Goal: Task Accomplishment & Management: Use online tool/utility

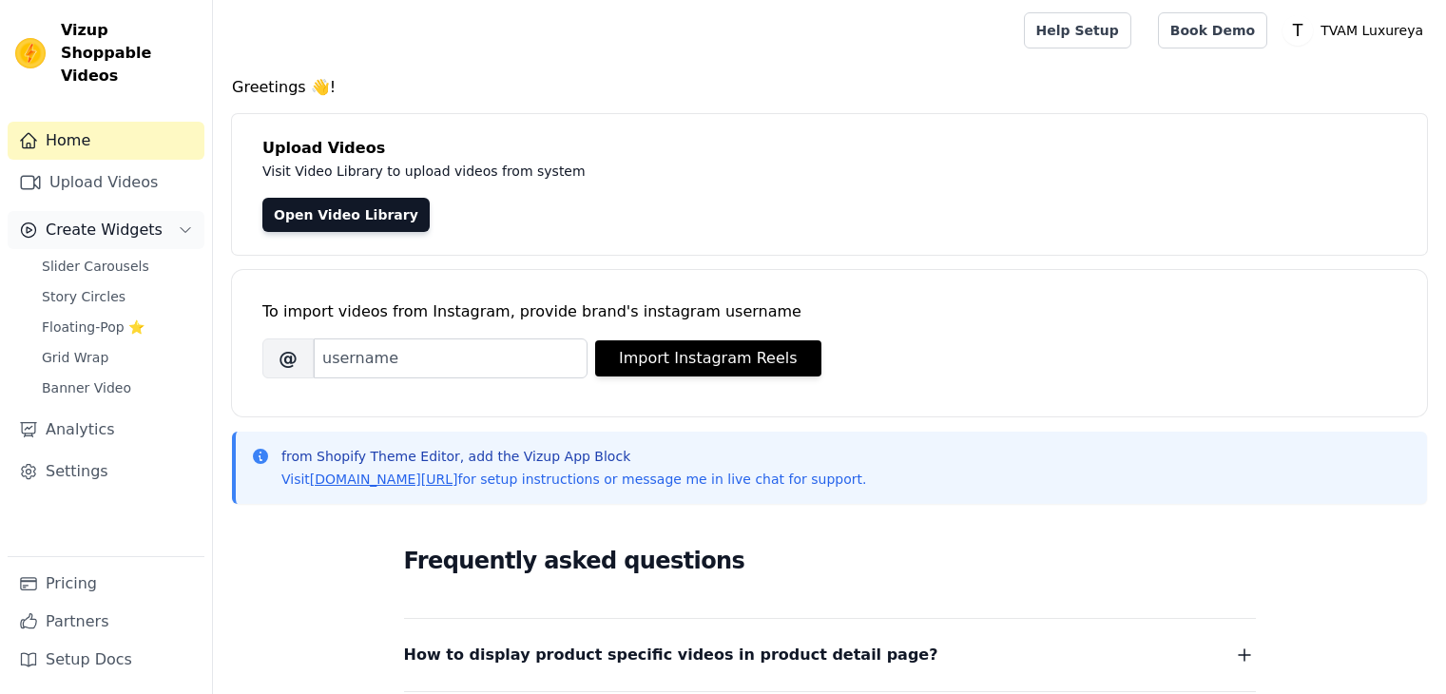
scroll to position [372, 0]
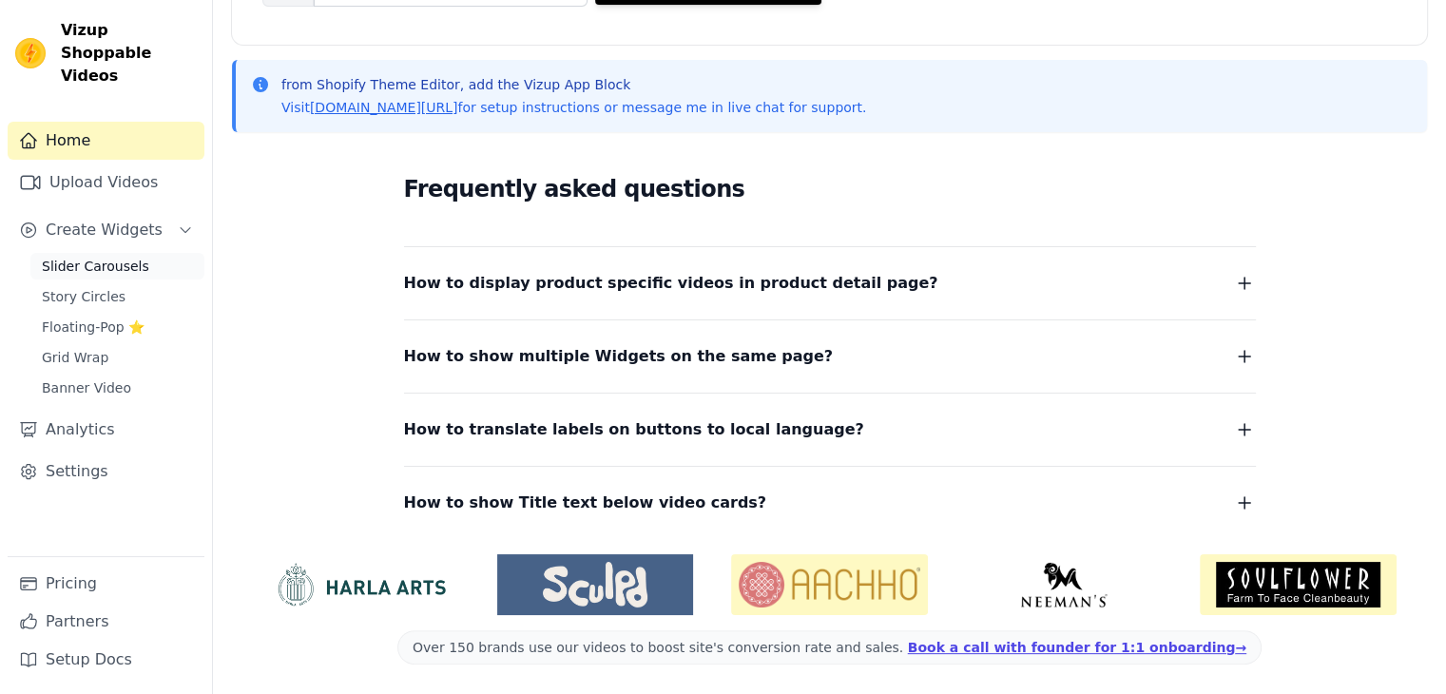
click at [116, 257] on span "Slider Carousels" at bounding box center [95, 266] width 107 height 19
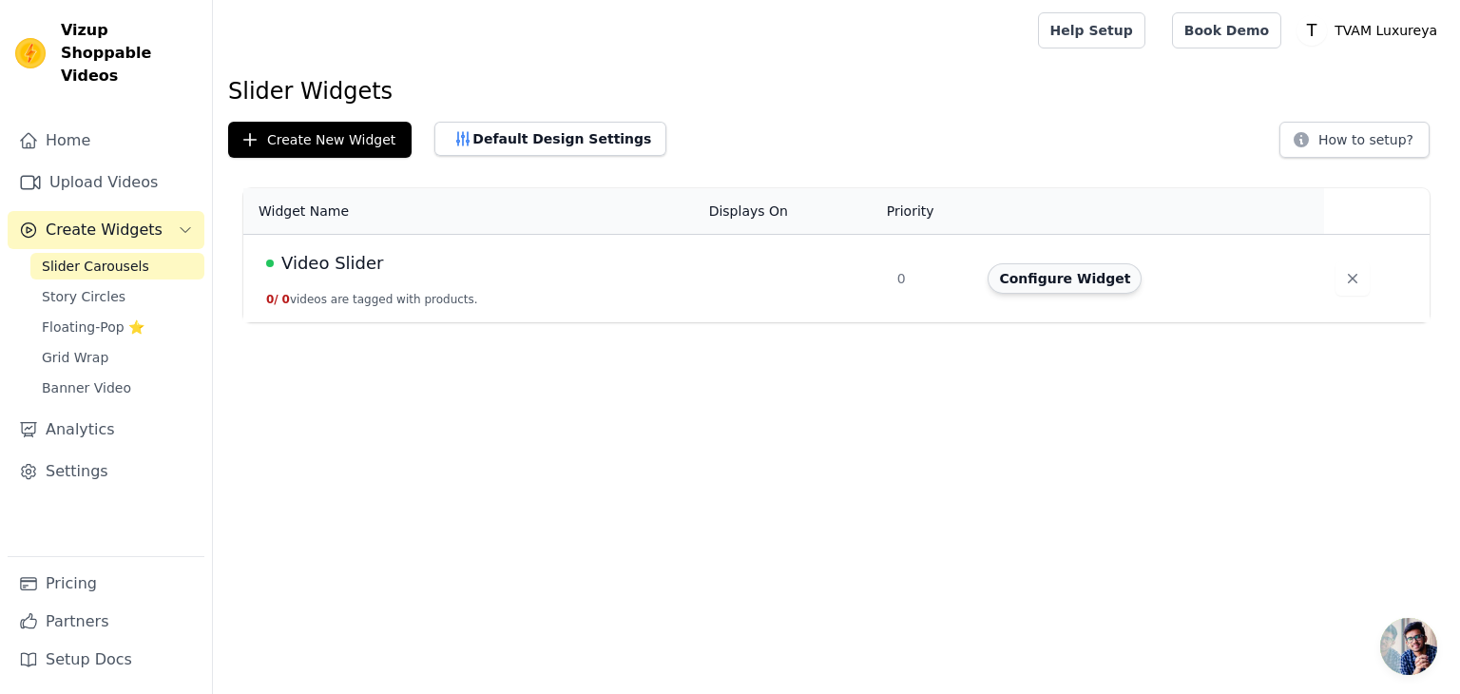
click at [1047, 285] on button "Configure Widget" at bounding box center [1065, 278] width 154 height 30
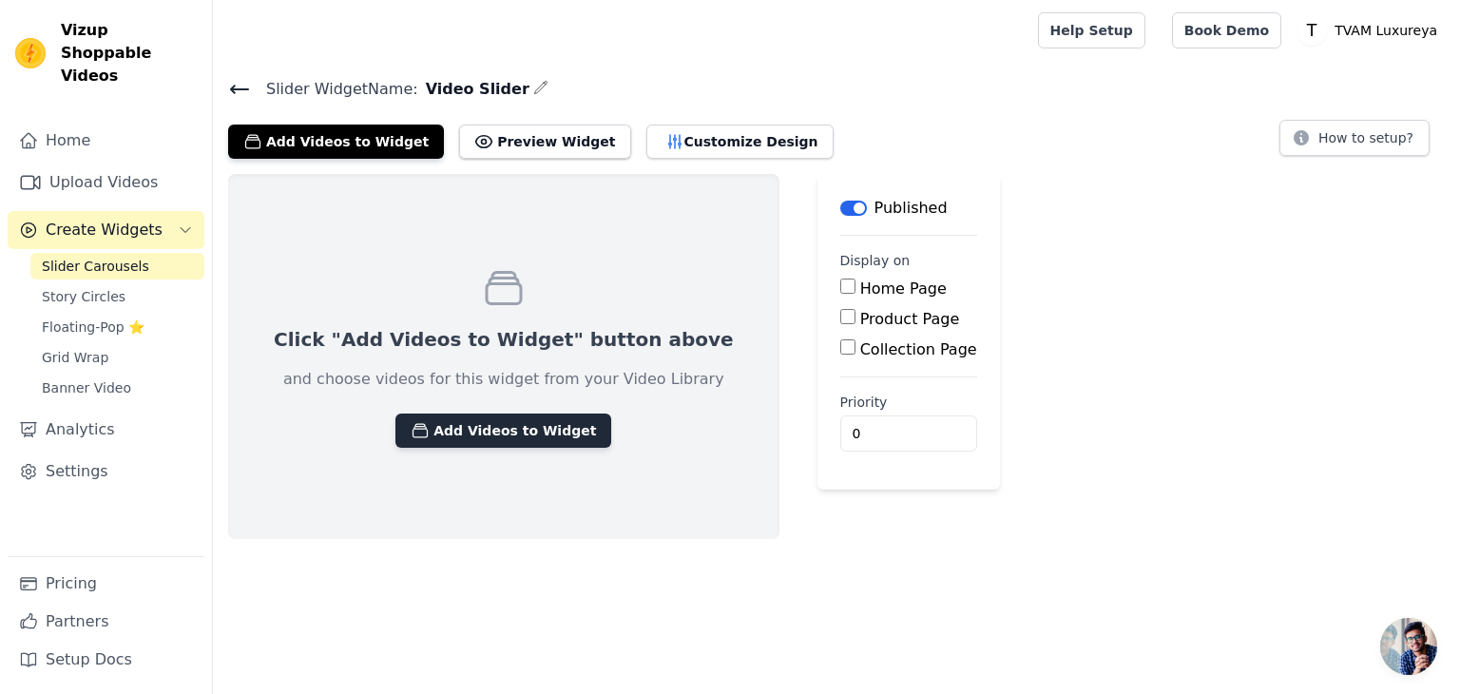
click at [501, 439] on button "Add Videos to Widget" at bounding box center [503, 430] width 216 height 34
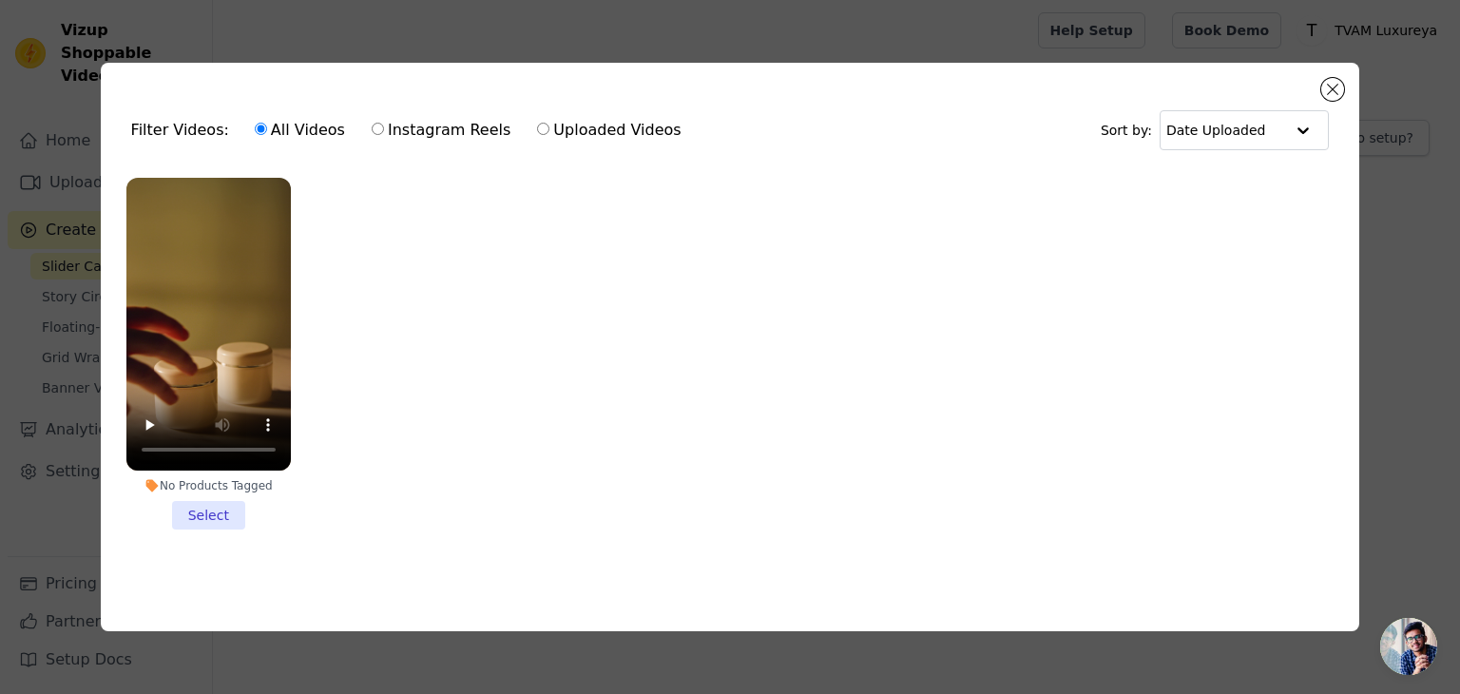
click at [219, 509] on li "No Products Tagged Select" at bounding box center [208, 354] width 164 height 352
click at [0, 0] on input "No Products Tagged Select" at bounding box center [0, 0] width 0 height 0
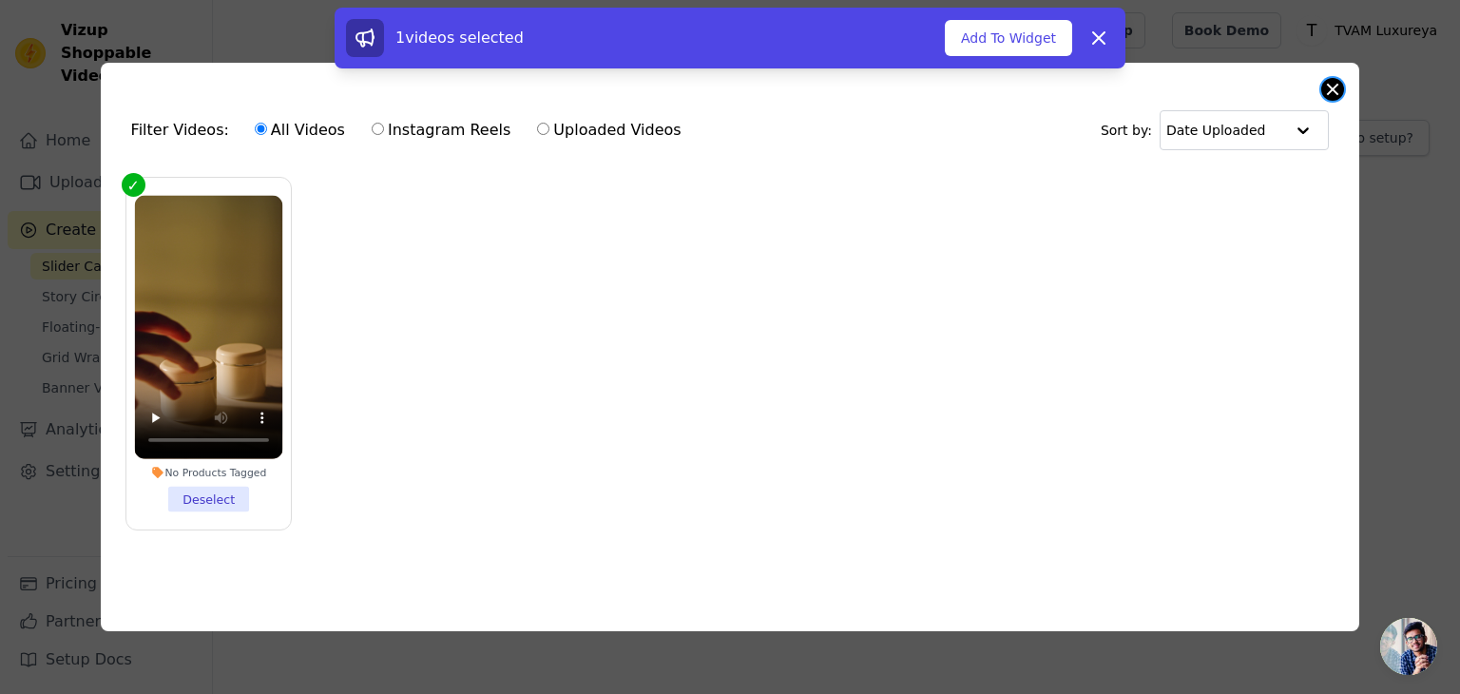
click at [1337, 81] on button "Close modal" at bounding box center [1332, 89] width 23 height 23
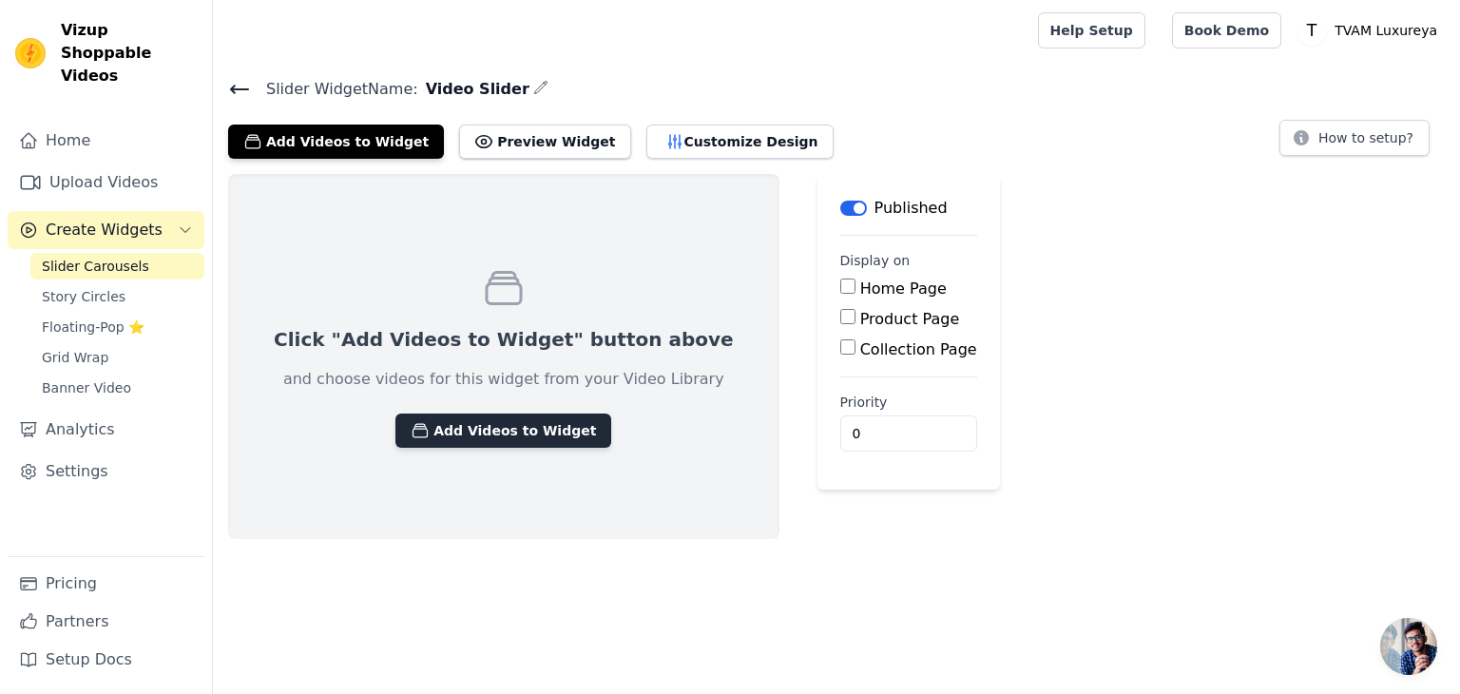
click at [483, 431] on button "Add Videos to Widget" at bounding box center [503, 430] width 216 height 34
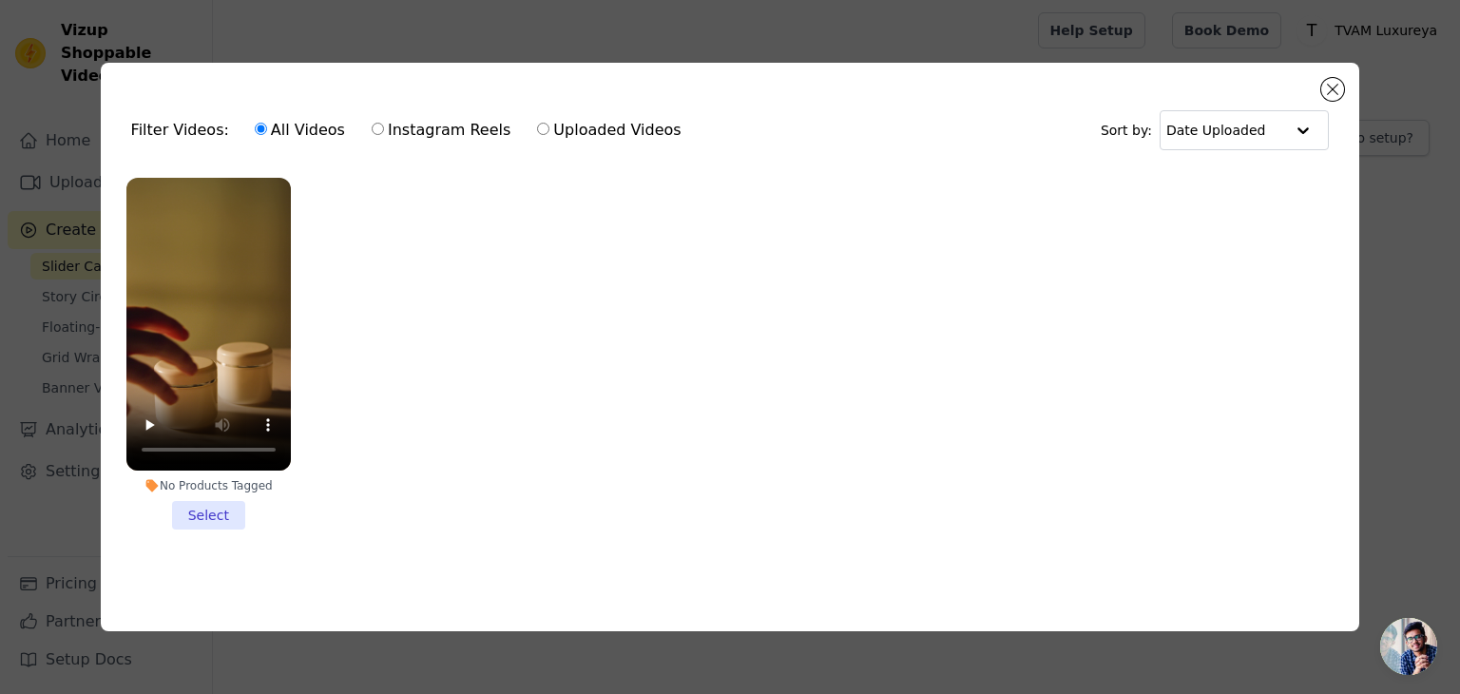
click at [223, 513] on li "No Products Tagged Select" at bounding box center [208, 354] width 164 height 352
click at [0, 0] on input "No Products Tagged Select" at bounding box center [0, 0] width 0 height 0
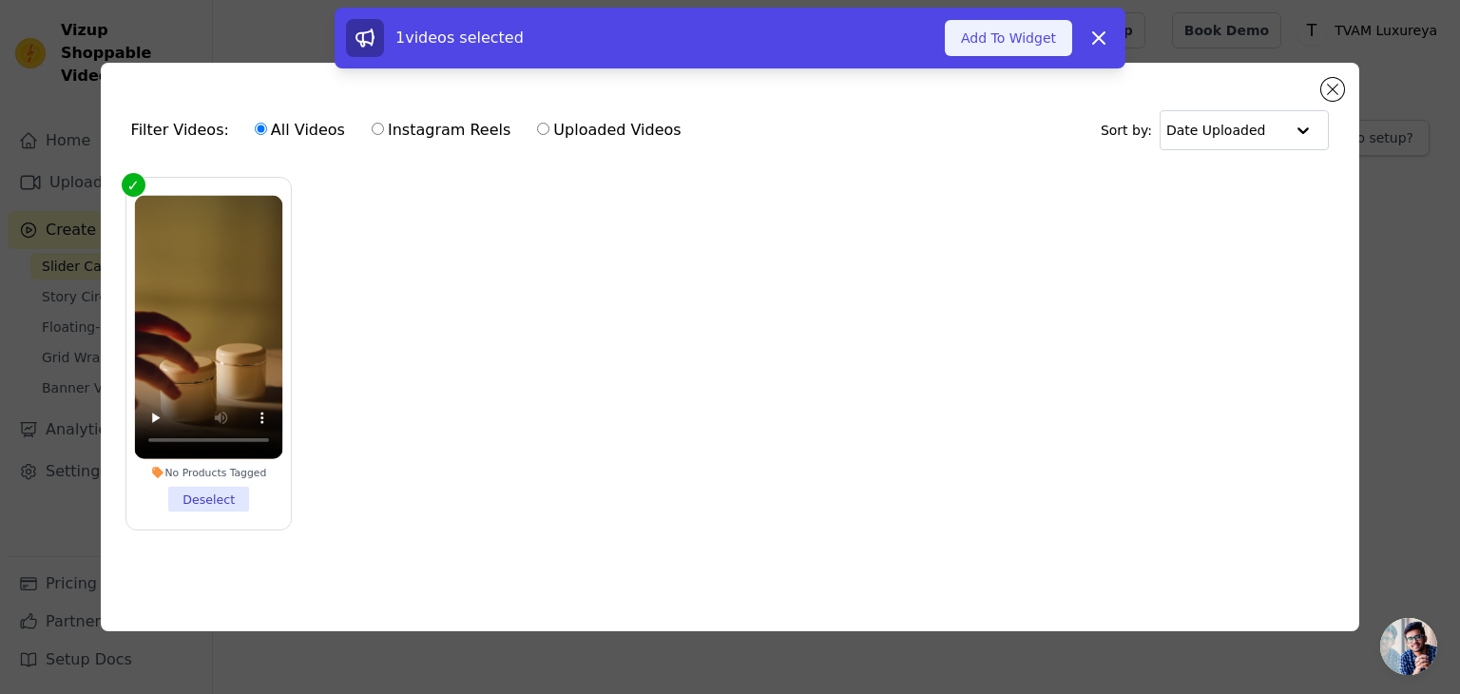
click at [1030, 42] on button "Add To Widget" at bounding box center [1008, 38] width 127 height 36
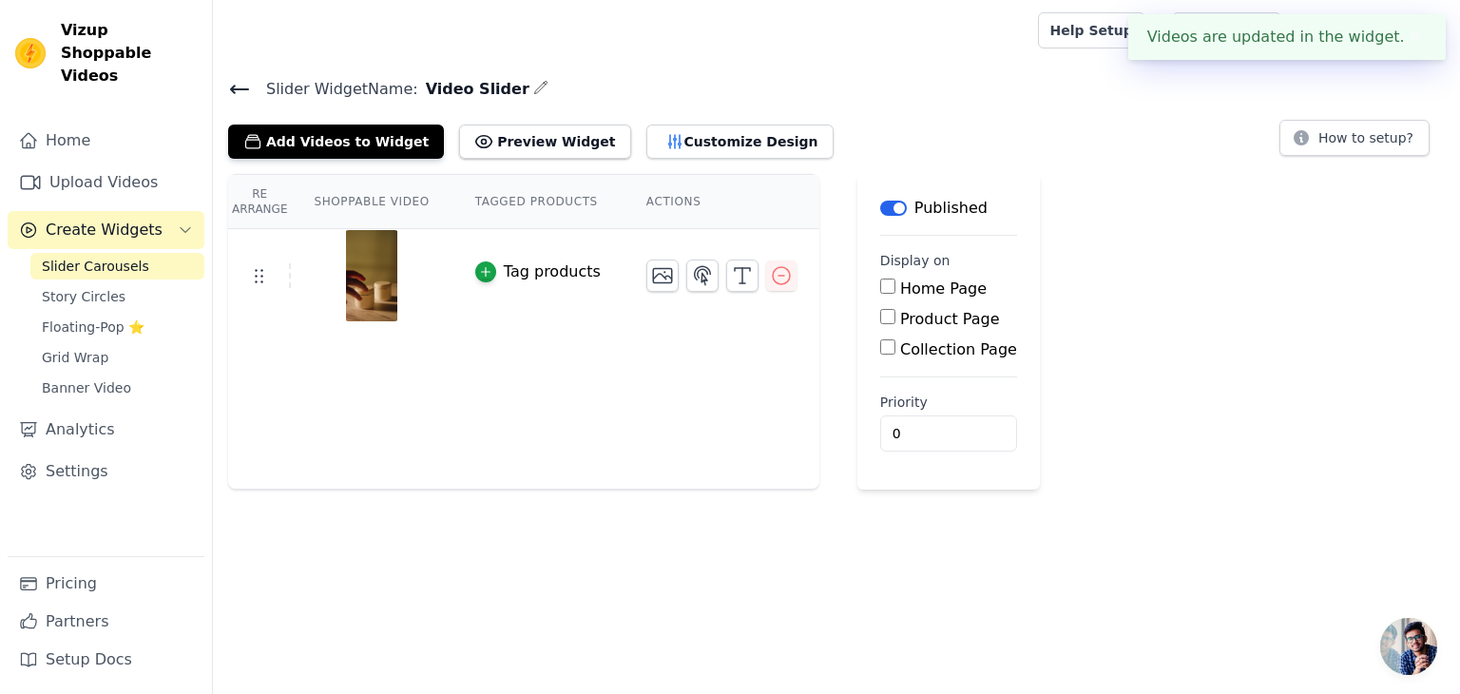
click at [880, 292] on input "Home Page" at bounding box center [887, 285] width 15 height 15
checkbox input "true"
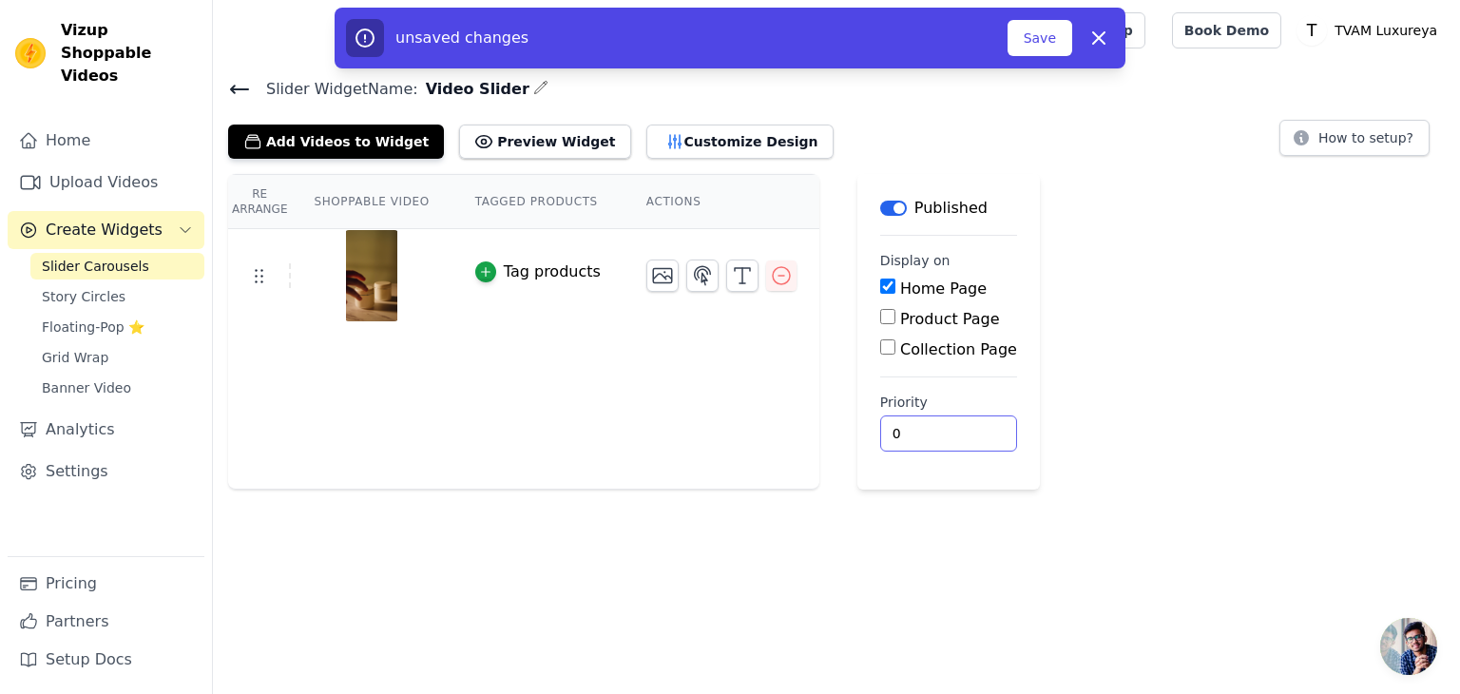
drag, startPoint x: 887, startPoint y: 434, endPoint x: 873, endPoint y: 437, distance: 14.5
click at [880, 437] on input "0" at bounding box center [948, 433] width 137 height 36
drag, startPoint x: 879, startPoint y: 433, endPoint x: 867, endPoint y: 433, distance: 12.4
click at [880, 433] on input "0" at bounding box center [948, 433] width 137 height 36
click at [1085, 383] on div "Re Arrange Shoppable Video Tagged Products Actions Tag products Save Videos In …" at bounding box center [836, 332] width 1247 height 316
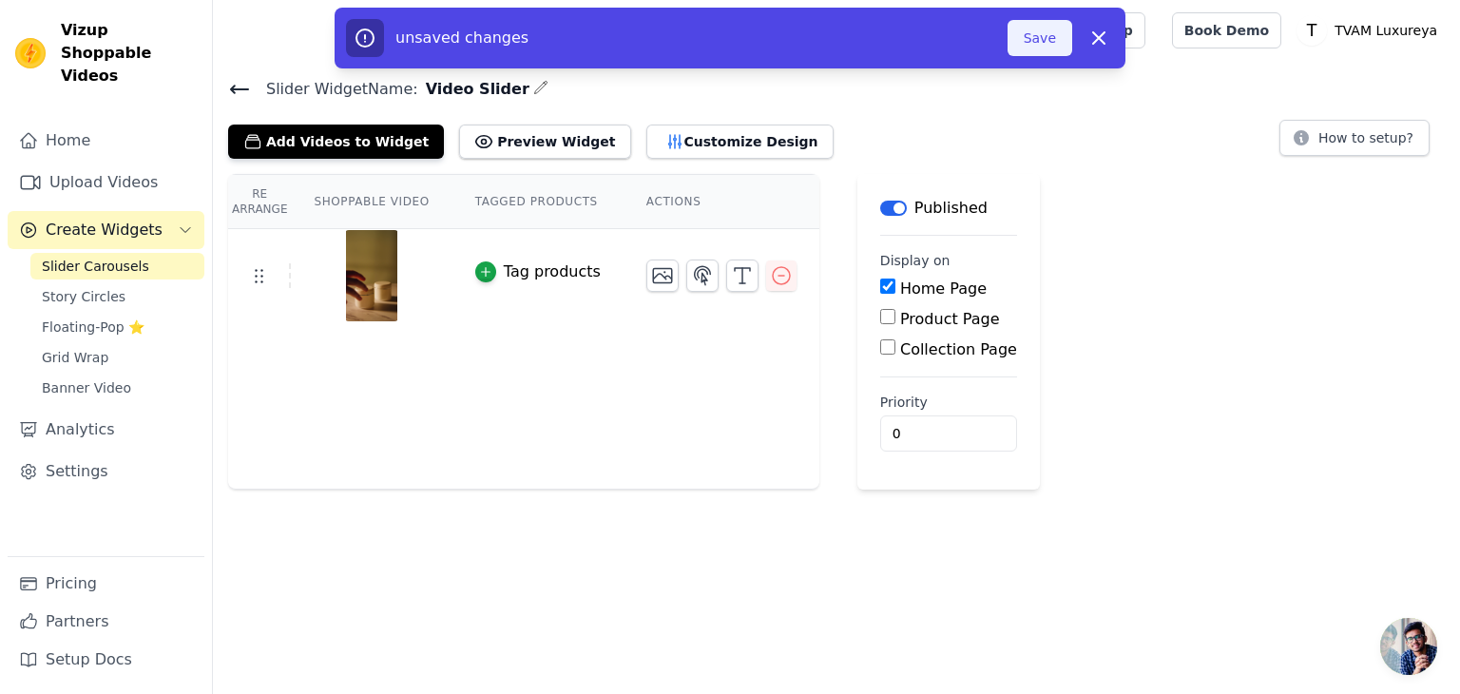
click at [1038, 47] on button "Save" at bounding box center [1040, 38] width 65 height 36
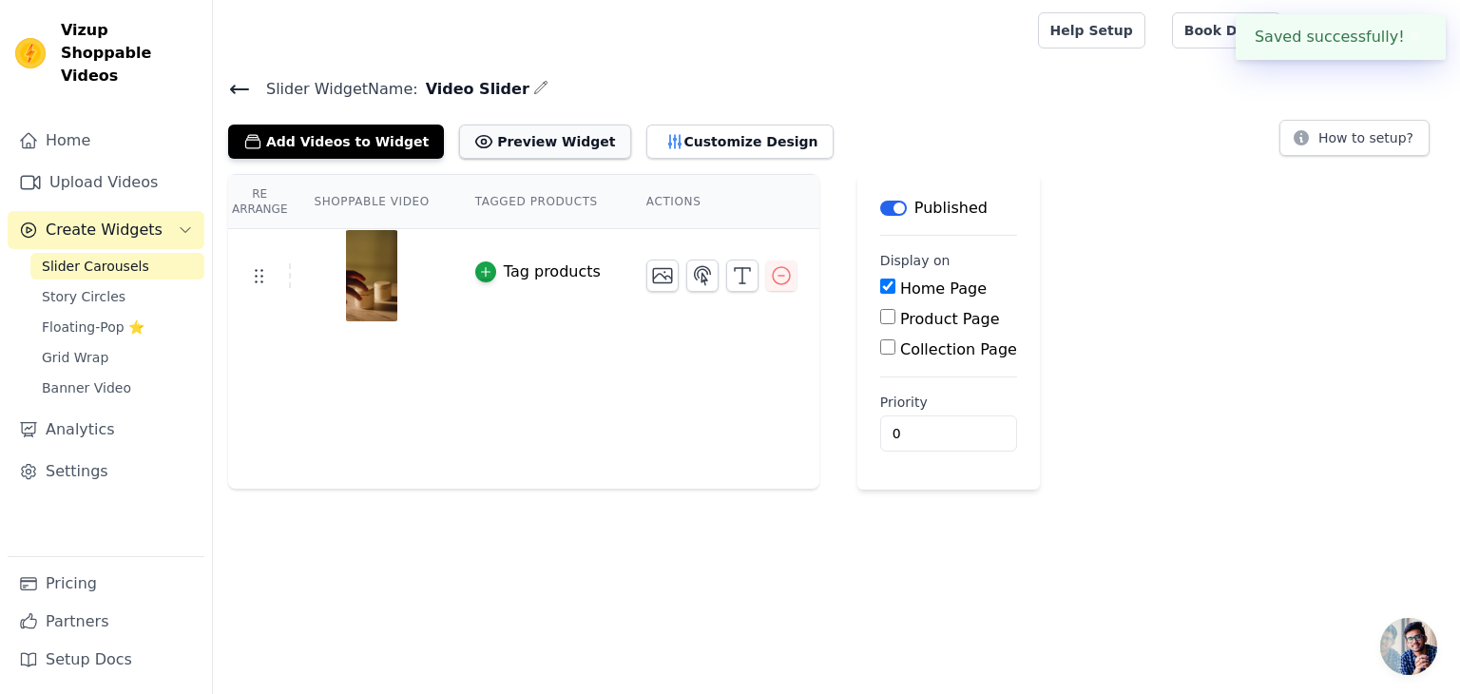
click at [487, 134] on button "Preview Widget" at bounding box center [544, 142] width 171 height 34
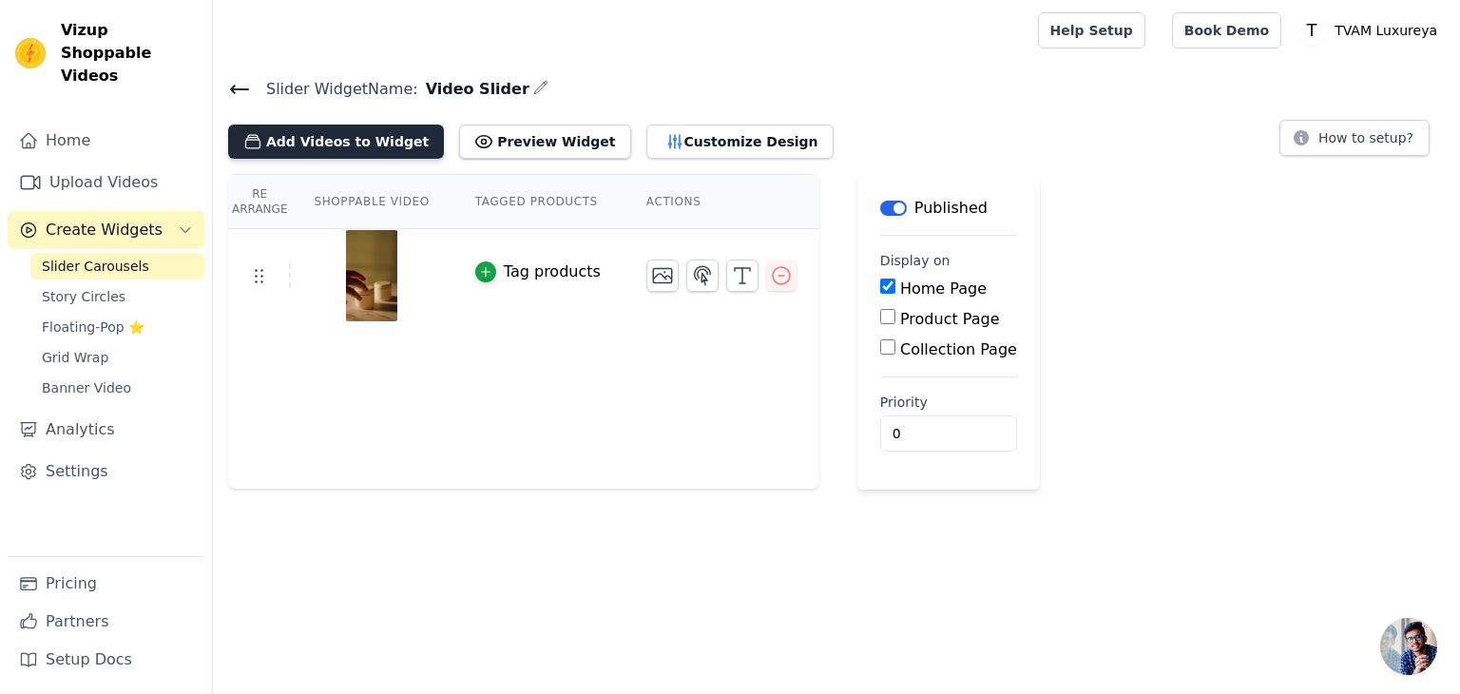
click at [375, 151] on button "Add Videos to Widget" at bounding box center [336, 142] width 216 height 34
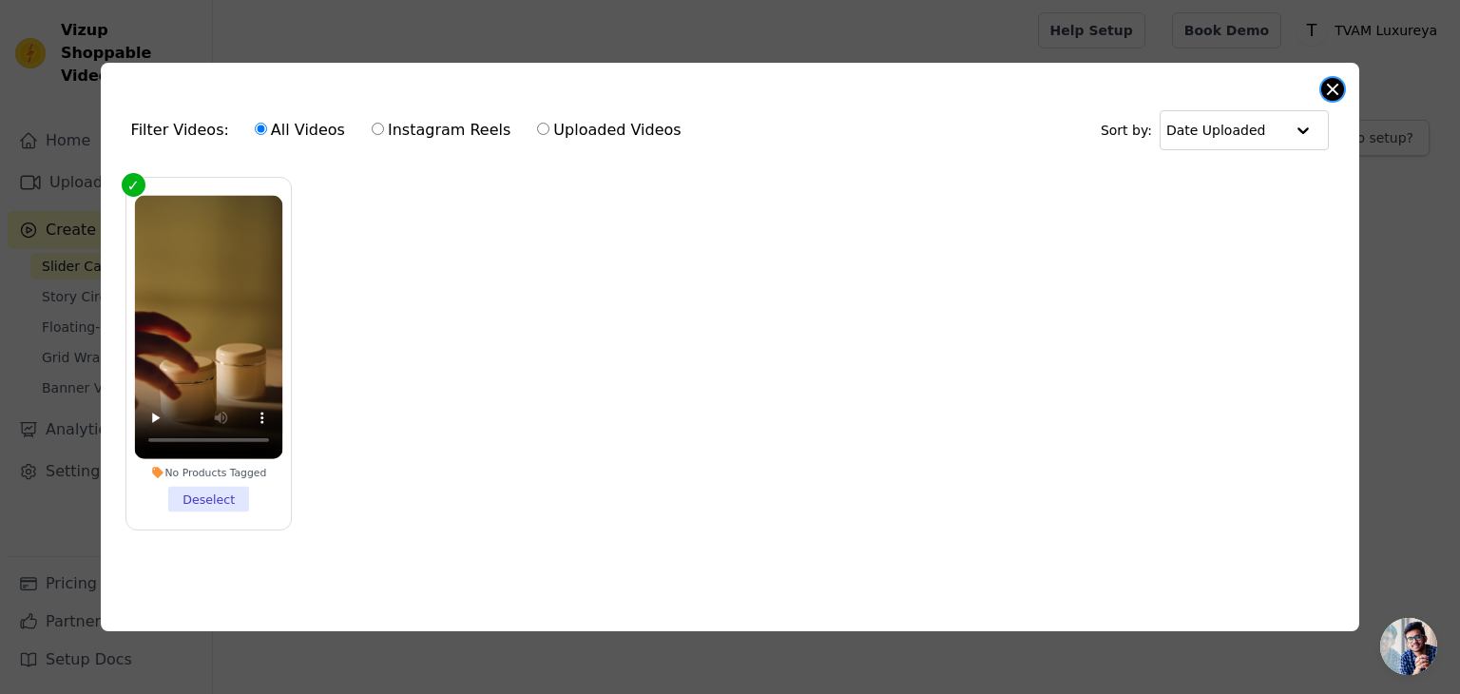
click at [1334, 84] on button "Close modal" at bounding box center [1332, 89] width 23 height 23
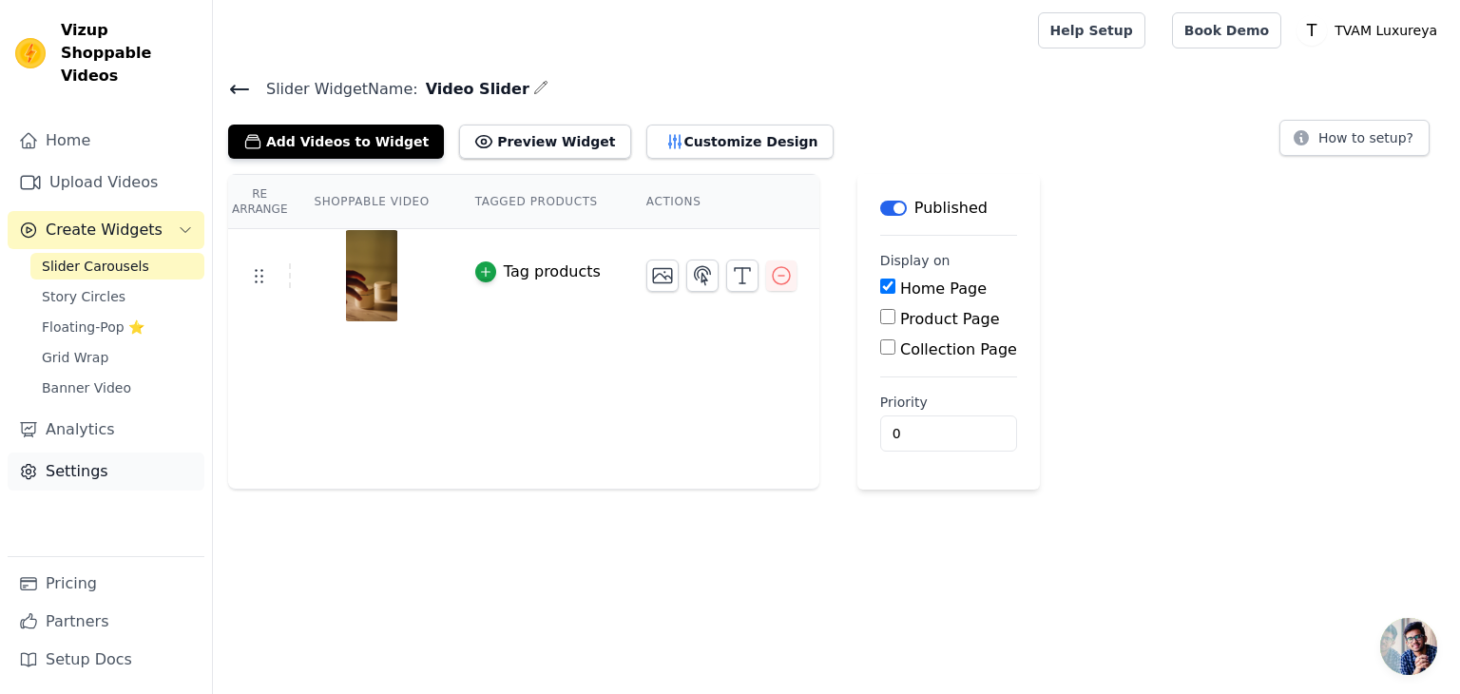
click at [77, 460] on link "Settings" at bounding box center [106, 471] width 197 height 38
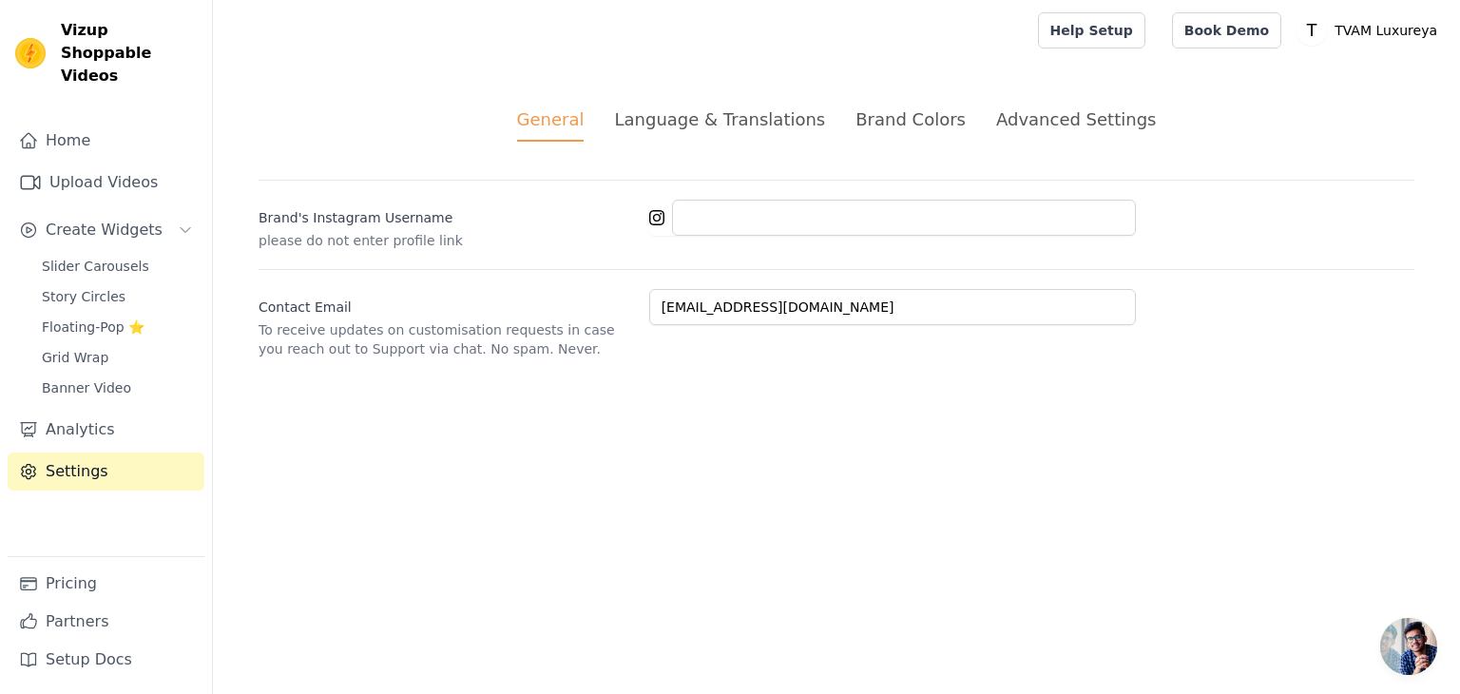
click at [1009, 127] on div "Advanced Settings" at bounding box center [1076, 119] width 160 height 26
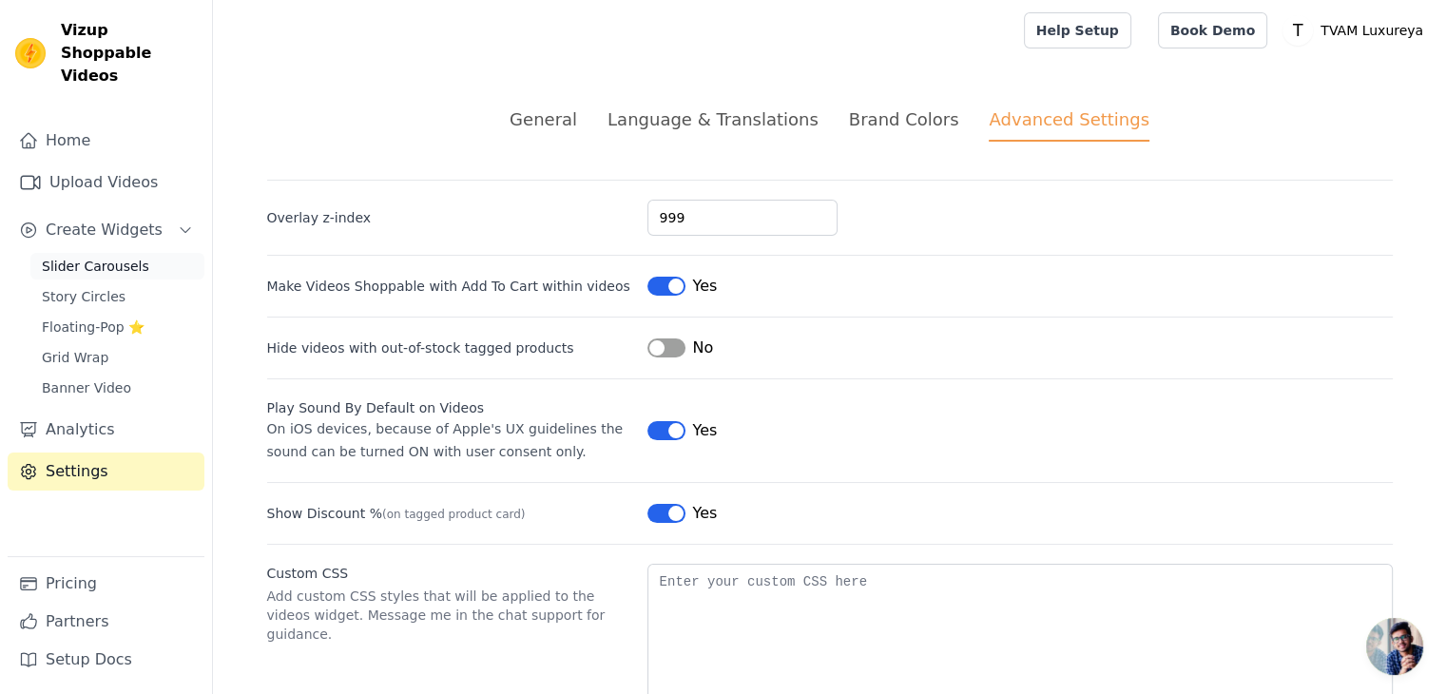
click at [83, 257] on span "Slider Carousels" at bounding box center [95, 266] width 107 height 19
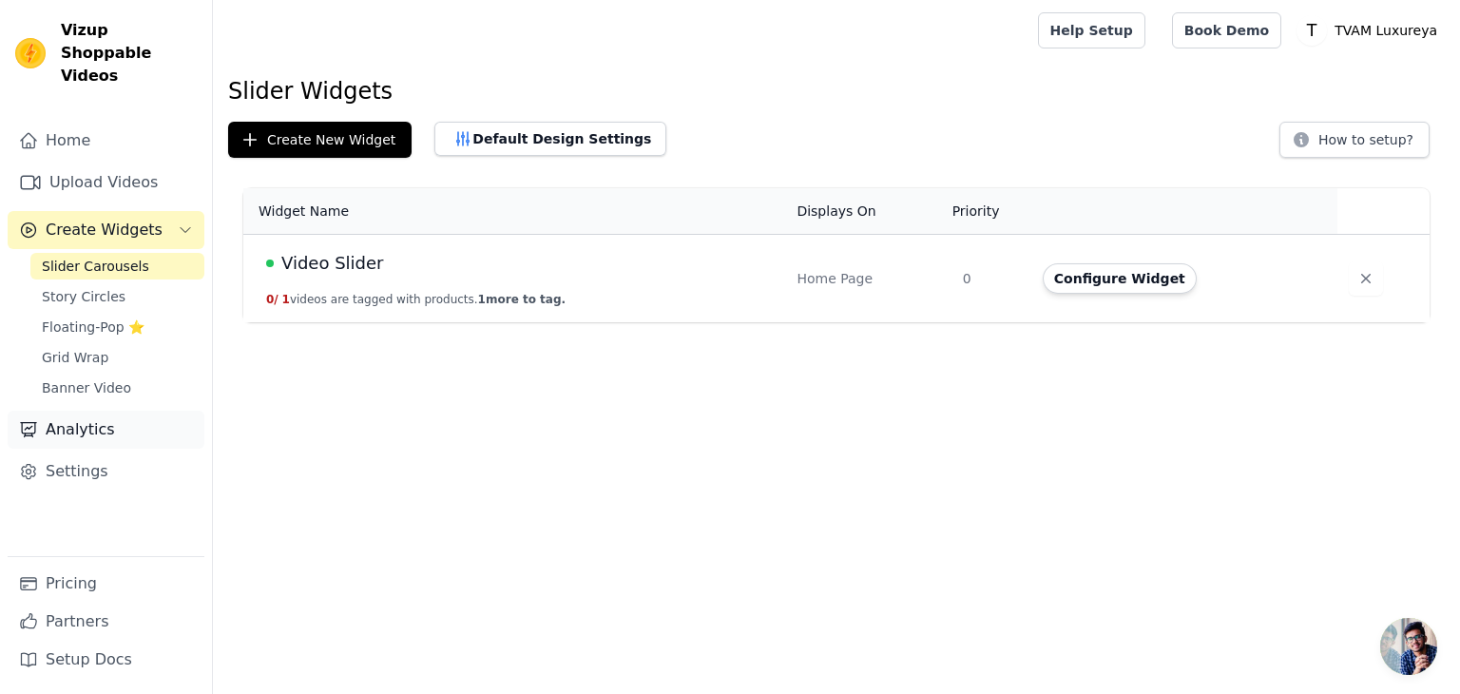
click at [86, 415] on link "Analytics" at bounding box center [106, 430] width 197 height 38
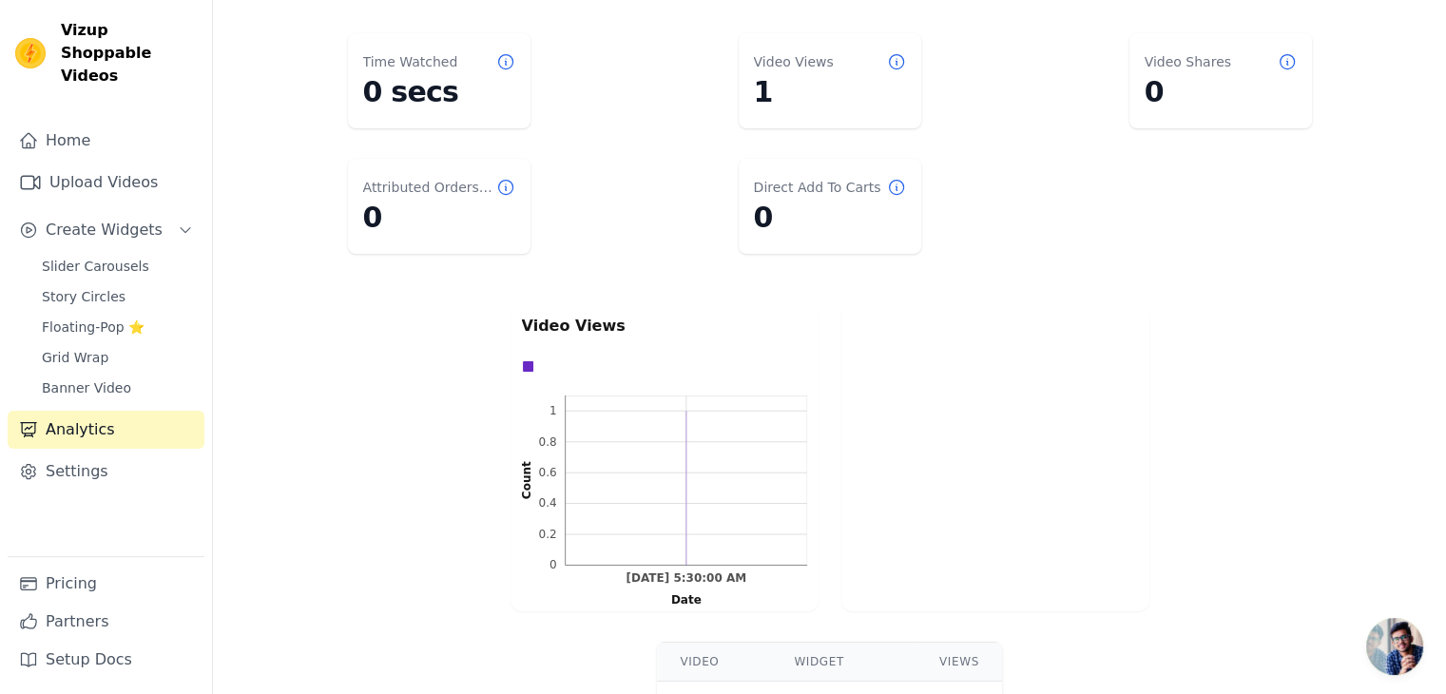
scroll to position [190, 0]
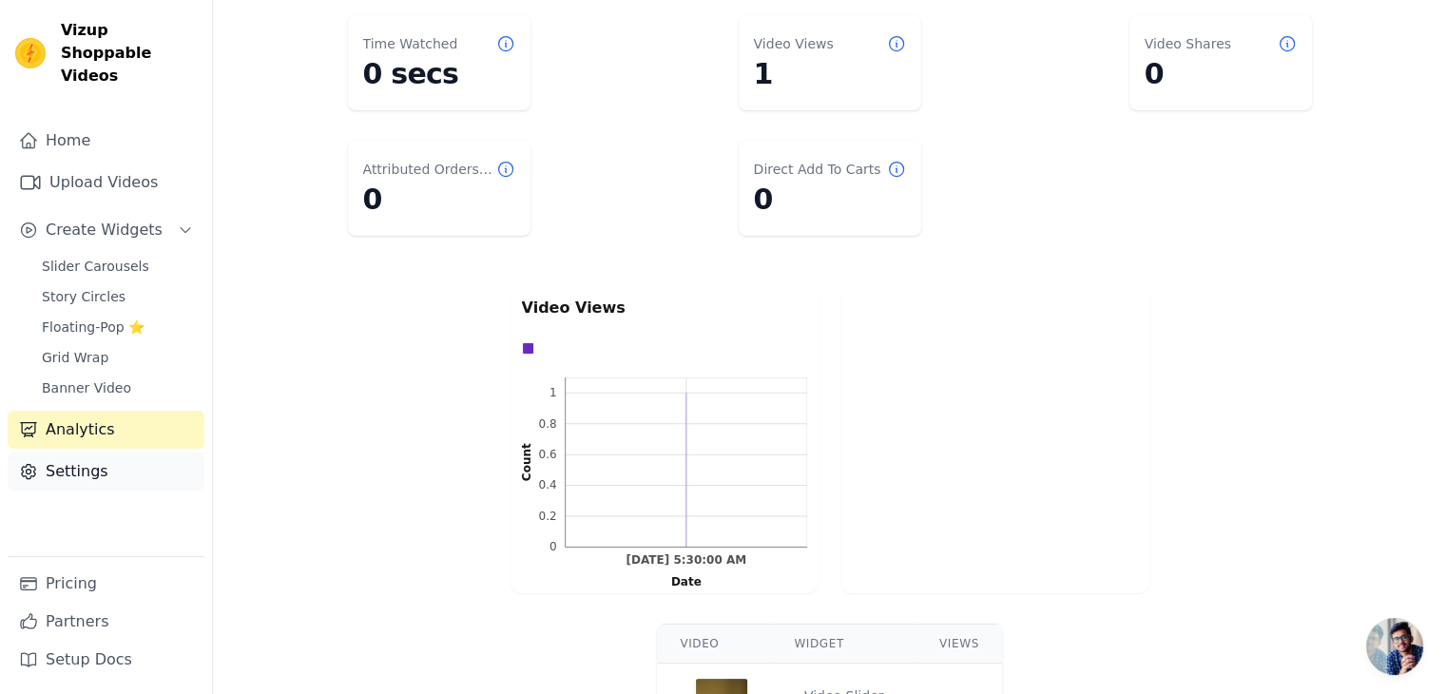
click at [100, 456] on link "Settings" at bounding box center [106, 471] width 197 height 38
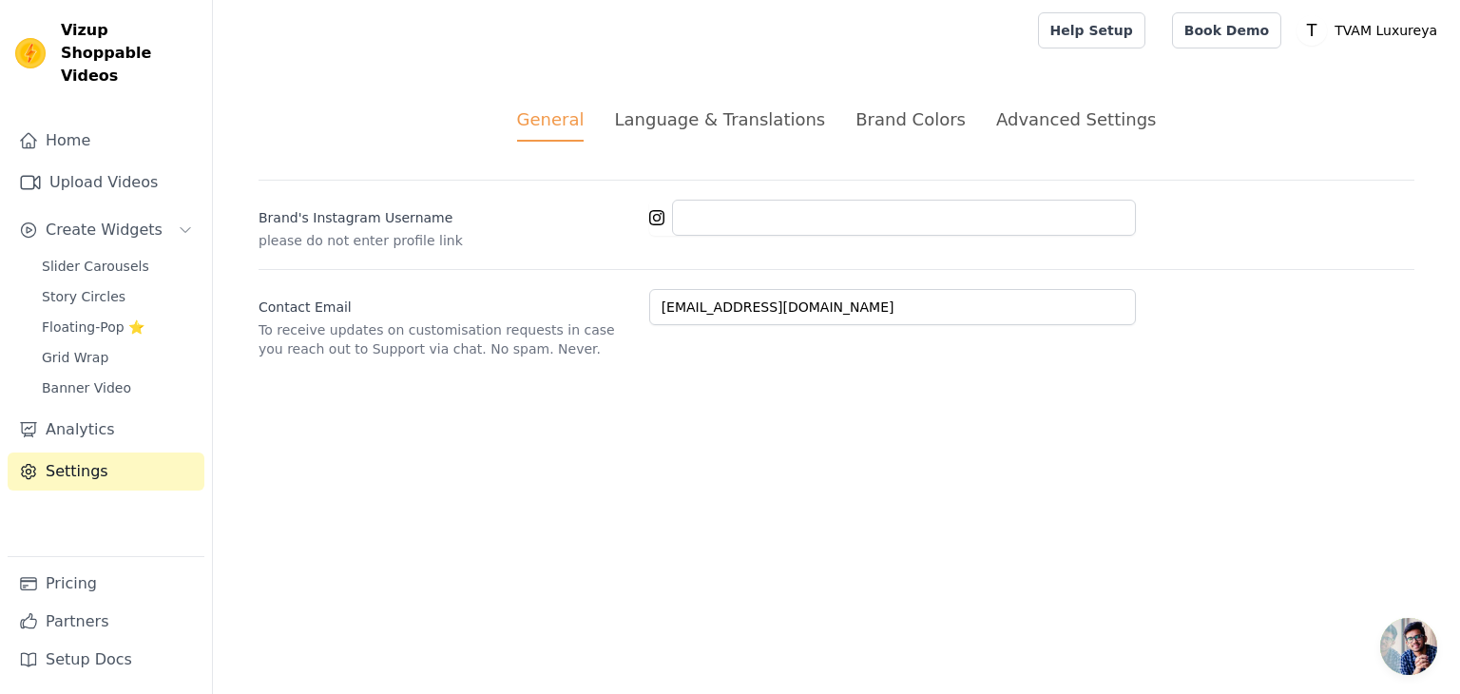
click at [741, 126] on div "Language & Translations" at bounding box center [719, 119] width 211 height 26
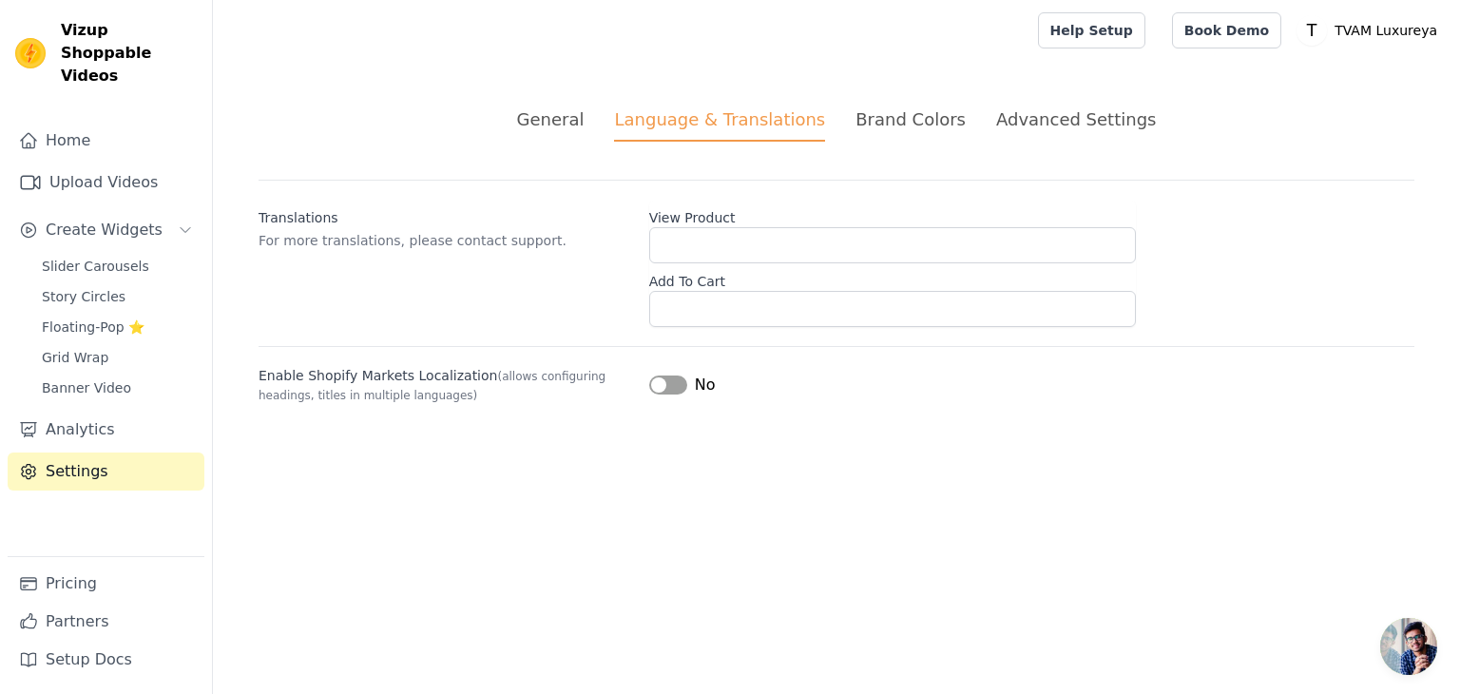
click at [890, 117] on div "Brand Colors" at bounding box center [910, 119] width 110 height 26
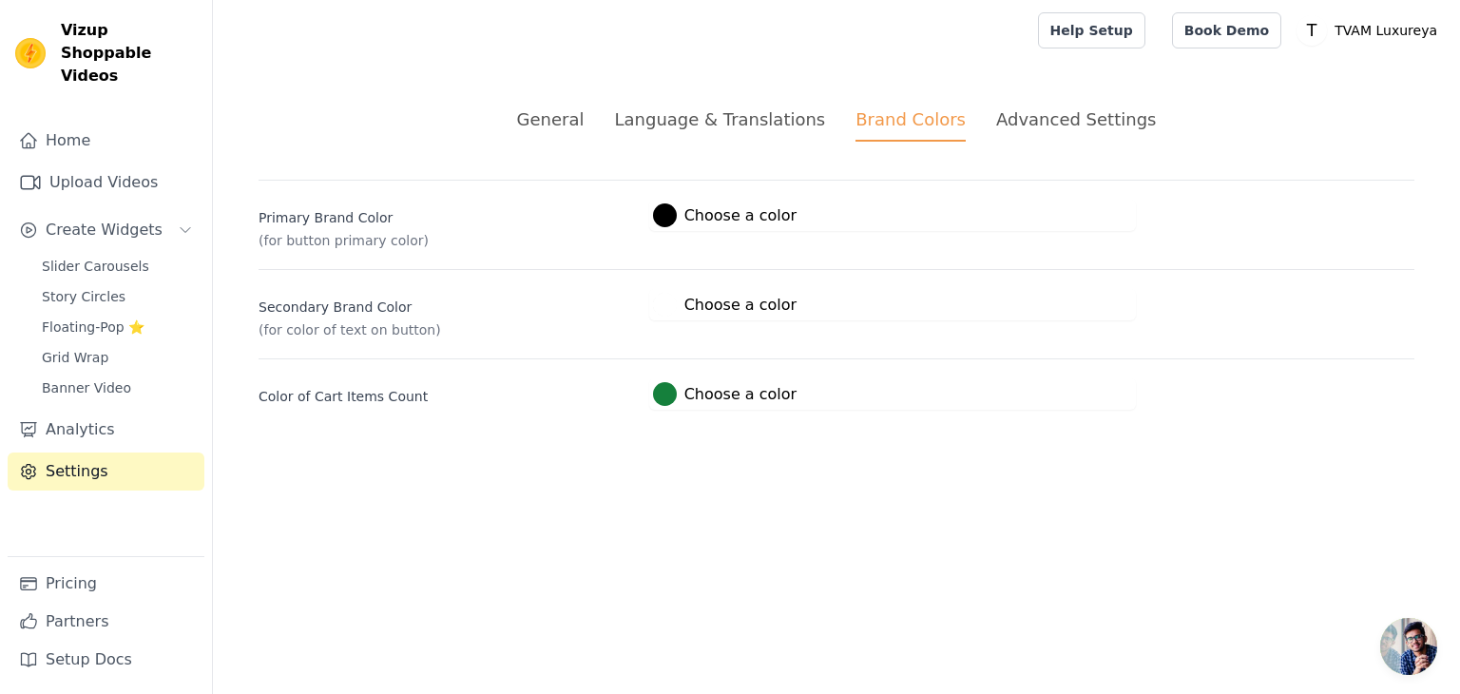
click at [1027, 123] on div "Advanced Settings" at bounding box center [1076, 119] width 160 height 26
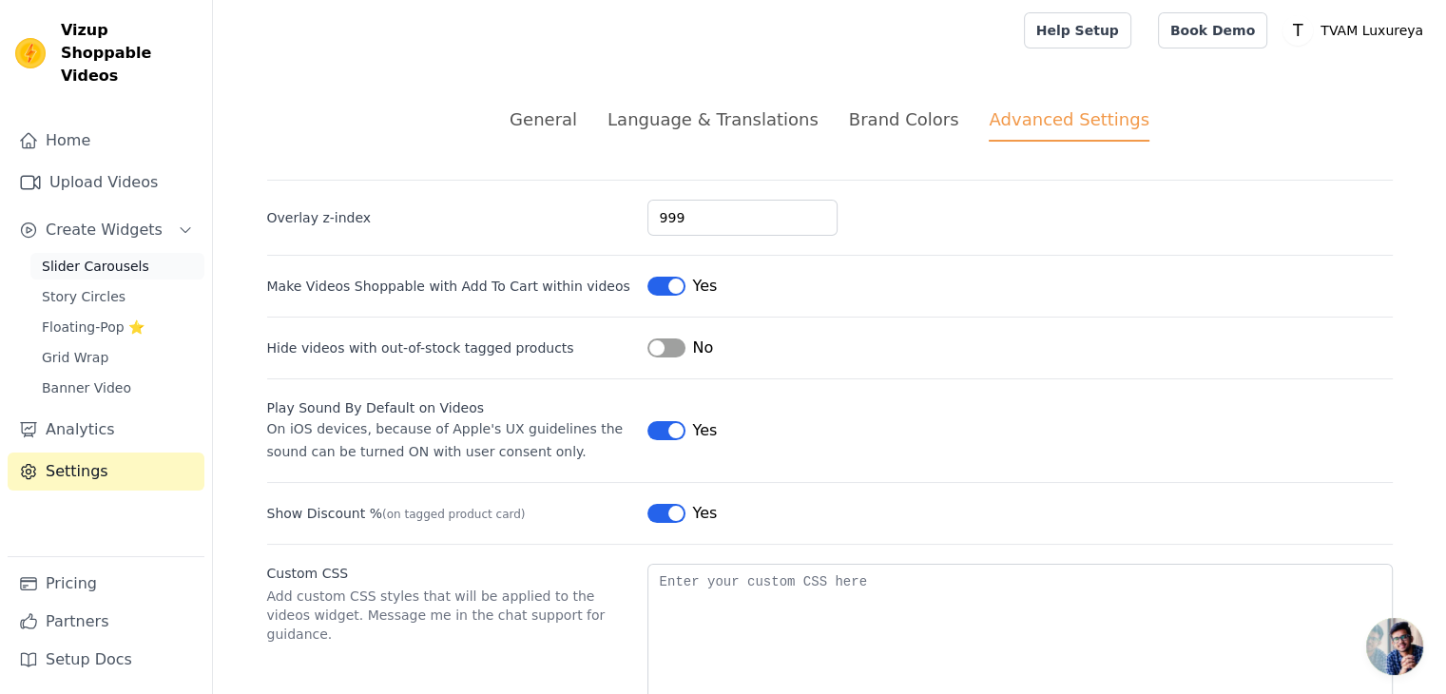
click at [95, 257] on span "Slider Carousels" at bounding box center [95, 266] width 107 height 19
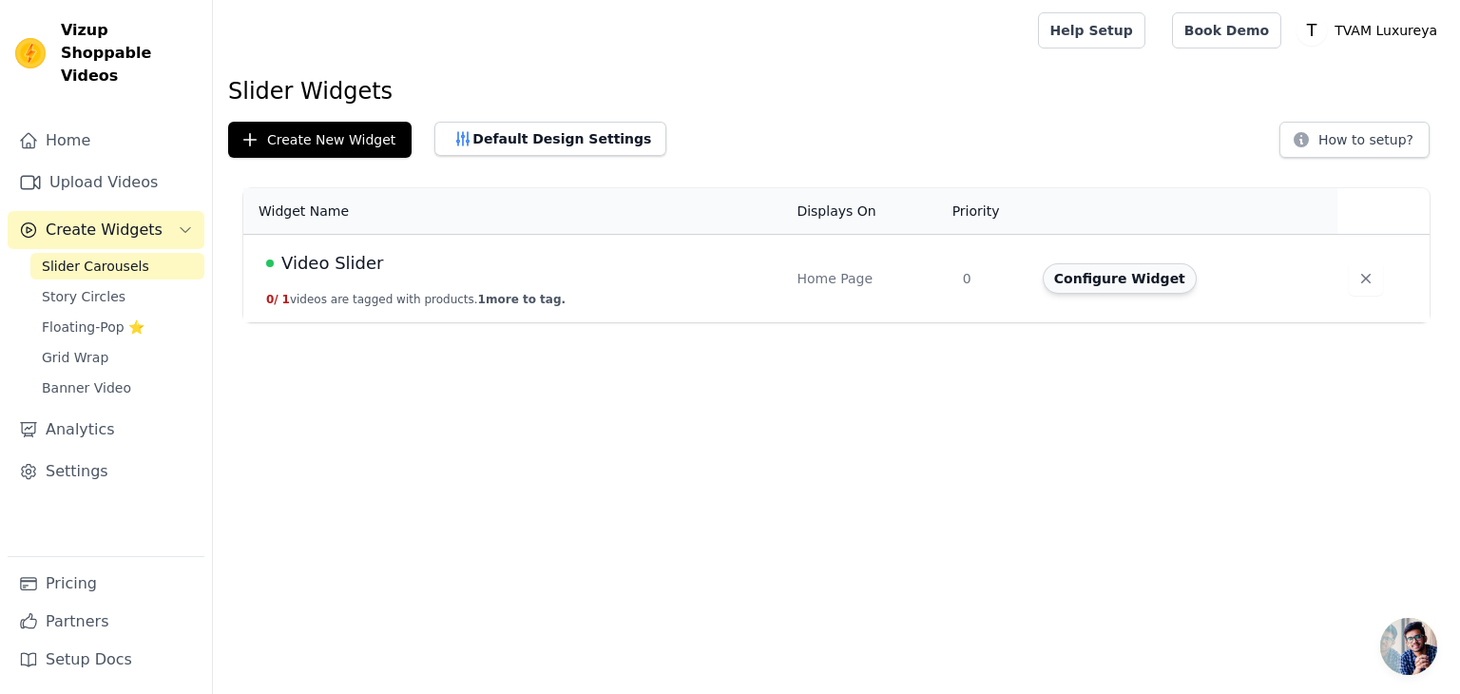
click at [1130, 284] on button "Configure Widget" at bounding box center [1120, 278] width 154 height 30
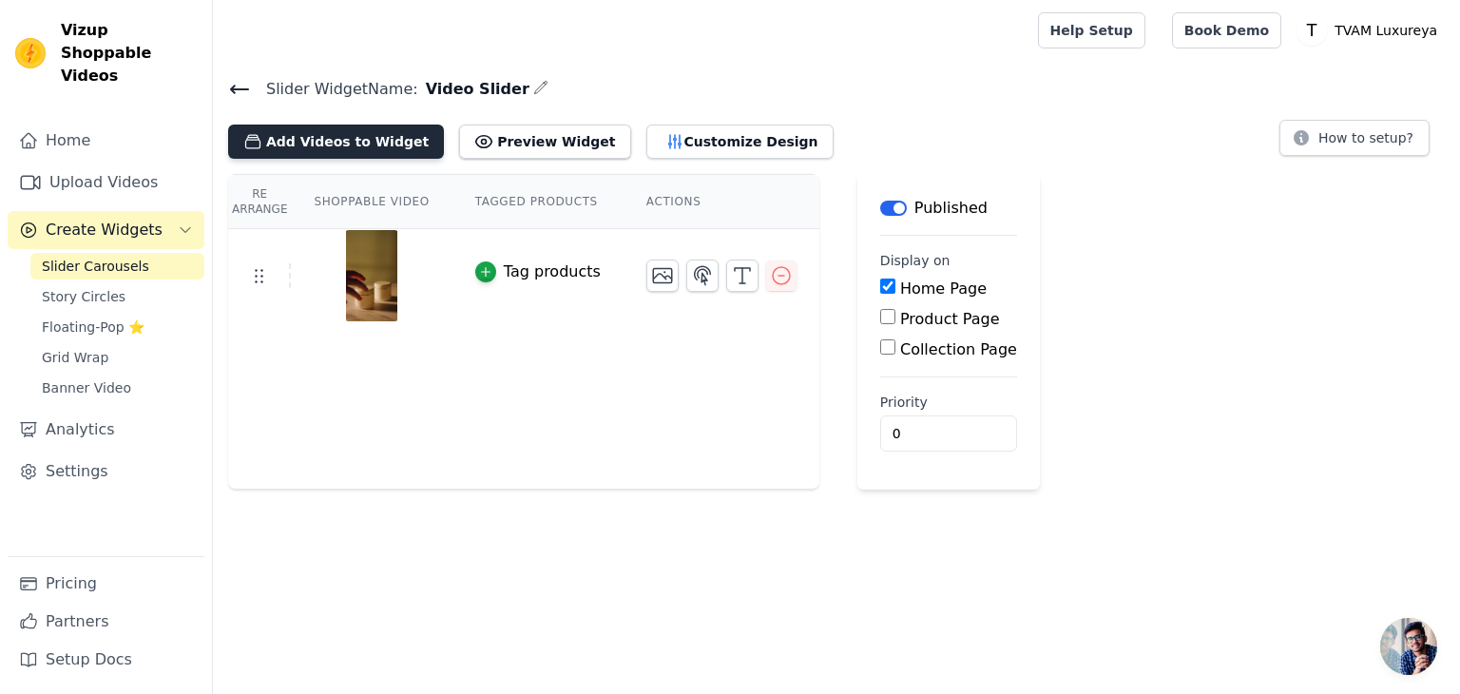
click at [352, 142] on button "Add Videos to Widget" at bounding box center [336, 142] width 216 height 34
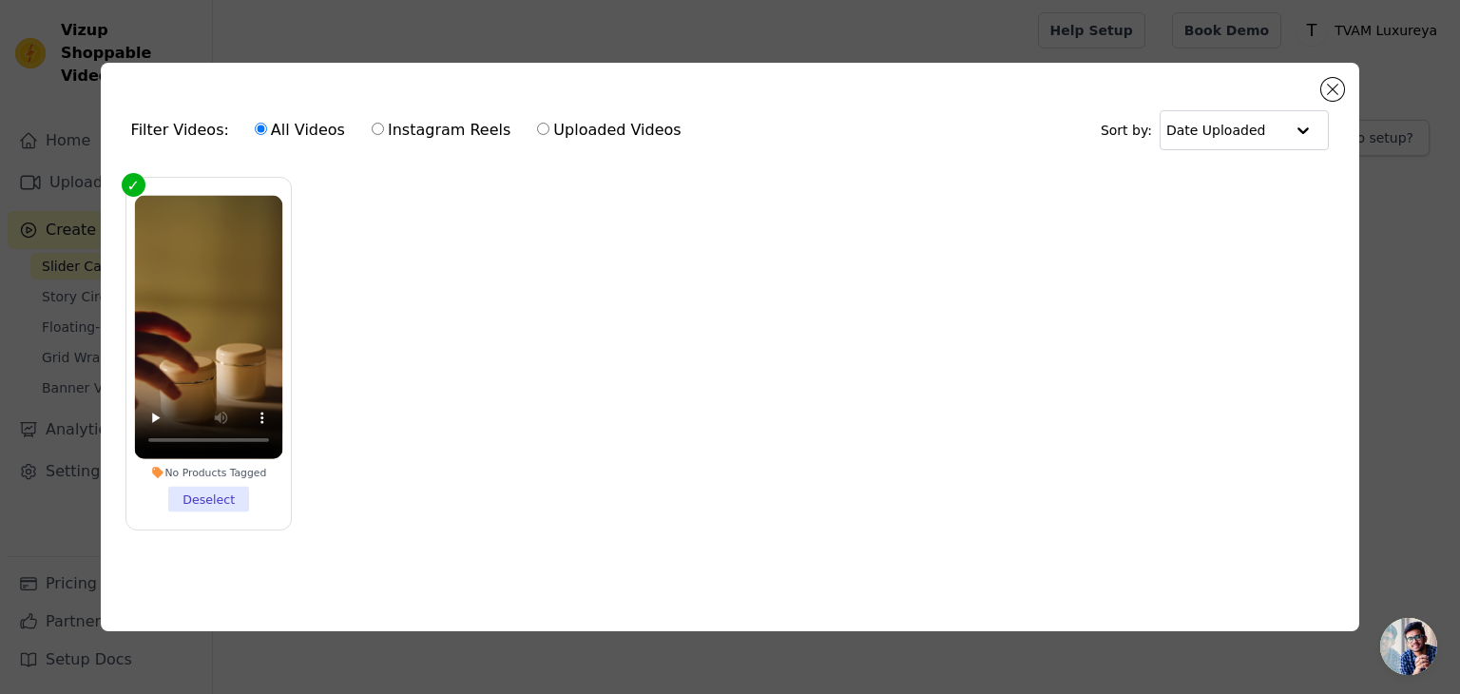
click at [537, 123] on input "Uploaded Videos" at bounding box center [543, 129] width 12 height 12
radio input "true"
click at [1326, 88] on button "Close modal" at bounding box center [1332, 89] width 23 height 23
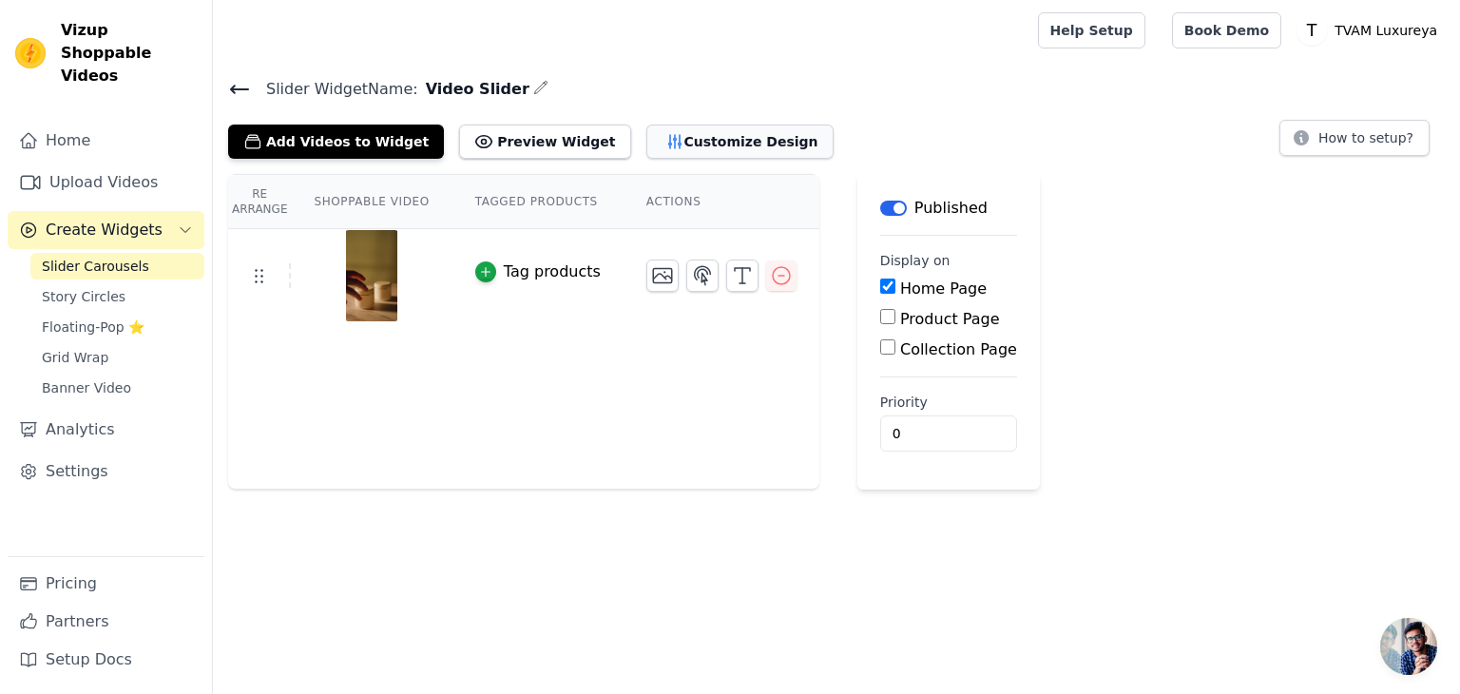
click at [680, 147] on button "Customize Design" at bounding box center [739, 142] width 187 height 34
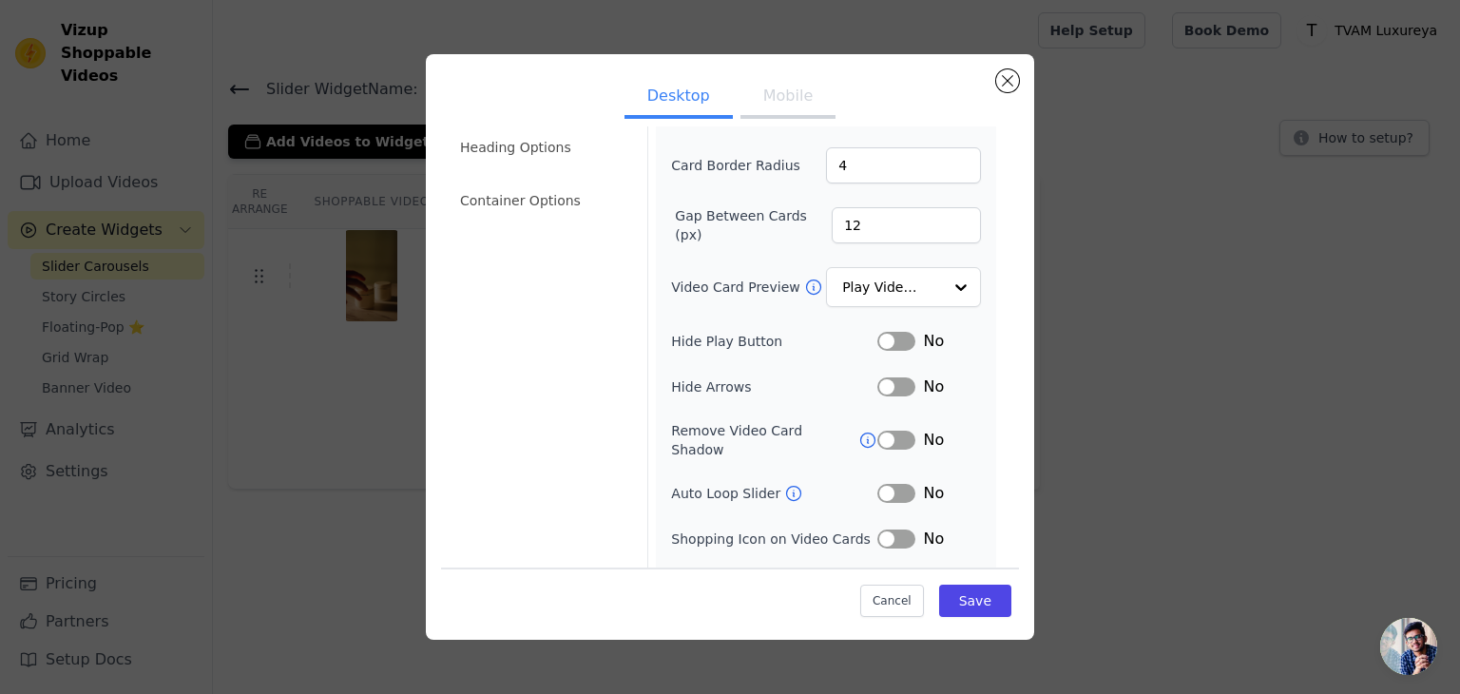
scroll to position [148, 0]
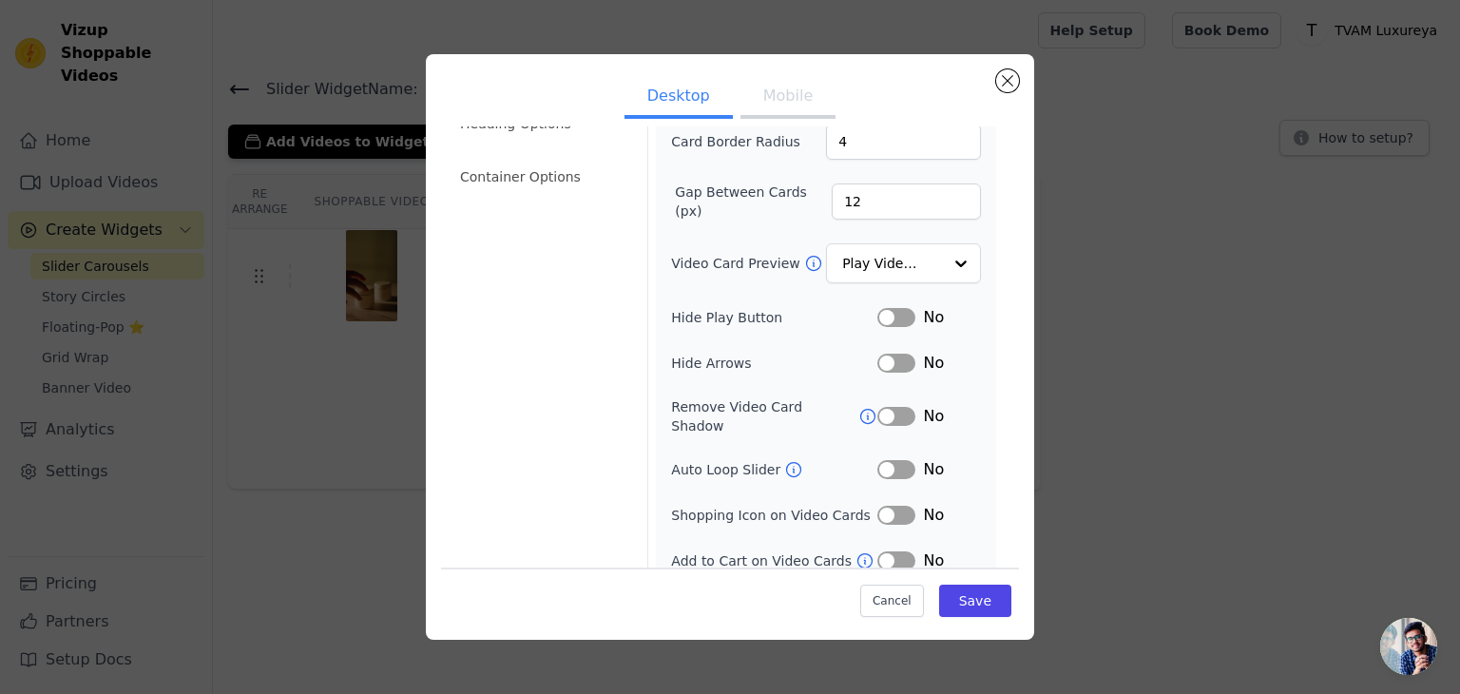
click at [877, 460] on button "Label" at bounding box center [896, 469] width 38 height 19
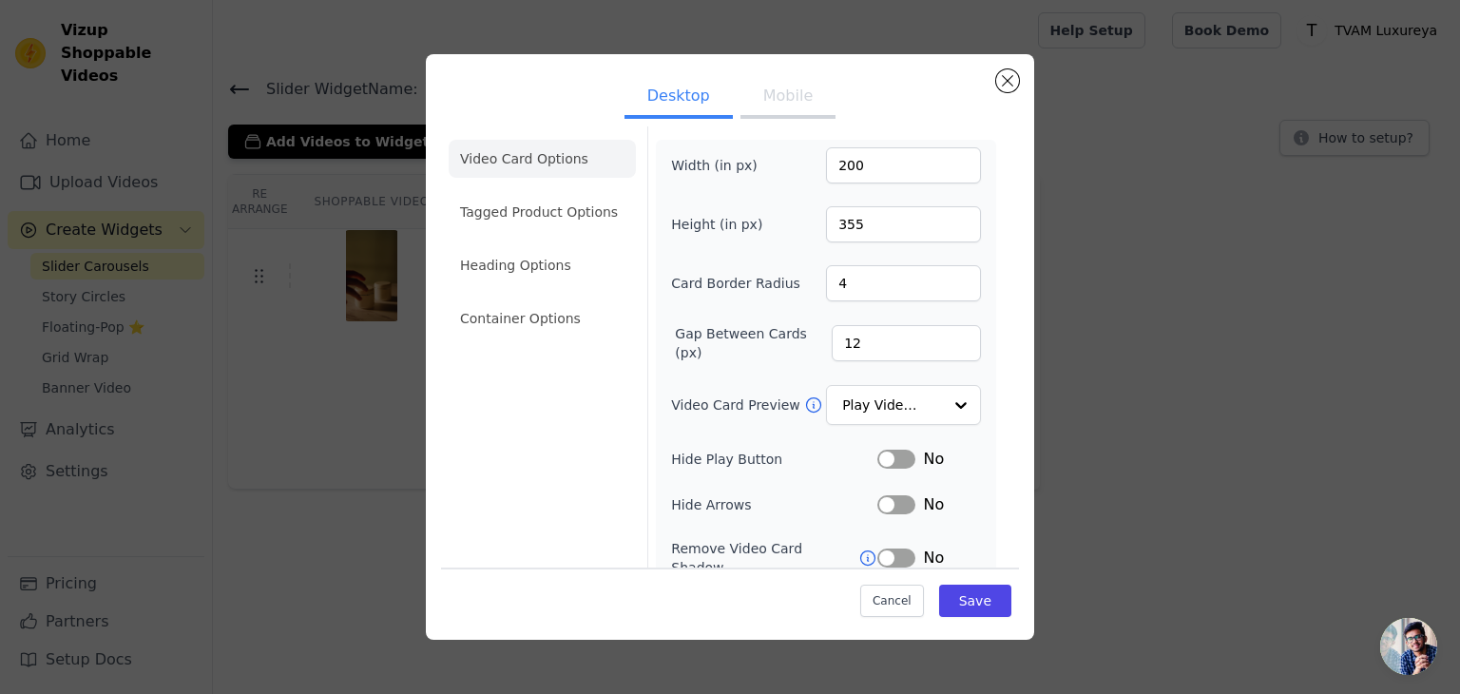
scroll to position [0, 0]
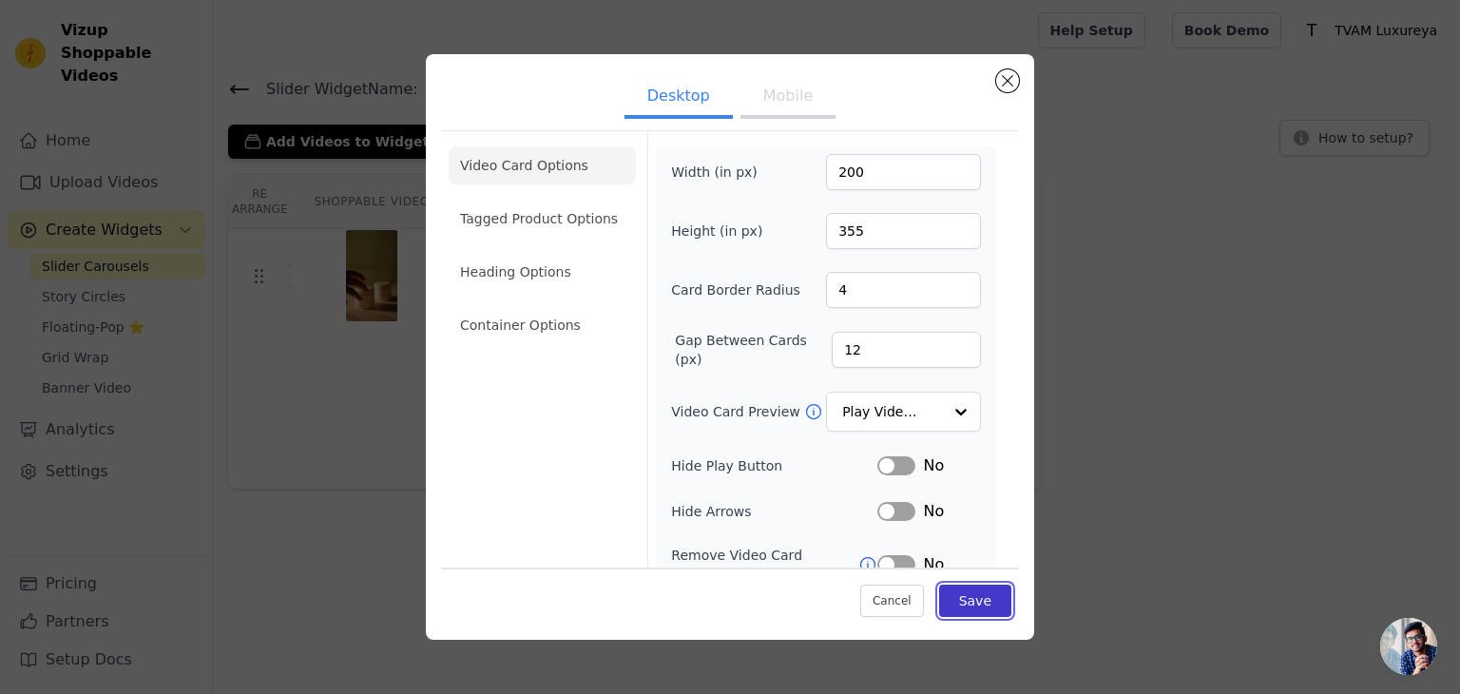
click at [951, 602] on button "Save" at bounding box center [975, 601] width 72 height 32
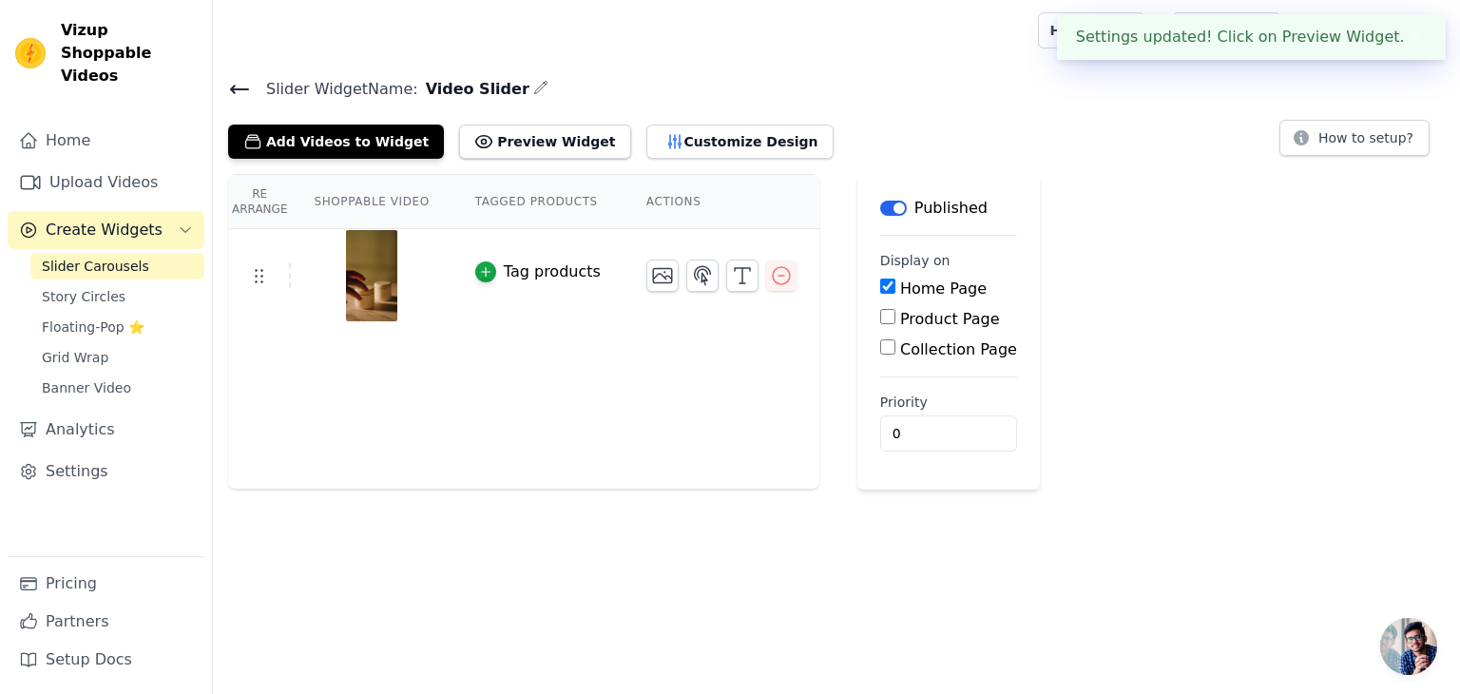
click at [345, 371] on div "Re Arrange Shoppable Video Tagged Products Actions Tag products" at bounding box center [523, 332] width 591 height 316
click at [252, 271] on icon at bounding box center [258, 275] width 23 height 23
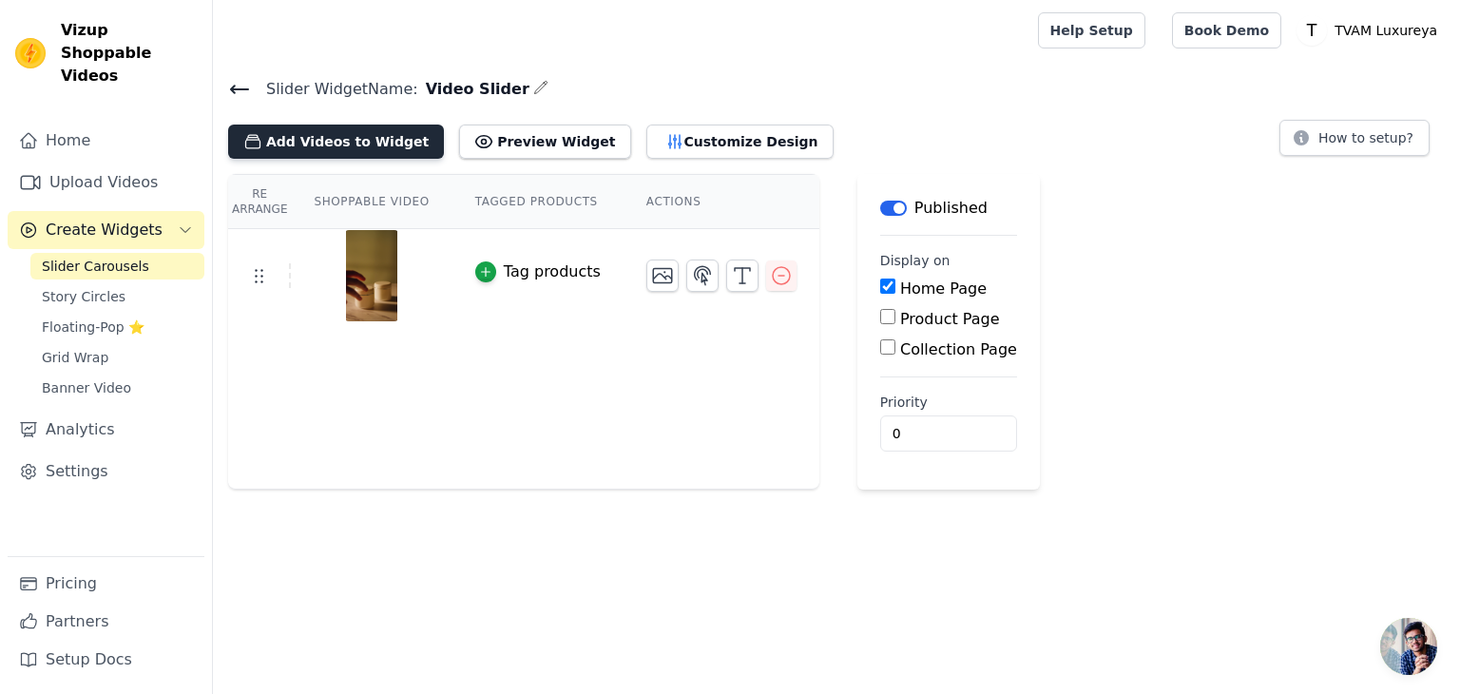
click at [369, 144] on button "Add Videos to Widget" at bounding box center [336, 142] width 216 height 34
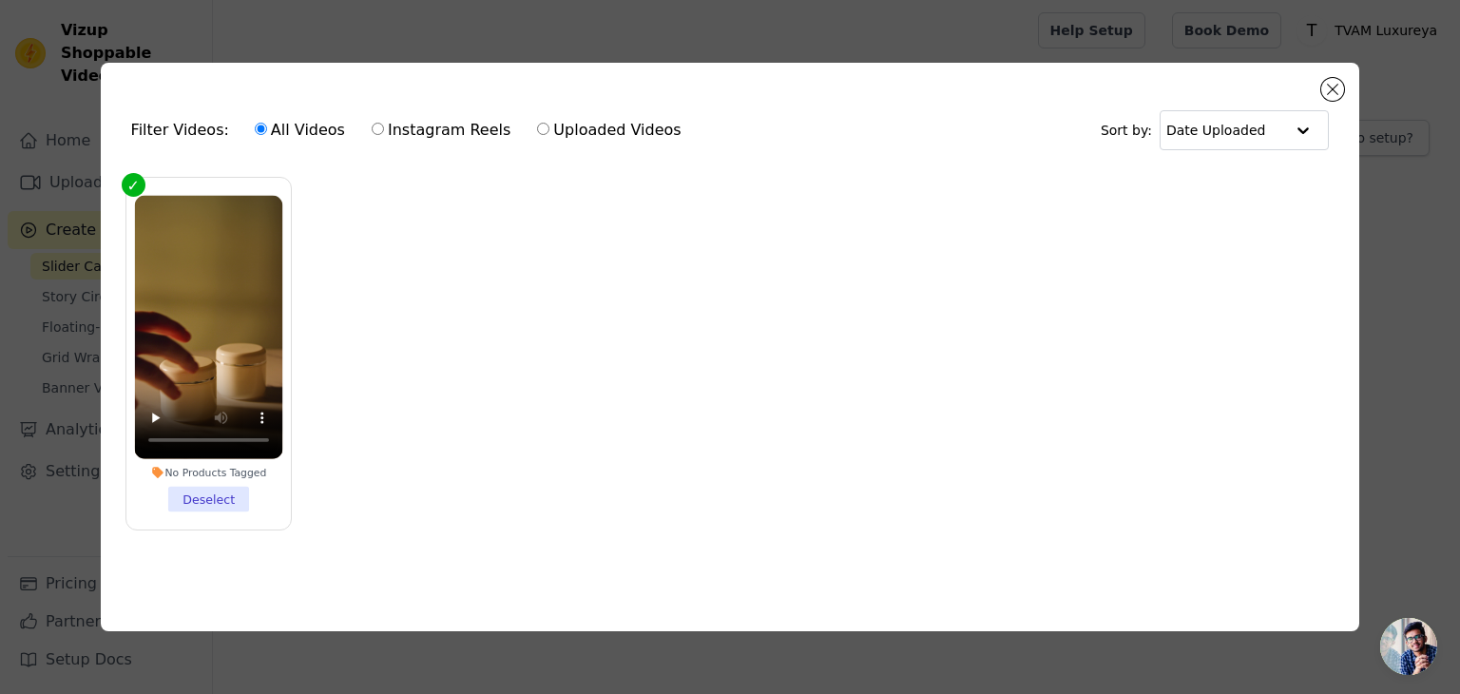
click at [561, 129] on label "Uploaded Videos" at bounding box center [608, 130] width 145 height 25
click at [549, 129] on input "Uploaded Videos" at bounding box center [543, 129] width 12 height 12
radio input "true"
click at [156, 126] on div "Filter Videos: All Videos Instagram Reels Uploaded Videos" at bounding box center [411, 130] width 561 height 44
click at [1331, 82] on button "Close modal" at bounding box center [1332, 89] width 23 height 23
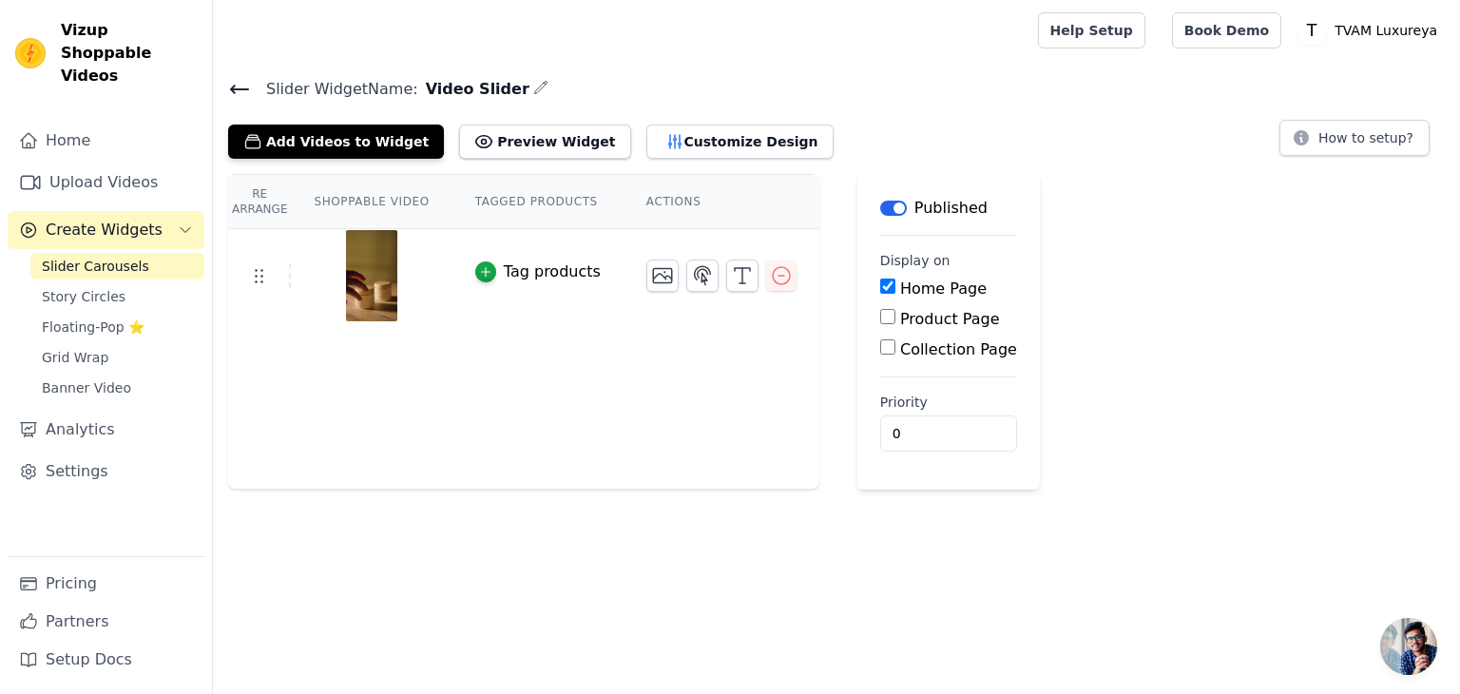
click at [78, 257] on span "Slider Carousels" at bounding box center [95, 266] width 107 height 19
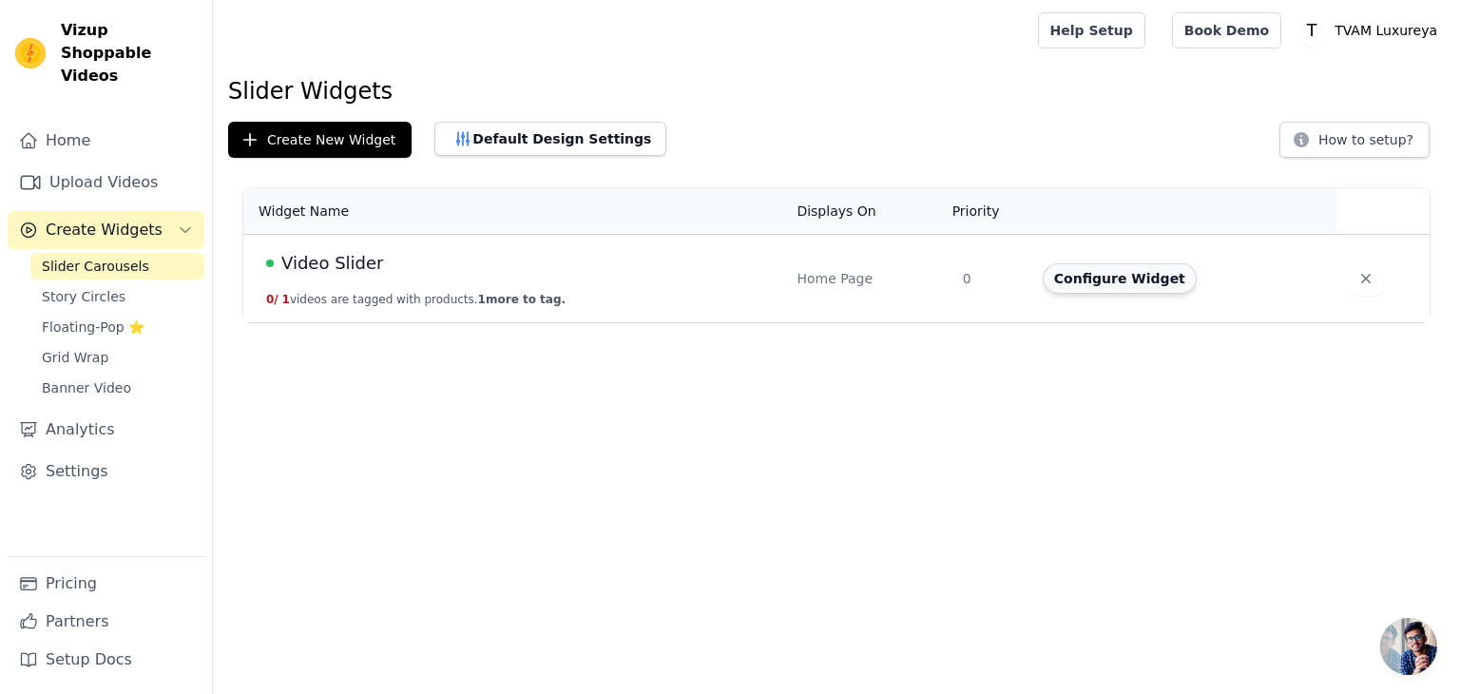
click at [1099, 279] on button "Configure Widget" at bounding box center [1120, 278] width 154 height 30
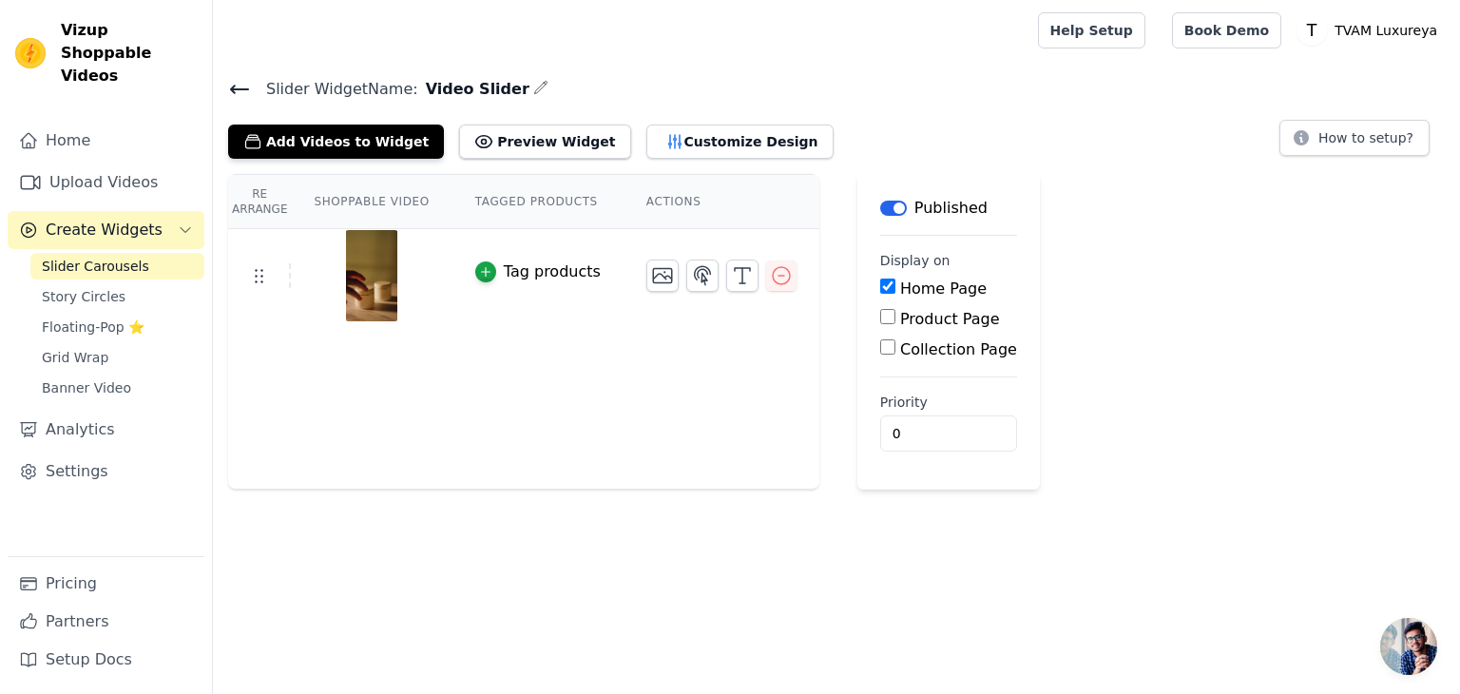
click at [268, 343] on div "Re Arrange Shoppable Video Tagged Products Actions Tag products" at bounding box center [523, 332] width 591 height 316
click at [343, 145] on button "Add Videos to Widget" at bounding box center [336, 142] width 216 height 34
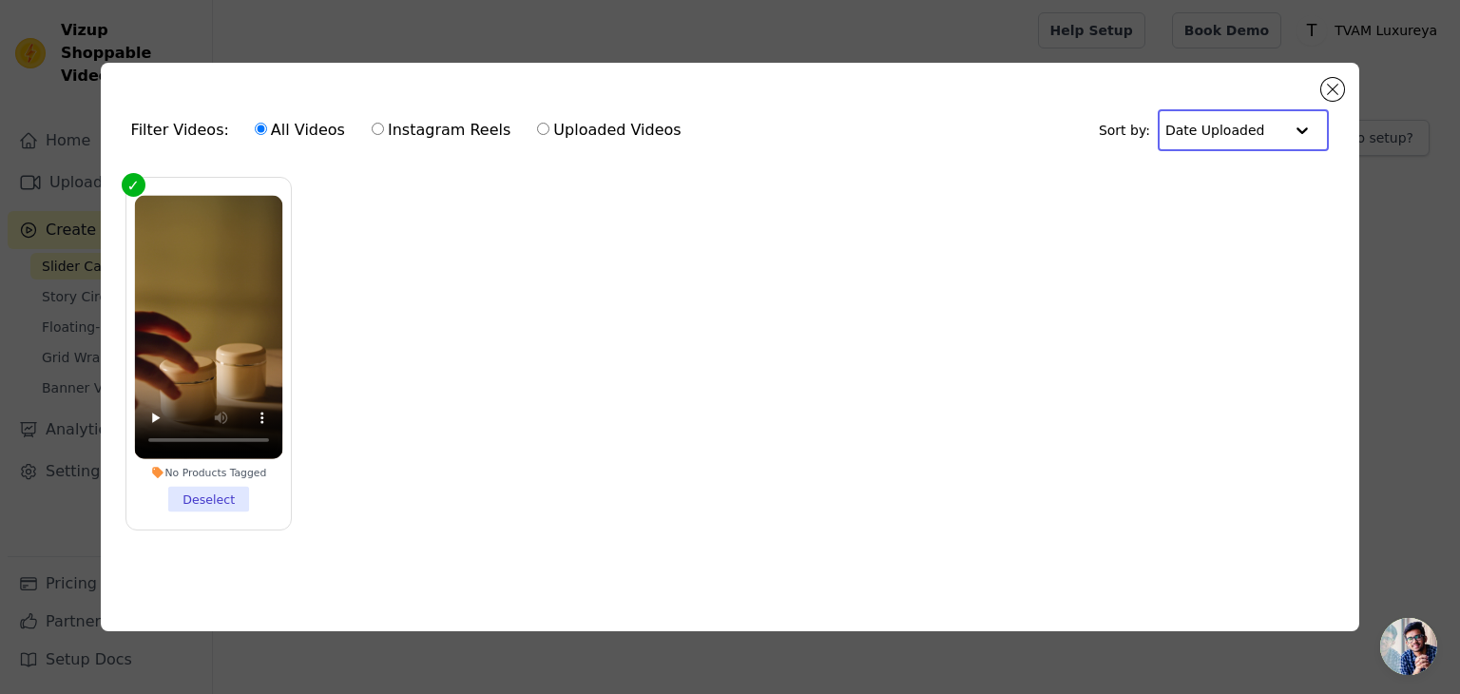
click at [1243, 131] on input "text" at bounding box center [1224, 130] width 118 height 38
click at [1037, 202] on ul "No Products Tagged Deselect" at bounding box center [730, 368] width 1229 height 403
click at [592, 130] on label "Uploaded Videos" at bounding box center [608, 130] width 145 height 25
click at [549, 130] on input "Uploaded Videos" at bounding box center [543, 129] width 12 height 12
radio input "true"
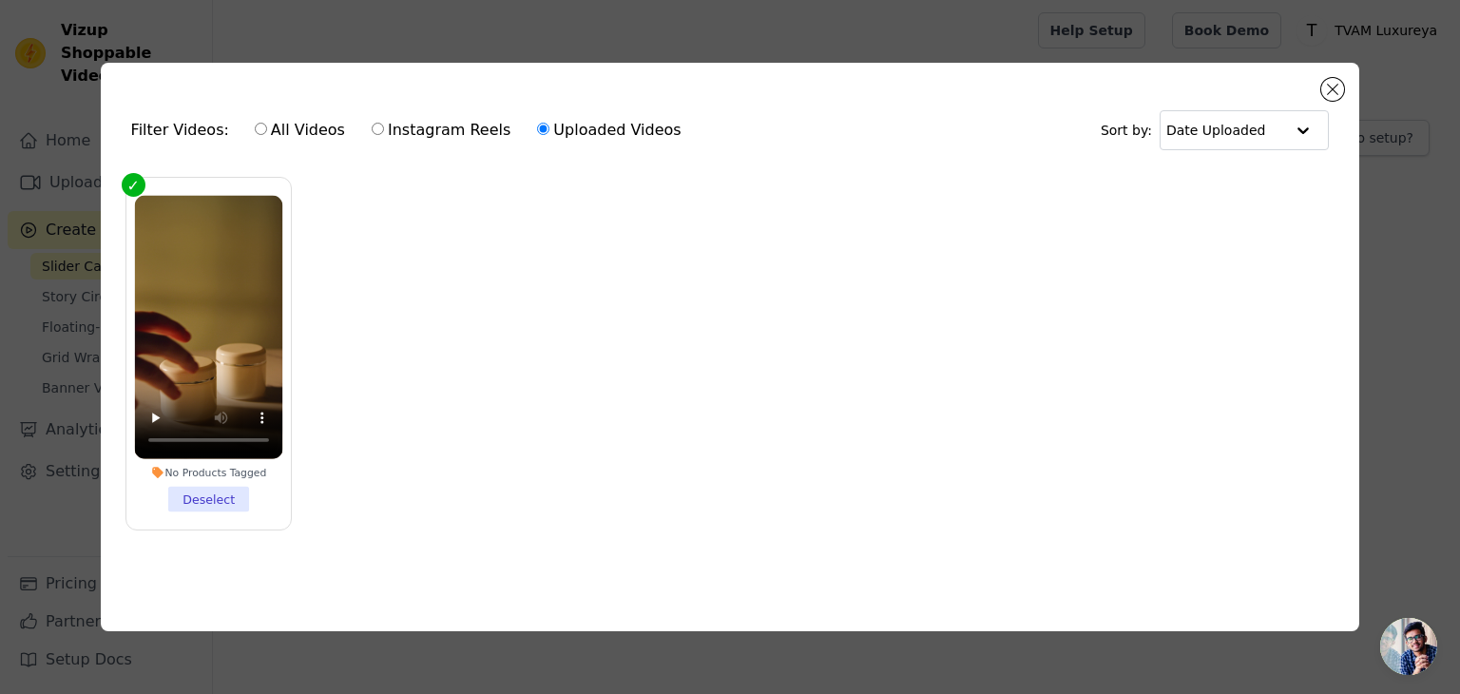
click at [592, 130] on label "Uploaded Videos" at bounding box center [608, 130] width 145 height 25
click at [549, 130] on input "Uploaded Videos" at bounding box center [543, 129] width 12 height 12
click at [441, 416] on ul "No Products Tagged Deselect" at bounding box center [730, 368] width 1229 height 403
click at [1333, 88] on button "Close modal" at bounding box center [1332, 89] width 23 height 23
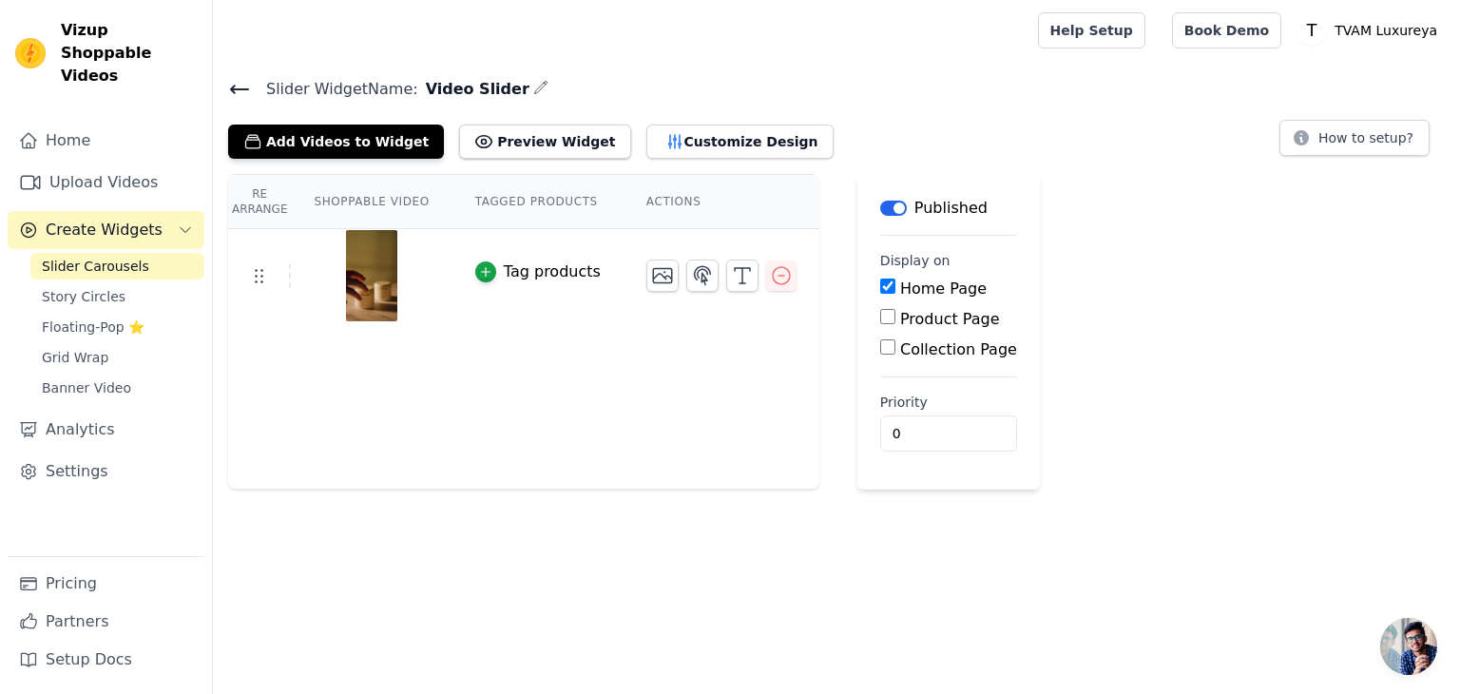
click at [129, 257] on span "Slider Carousels" at bounding box center [95, 266] width 107 height 19
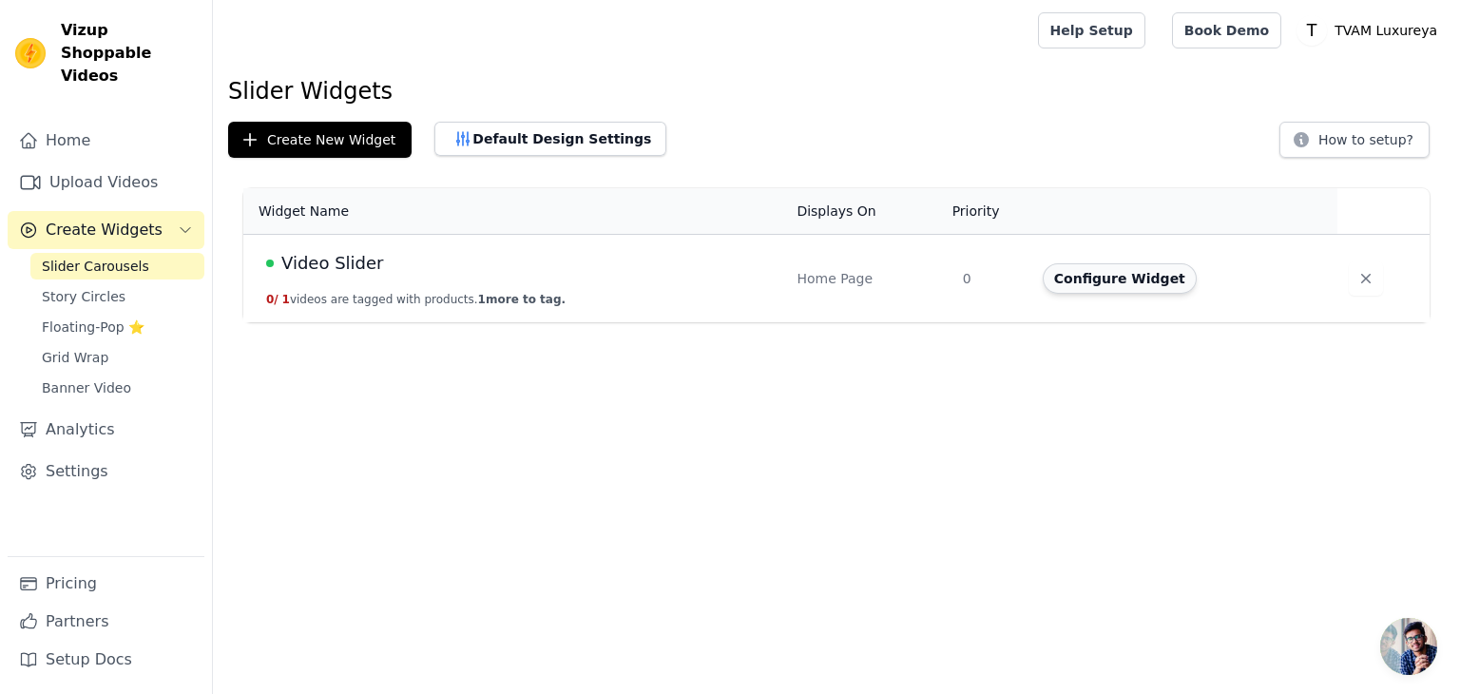
click at [1080, 285] on button "Configure Widget" at bounding box center [1120, 278] width 154 height 30
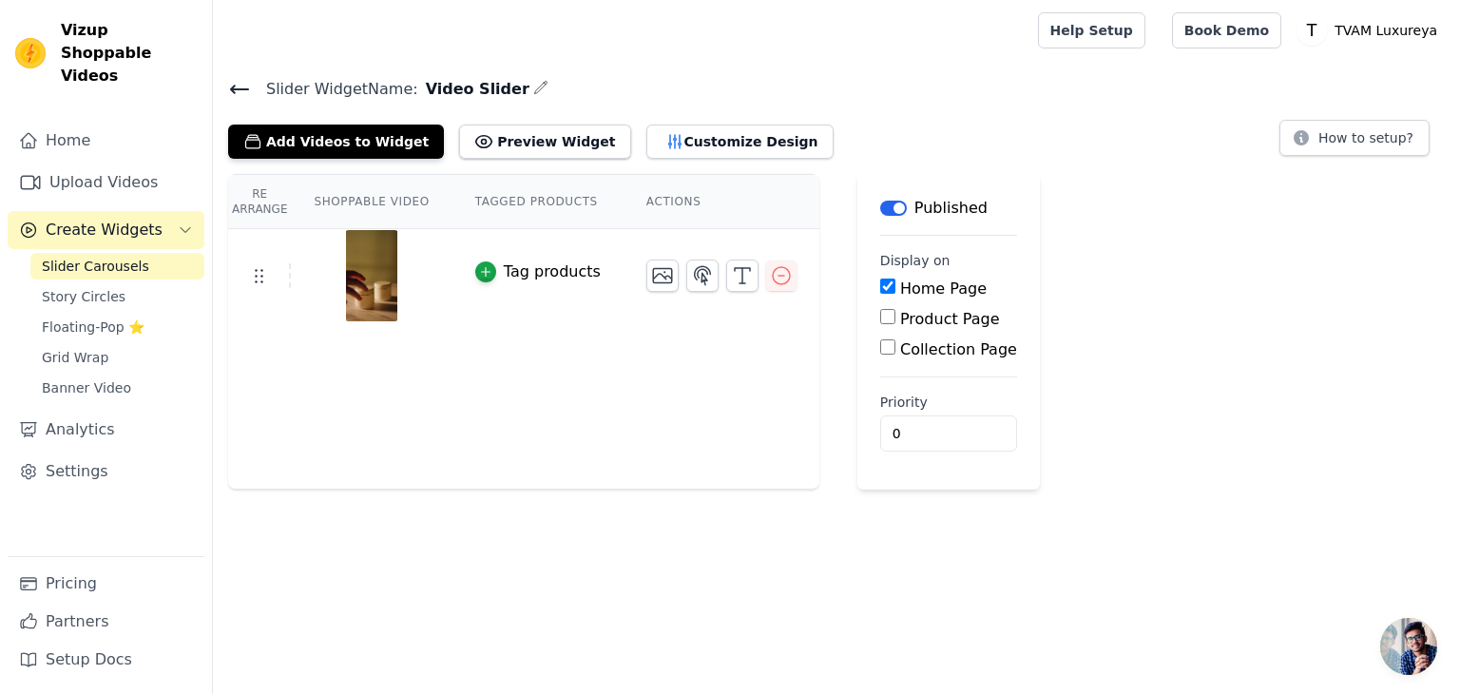
drag, startPoint x: 513, startPoint y: 203, endPoint x: 579, endPoint y: 195, distance: 66.1
click at [514, 204] on th "Tagged Products" at bounding box center [537, 202] width 171 height 54
click at [658, 148] on button "Customize Design" at bounding box center [739, 142] width 187 height 34
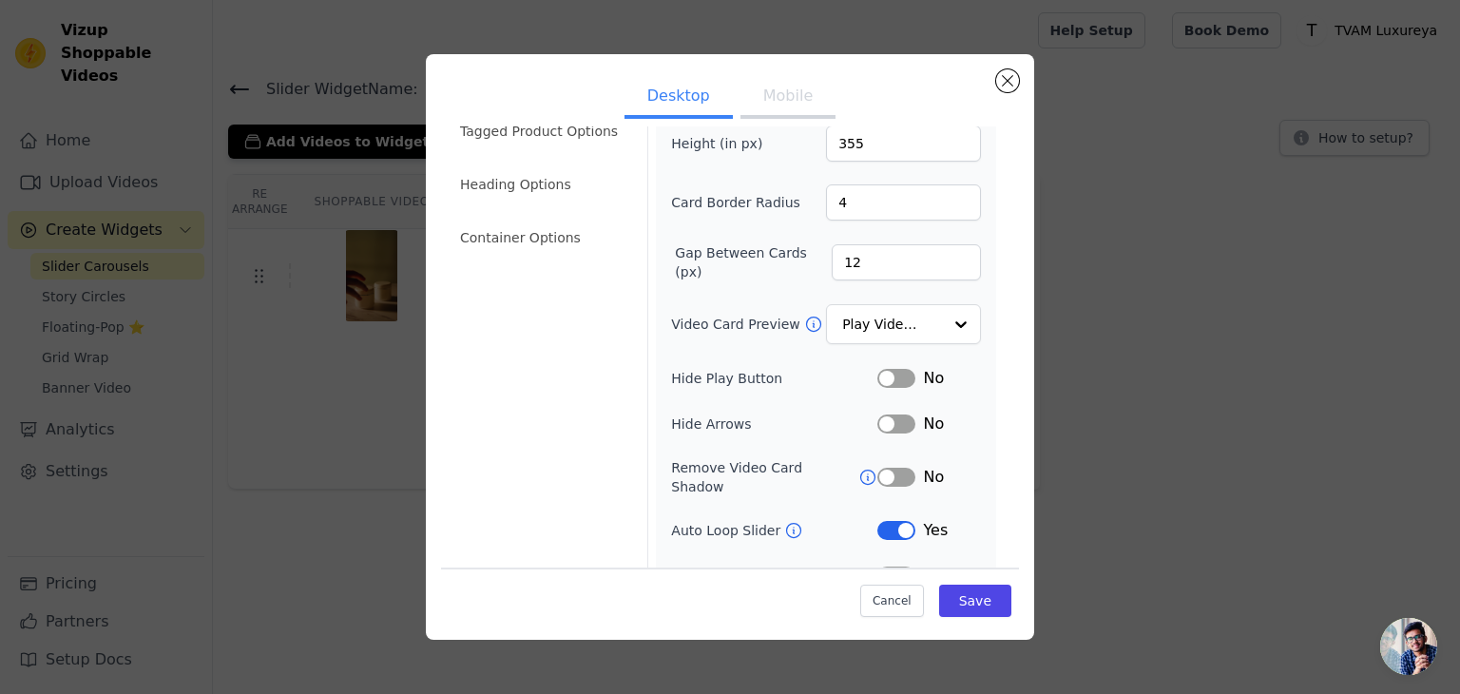
scroll to position [53, 0]
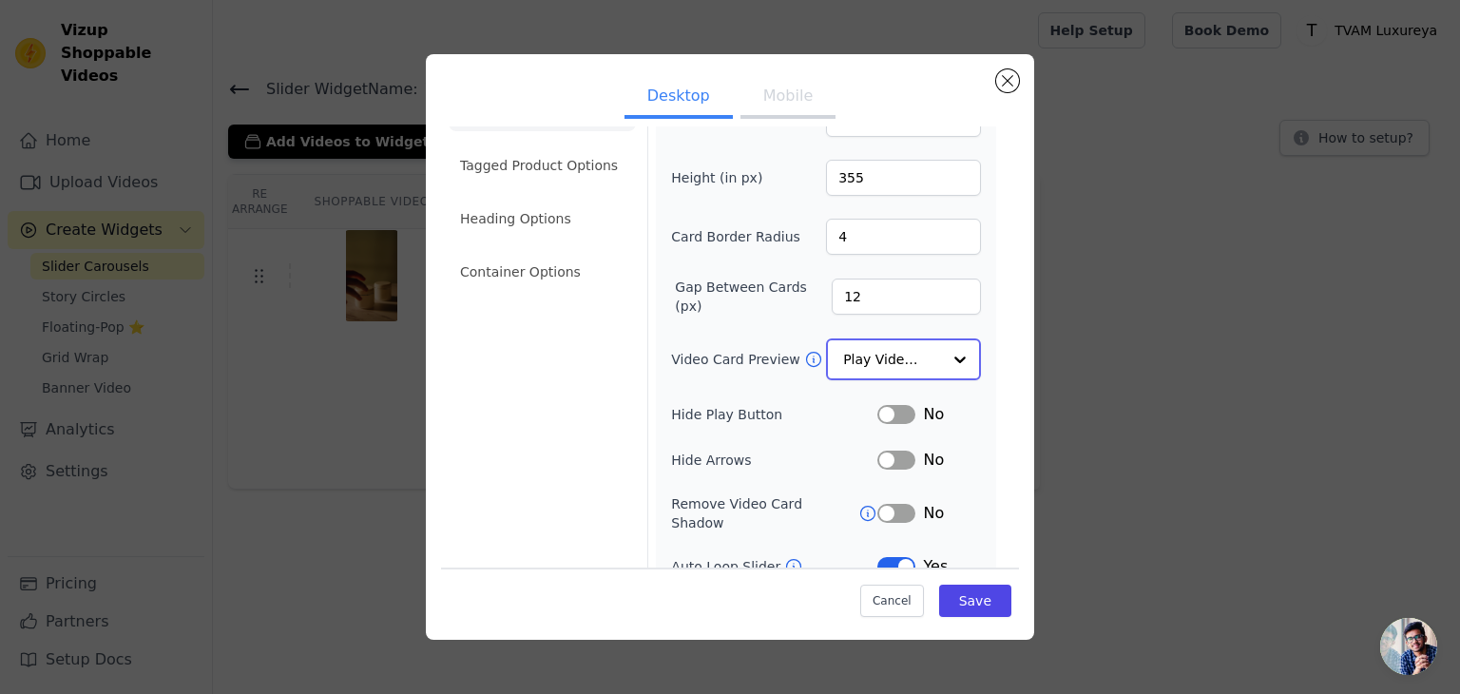
click at [875, 352] on input "Video Card Preview" at bounding box center [892, 359] width 98 height 38
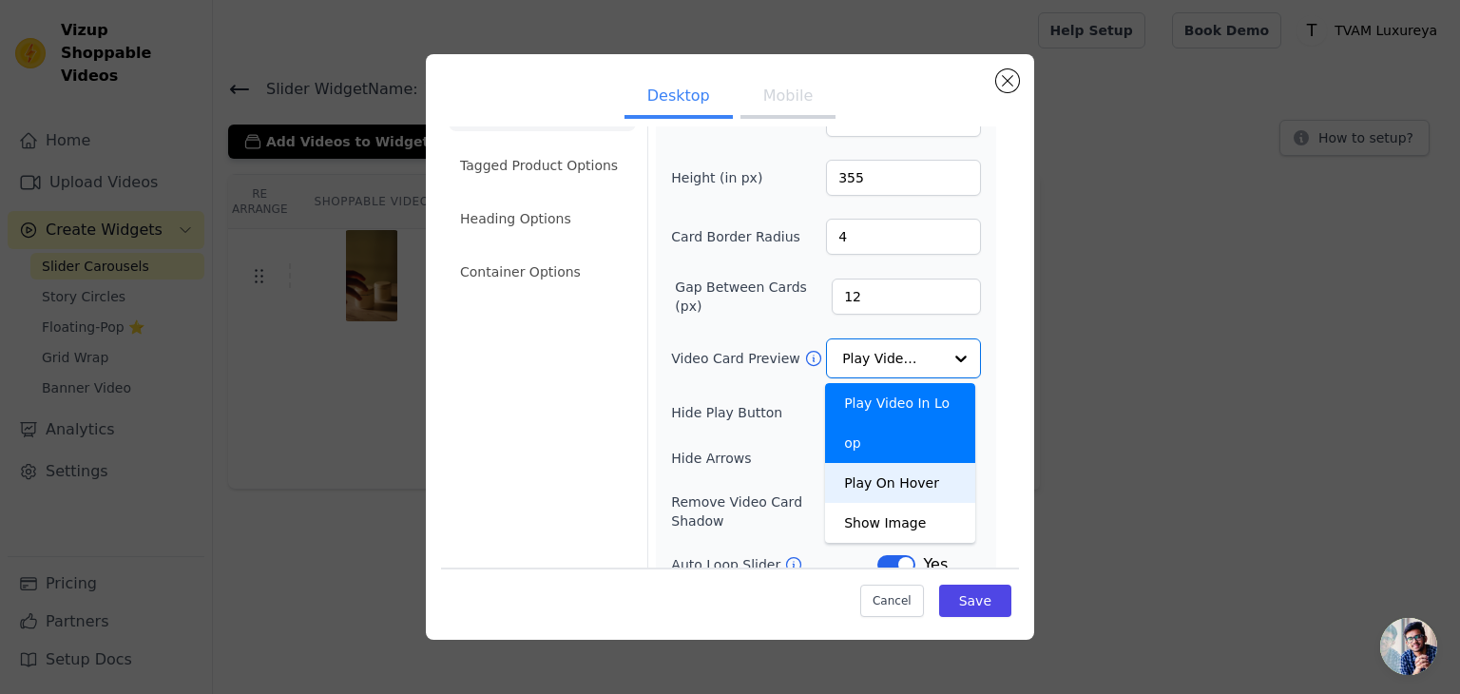
click at [767, 386] on div "Width (in px) 200 Height (in px) 355 Card Border Radius 4 Gap Between Cards (px…" at bounding box center [826, 384] width 310 height 566
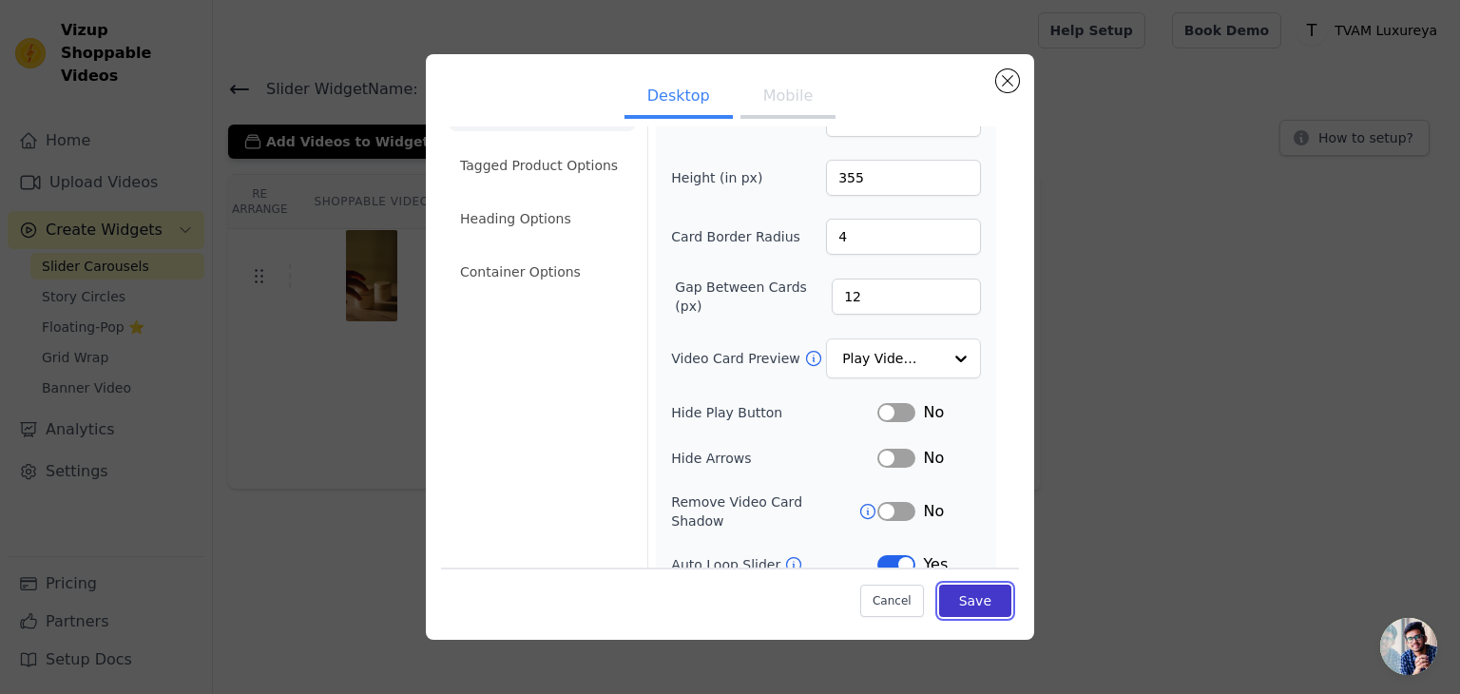
click at [959, 598] on button "Save" at bounding box center [975, 601] width 72 height 32
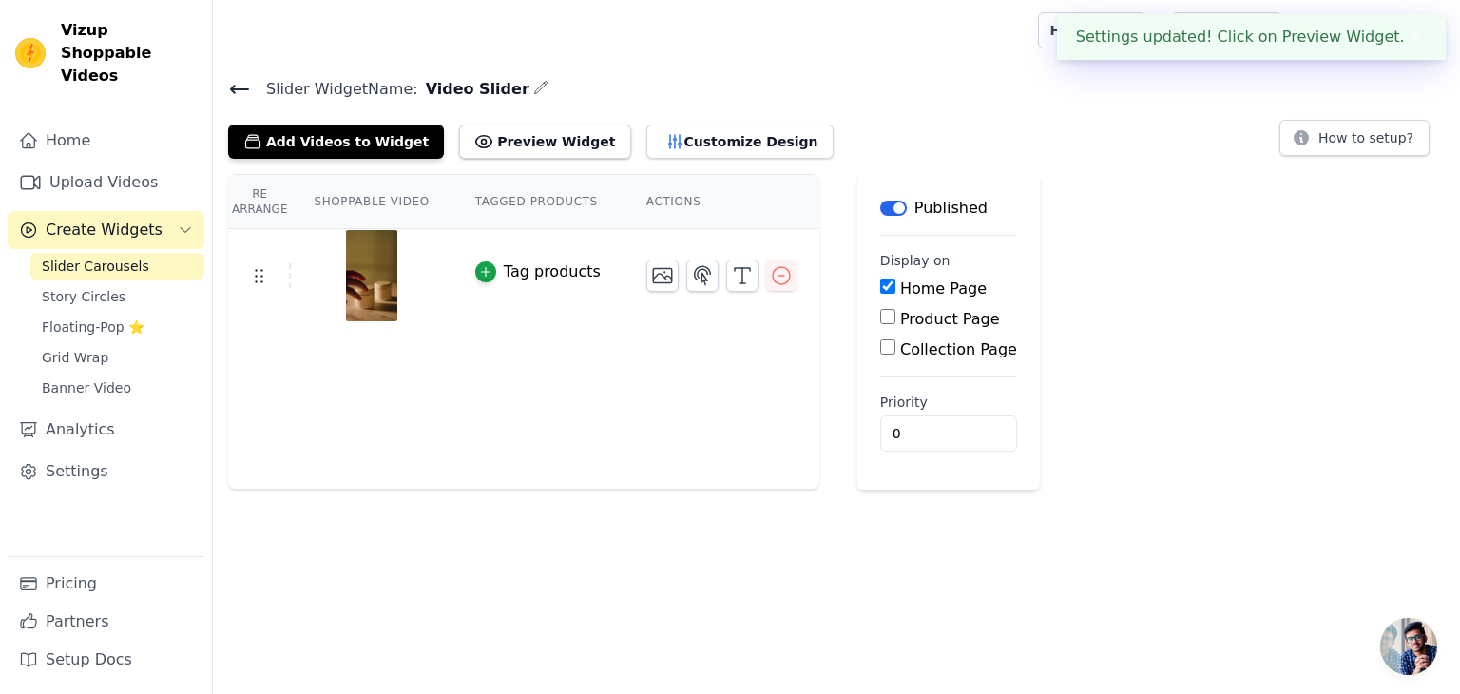
click at [536, 202] on th "Tagged Products" at bounding box center [537, 202] width 171 height 54
click at [517, 145] on button "Preview Widget" at bounding box center [544, 142] width 171 height 34
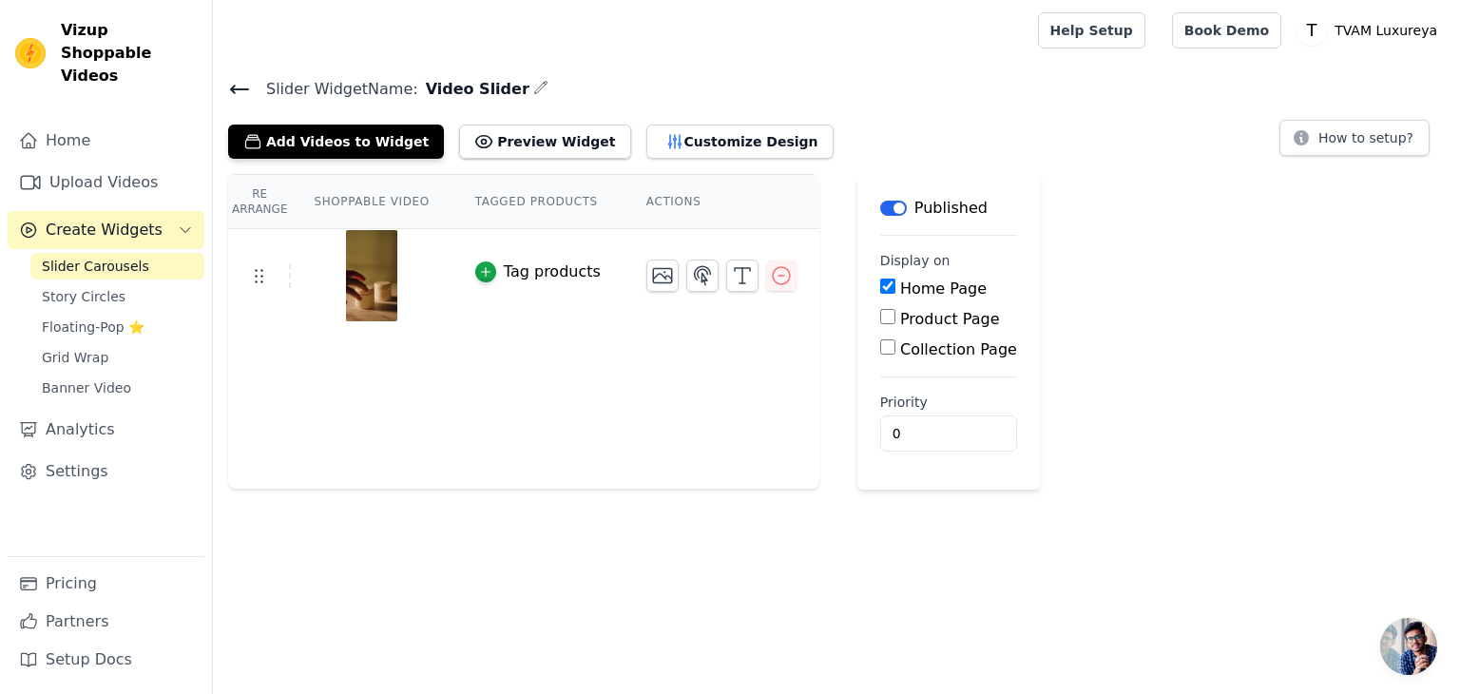
click at [99, 257] on span "Slider Carousels" at bounding box center [95, 266] width 107 height 19
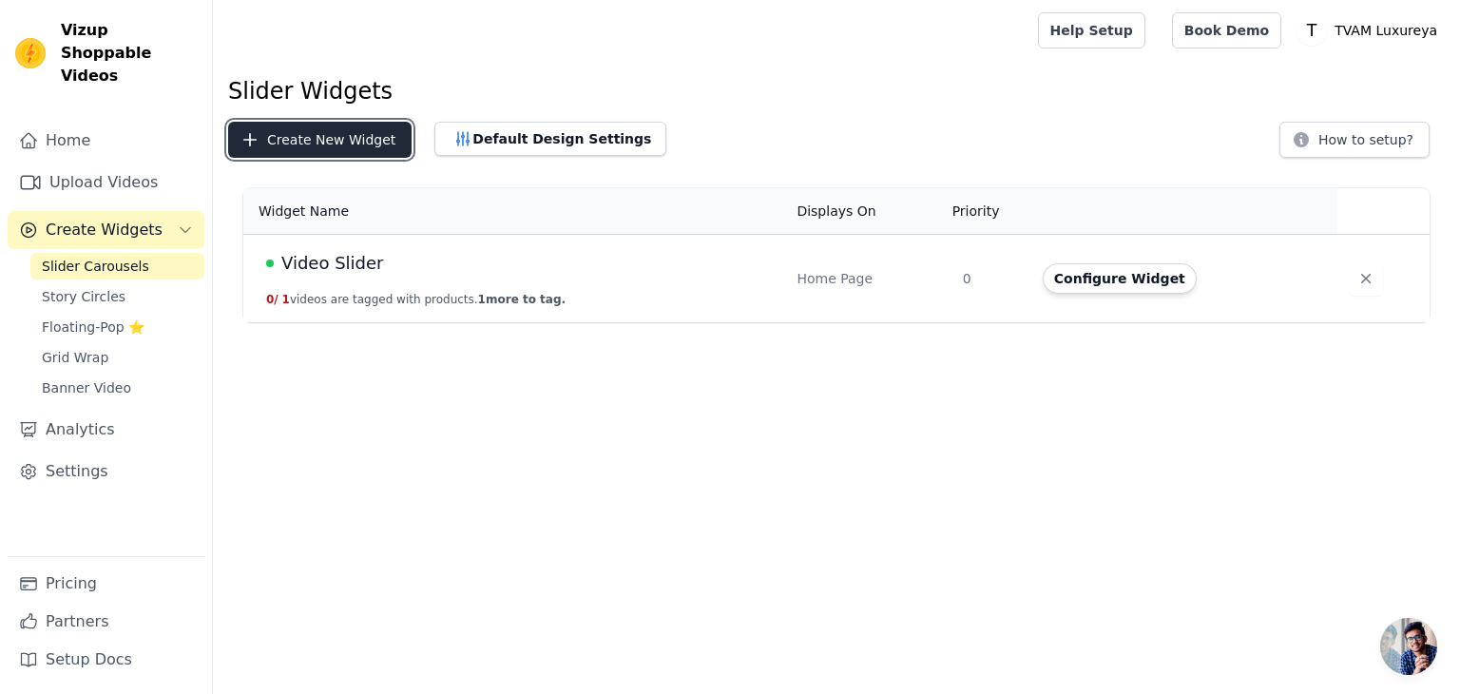
click at [381, 137] on button "Create New Widget" at bounding box center [319, 140] width 183 height 36
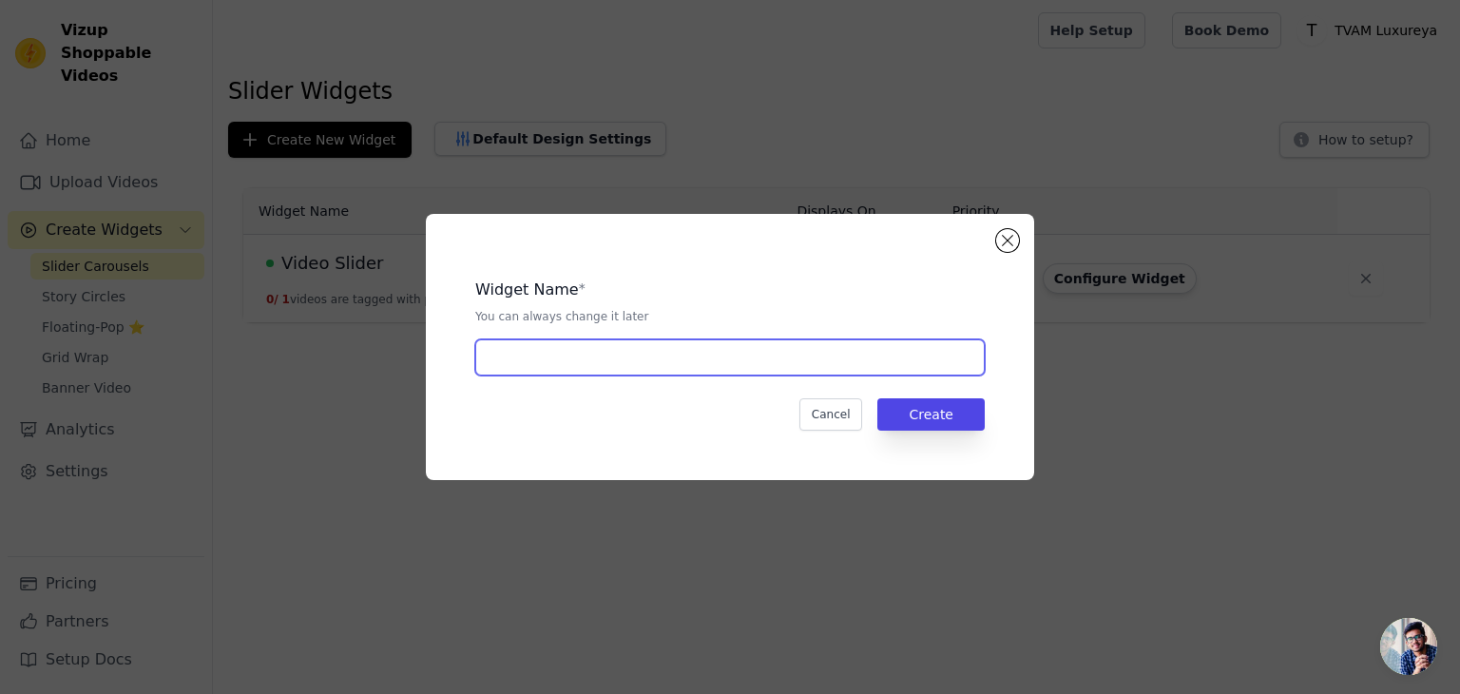
click at [606, 363] on input "text" at bounding box center [729, 357] width 509 height 36
type input "video-2"
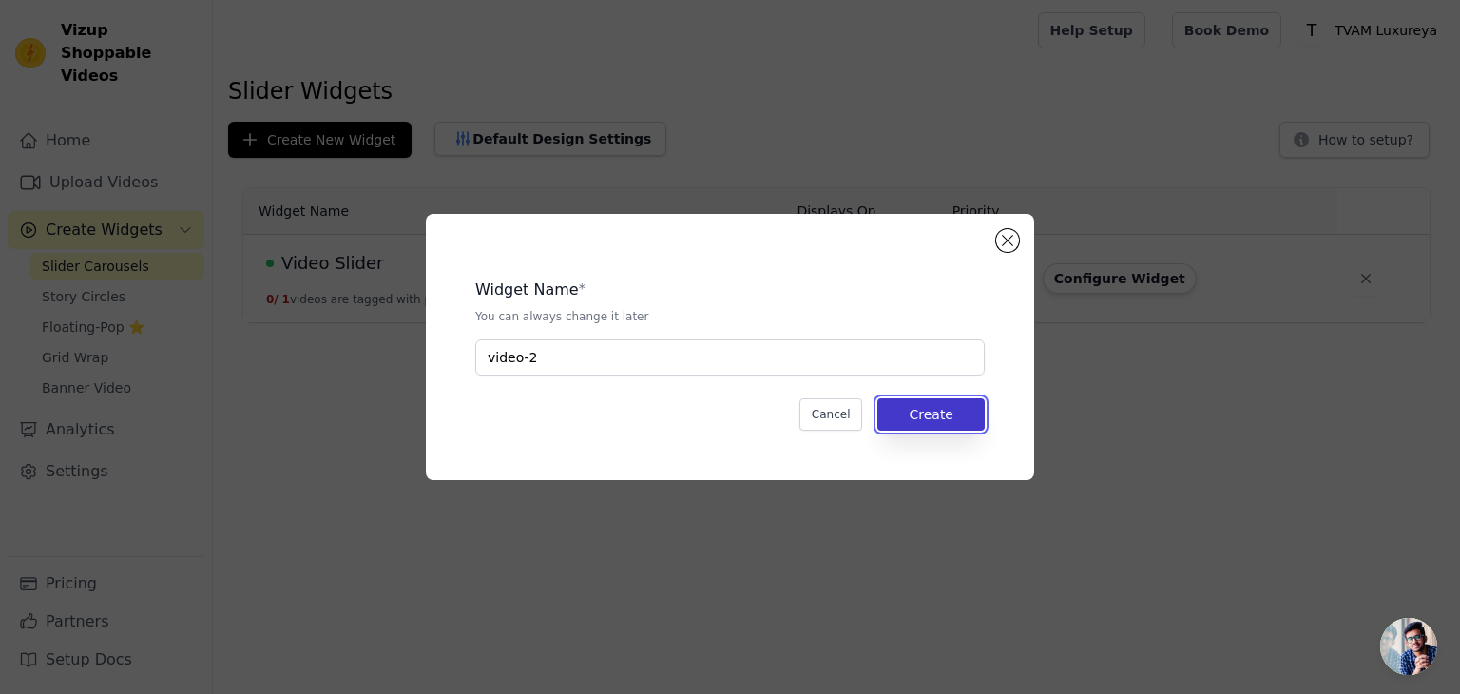
click at [919, 410] on button "Create" at bounding box center [930, 414] width 107 height 32
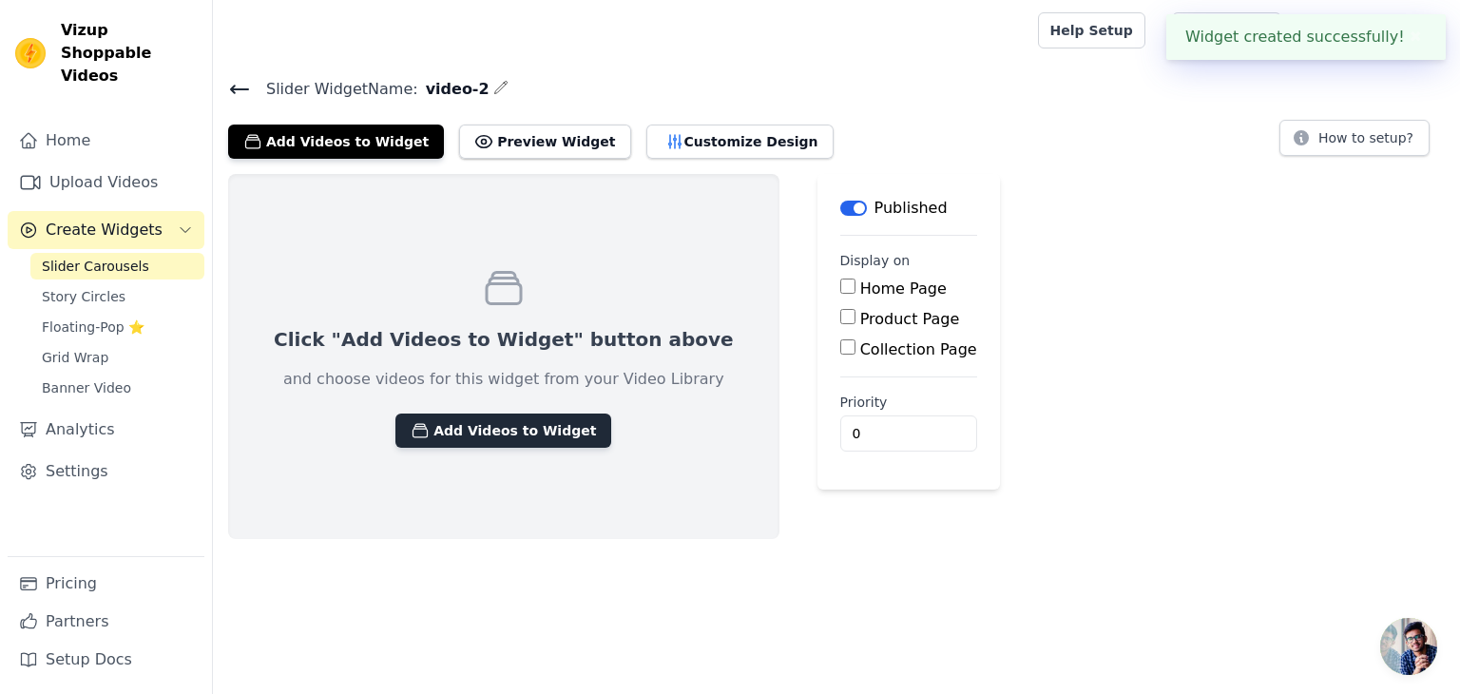
click at [514, 423] on button "Add Videos to Widget" at bounding box center [503, 430] width 216 height 34
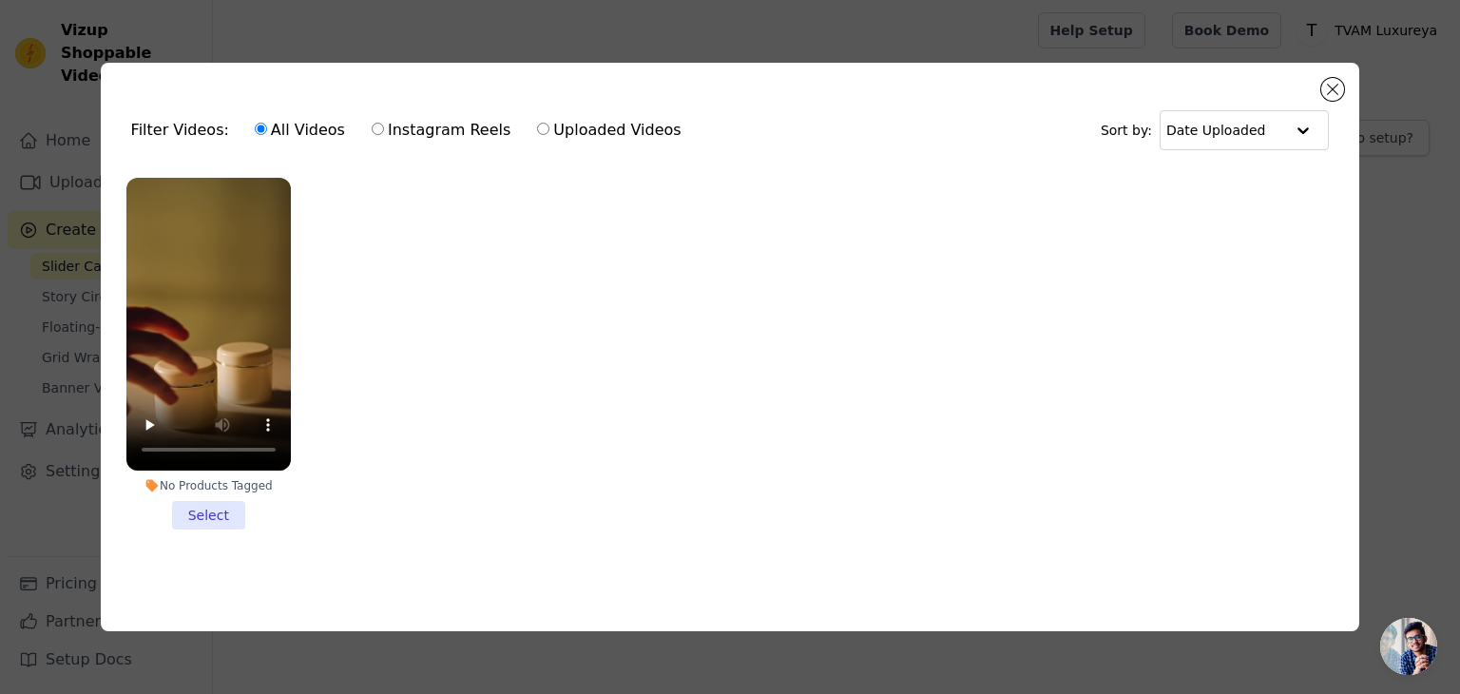
click at [536, 125] on label "Uploaded Videos" at bounding box center [608, 130] width 145 height 25
click at [537, 125] on input "Uploaded Videos" at bounding box center [543, 129] width 12 height 12
radio input "true"
click at [1332, 86] on button "Close modal" at bounding box center [1332, 89] width 23 height 23
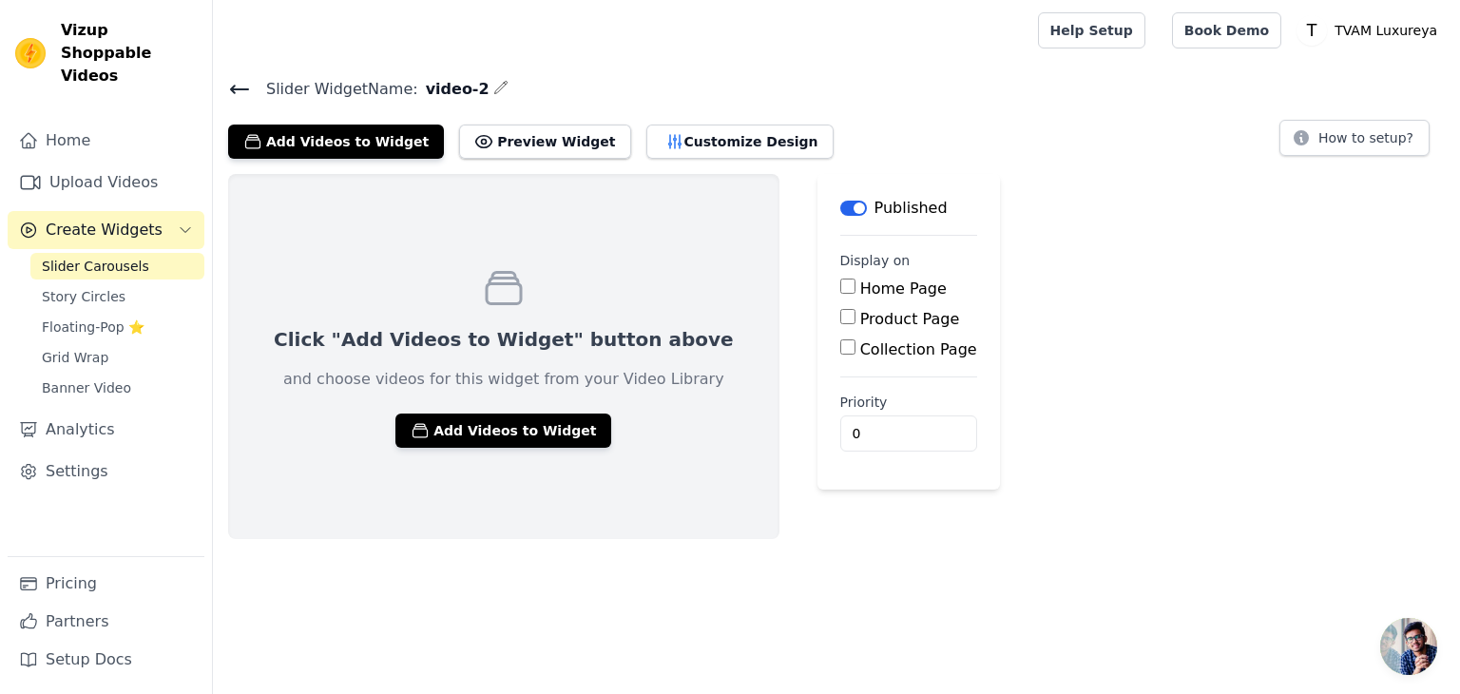
click at [840, 281] on input "Home Page" at bounding box center [847, 285] width 15 height 15
checkbox input "true"
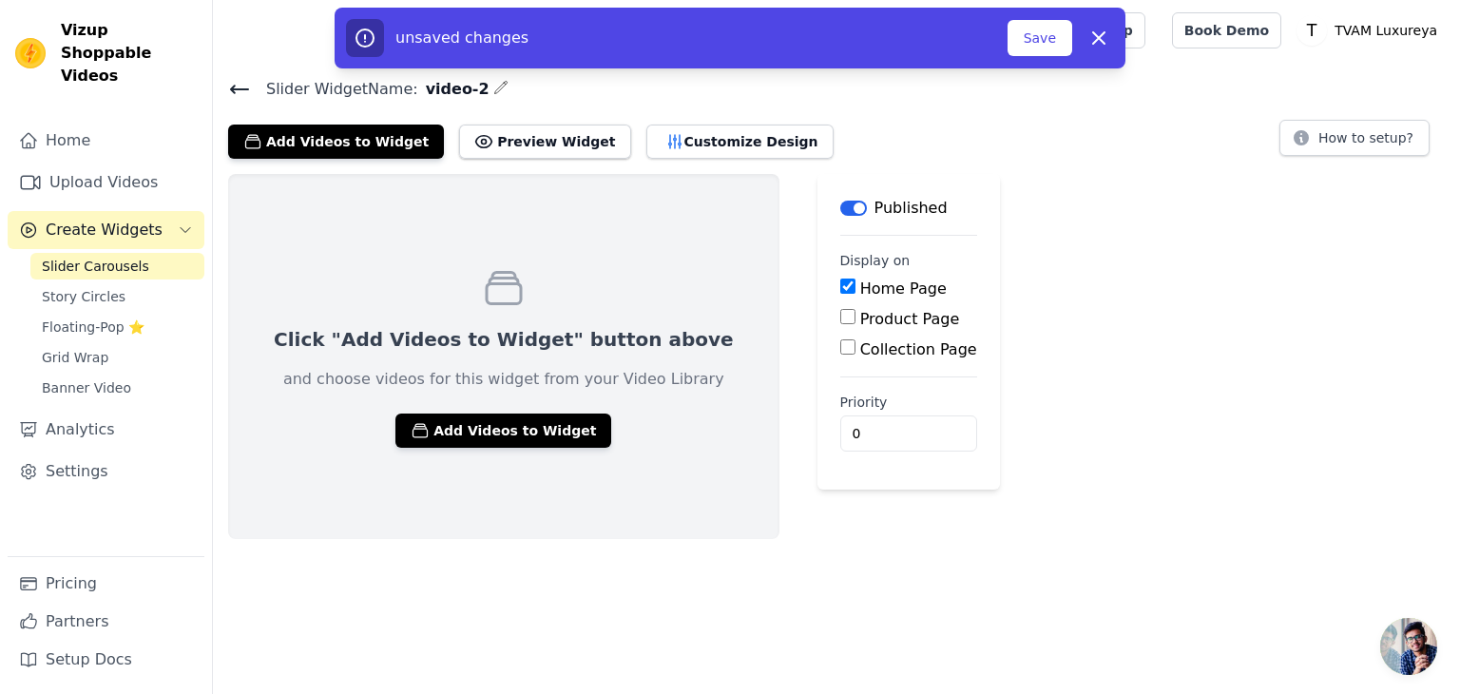
drag, startPoint x: 369, startPoint y: 143, endPoint x: 414, endPoint y: 242, distance: 109.7
click at [410, 229] on div "Slider Widget Name: video-2 Add Videos to Widget Preview Widget Customize Desig…" at bounding box center [836, 307] width 1247 height 463
click at [486, 431] on button "Add Videos to Widget" at bounding box center [503, 430] width 216 height 34
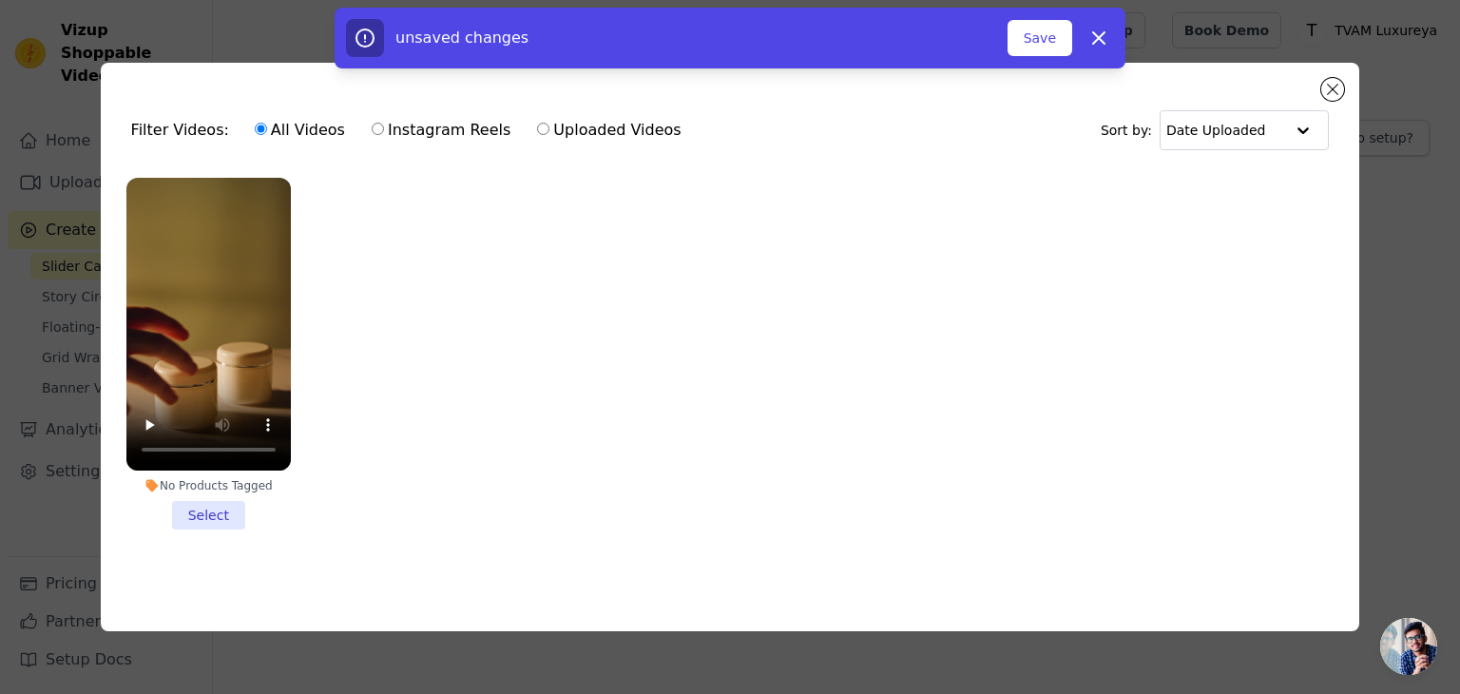
click at [202, 513] on li "No Products Tagged Select" at bounding box center [208, 354] width 164 height 352
click at [0, 0] on input "No Products Tagged Select" at bounding box center [0, 0] width 0 height 0
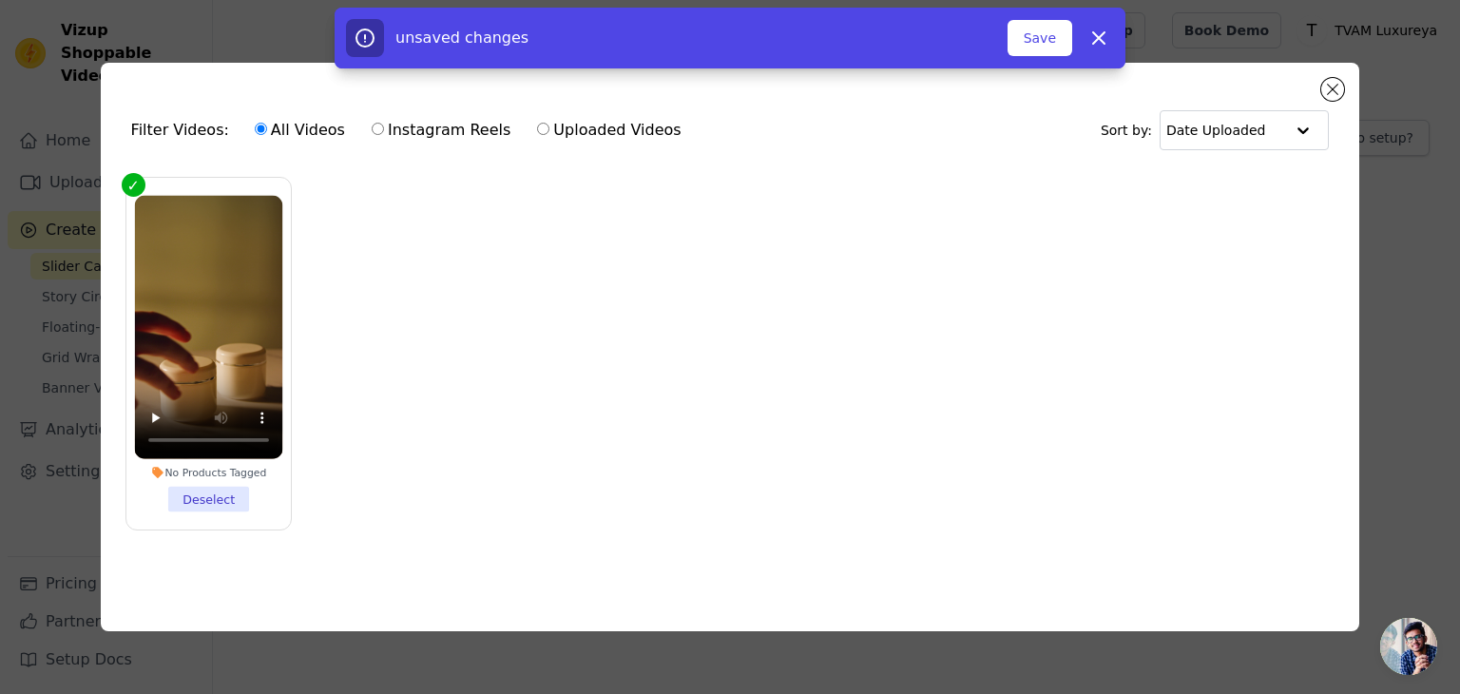
click at [217, 489] on li "No Products Tagged Deselect" at bounding box center [208, 353] width 148 height 317
click at [0, 0] on input "No Products Tagged Deselect" at bounding box center [0, 0] width 0 height 0
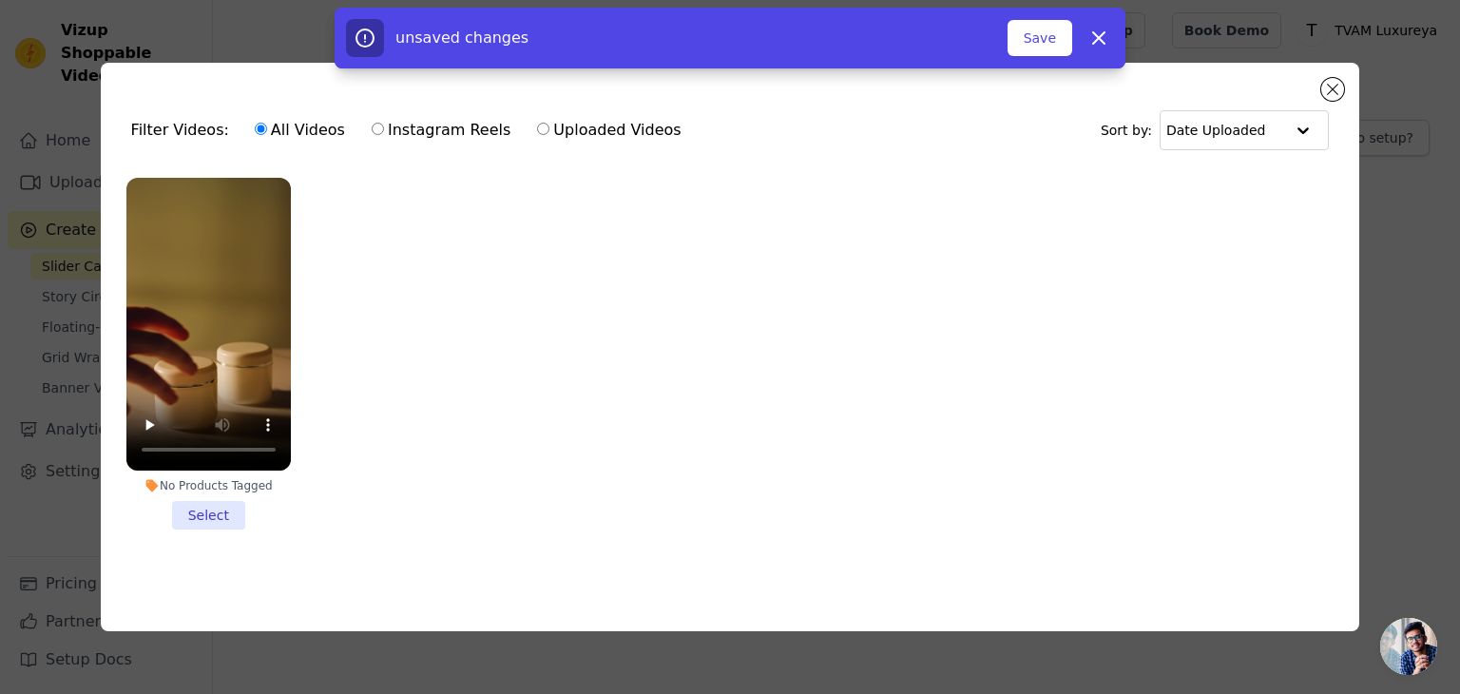
click at [339, 323] on ul "No Products Tagged Select" at bounding box center [730, 368] width 1229 height 403
click at [1106, 37] on icon "button" at bounding box center [1098, 38] width 23 height 23
click at [548, 128] on label "Uploaded Videos" at bounding box center [608, 130] width 145 height 25
click at [548, 128] on input "Uploaded Videos" at bounding box center [543, 129] width 12 height 12
radio input "true"
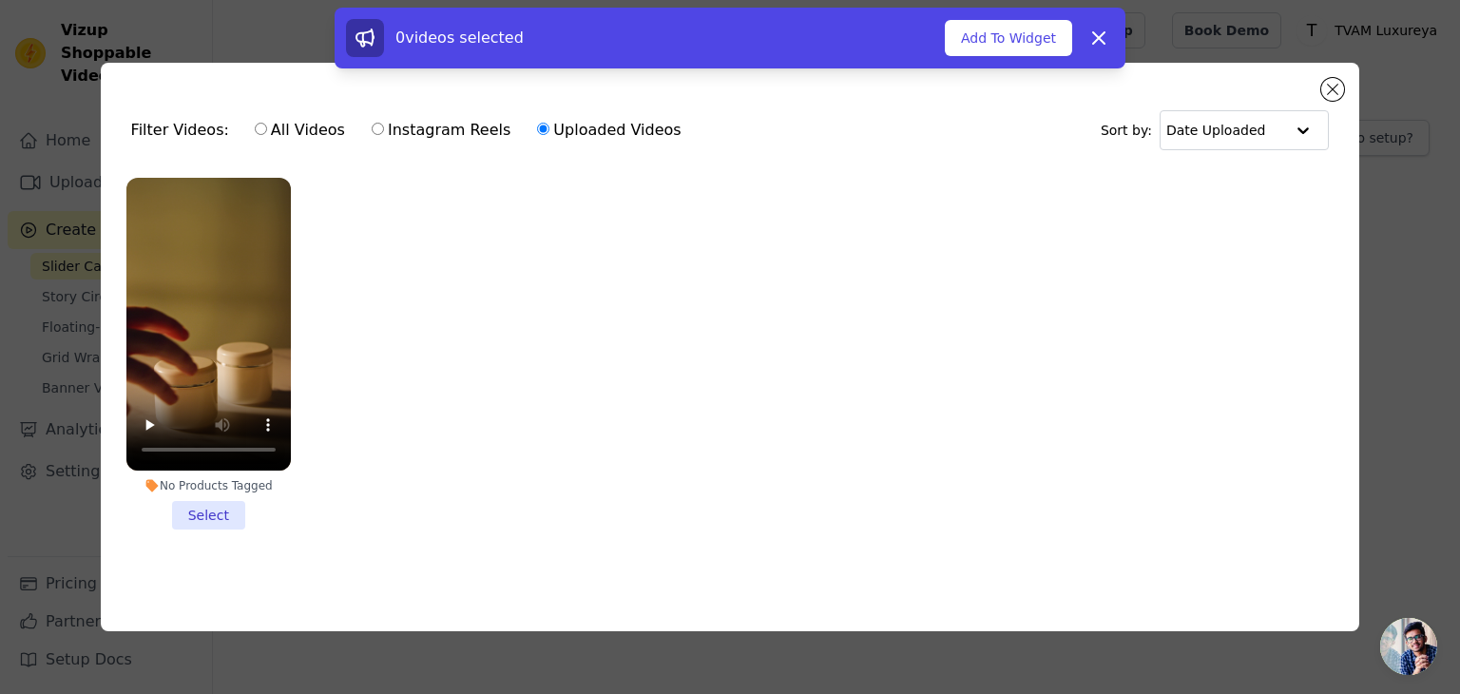
click at [403, 124] on label "Instagram Reels" at bounding box center [441, 130] width 141 height 25
click at [384, 124] on input "Instagram Reels" at bounding box center [378, 129] width 12 height 12
radio input "true"
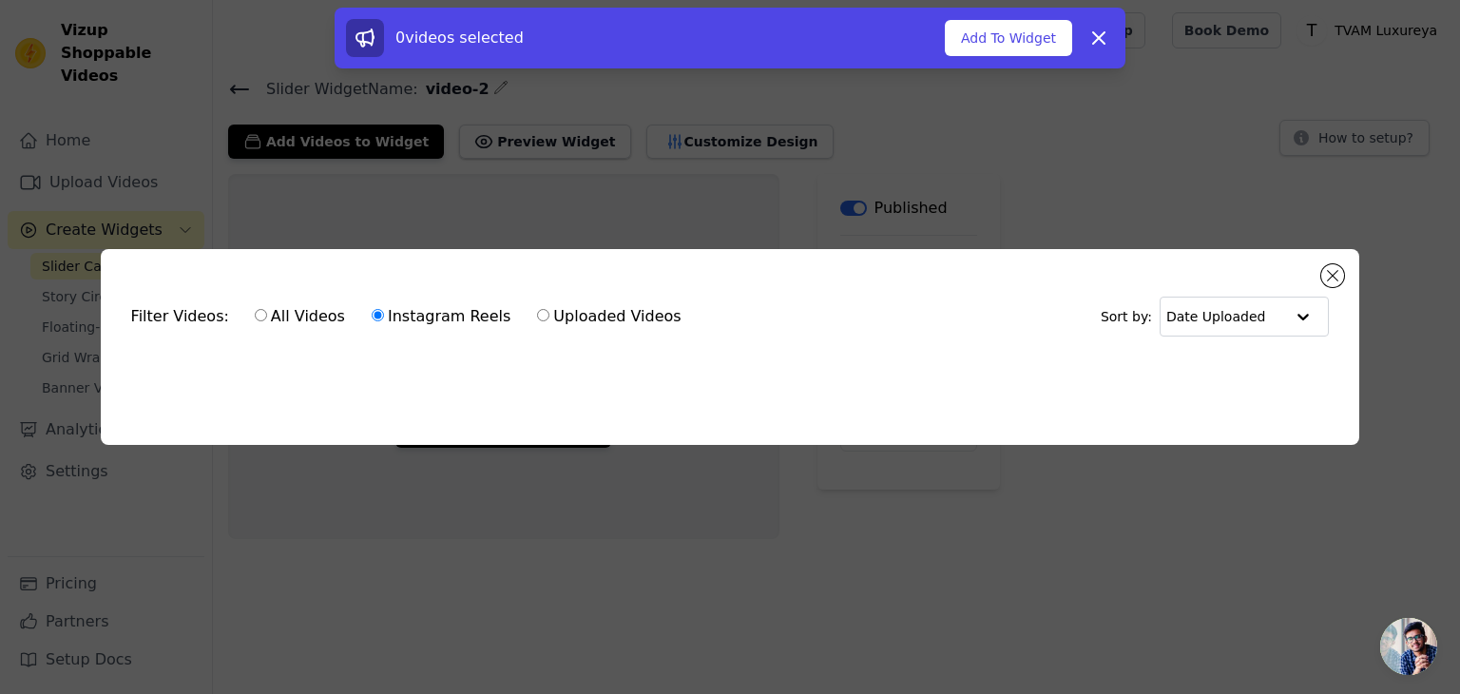
click at [585, 310] on label "Uploaded Videos" at bounding box center [608, 316] width 145 height 25
click at [549, 310] on input "Uploaded Videos" at bounding box center [543, 315] width 12 height 12
radio input "true"
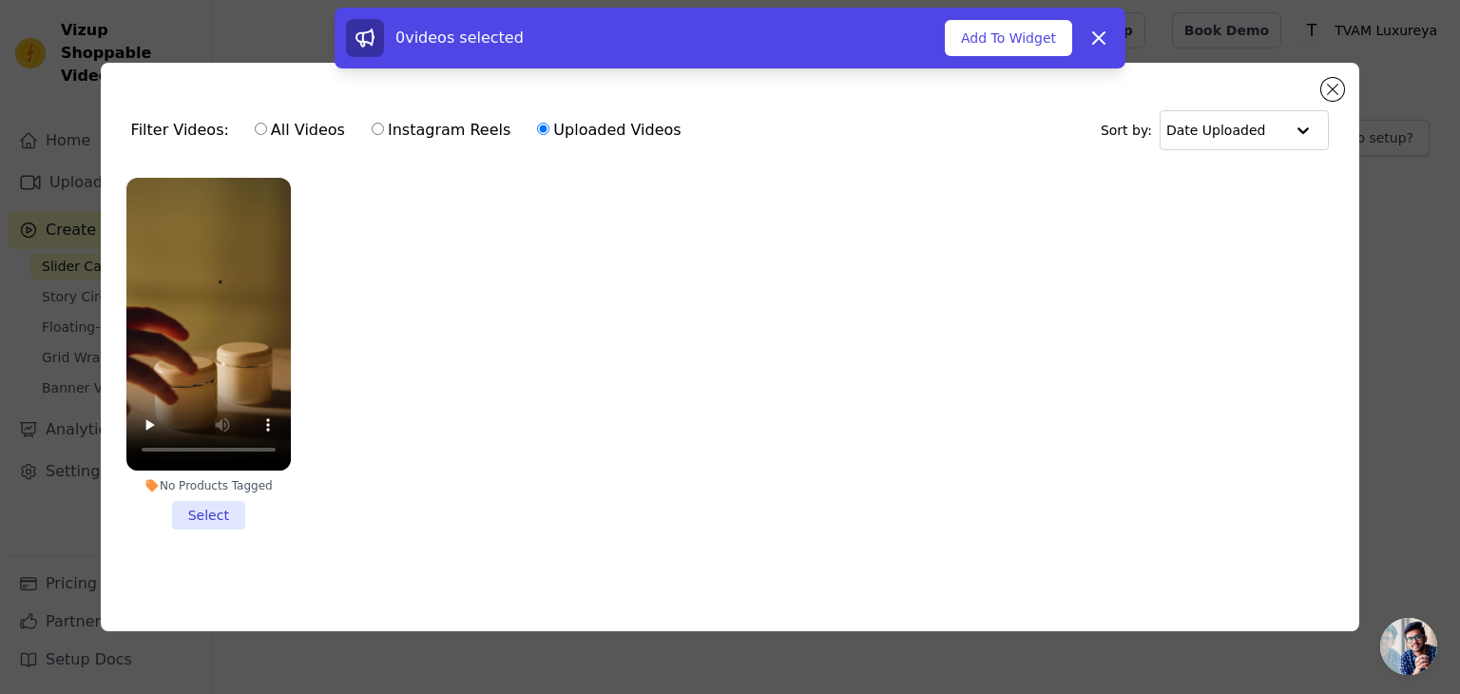
click at [281, 126] on label "All Videos" at bounding box center [300, 130] width 92 height 25
click at [267, 126] on input "All Videos" at bounding box center [261, 129] width 12 height 12
radio input "true"
click at [175, 129] on div "Filter Videos: All Videos Instagram Reels Uploaded Videos" at bounding box center [411, 130] width 561 height 44
click at [1333, 84] on button "Close modal" at bounding box center [1332, 89] width 23 height 23
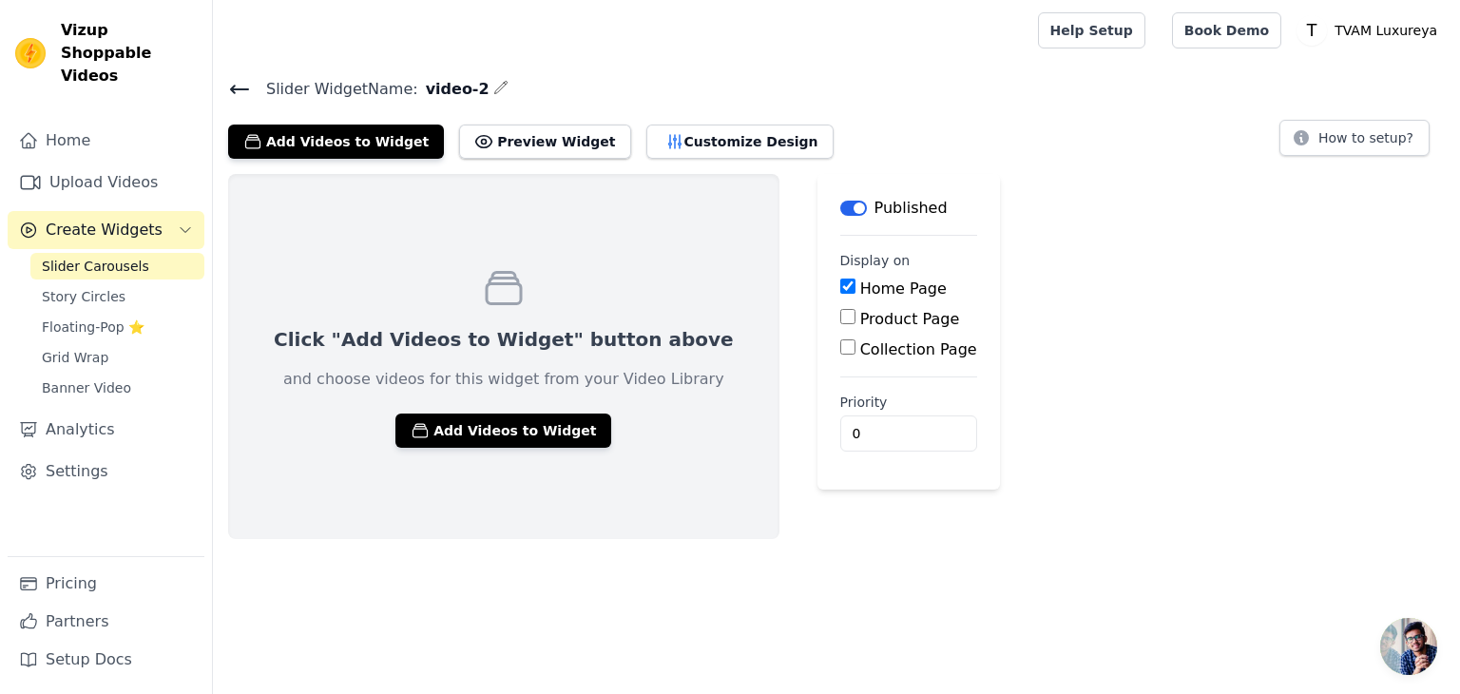
click at [137, 253] on link "Slider Carousels" at bounding box center [117, 266] width 174 height 27
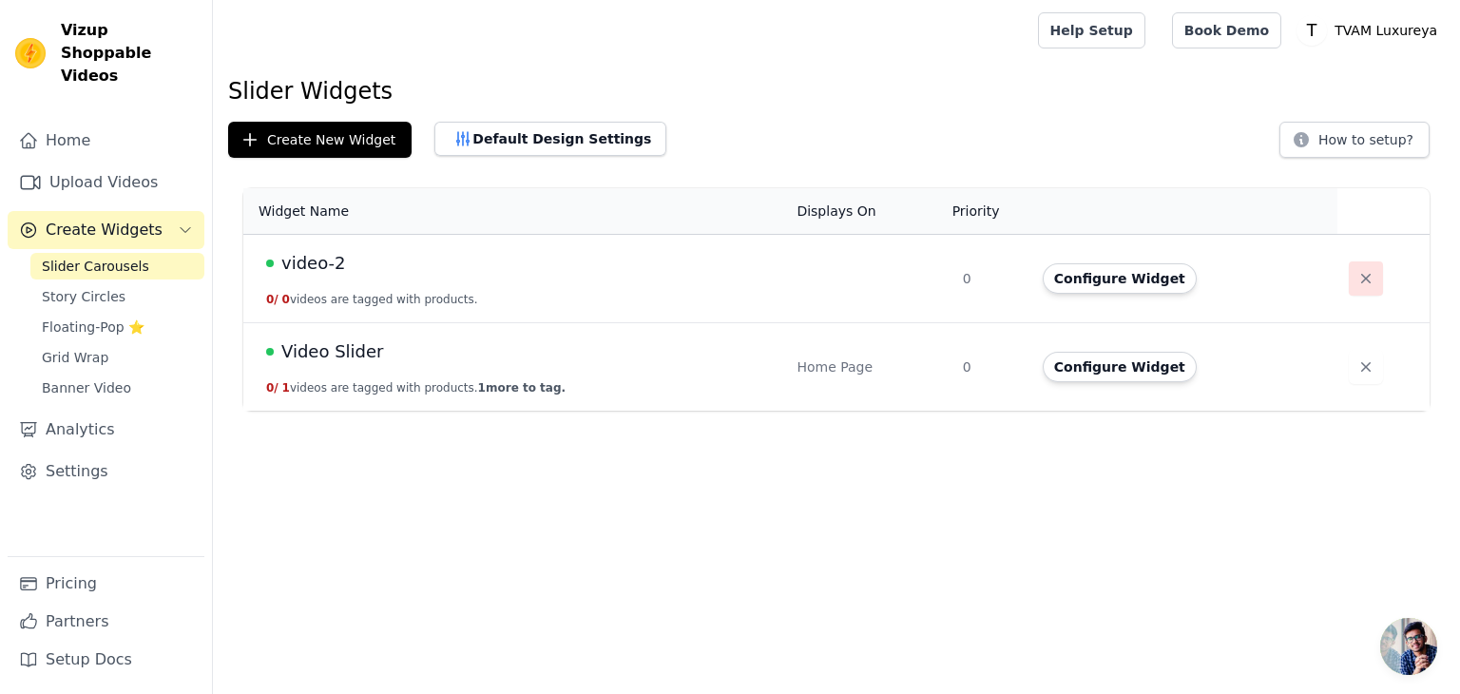
click at [1356, 276] on icon "button" at bounding box center [1365, 278] width 19 height 19
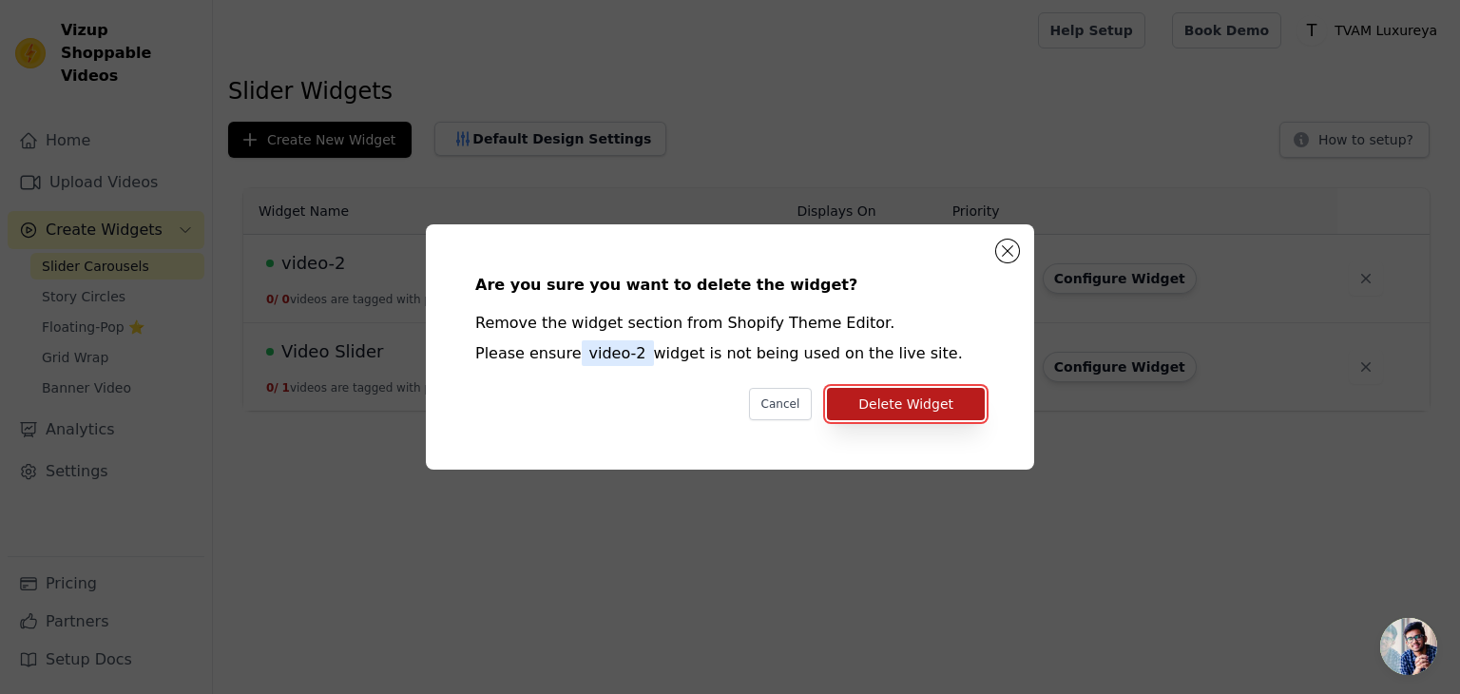
click at [894, 403] on button "Delete Widget" at bounding box center [906, 404] width 158 height 32
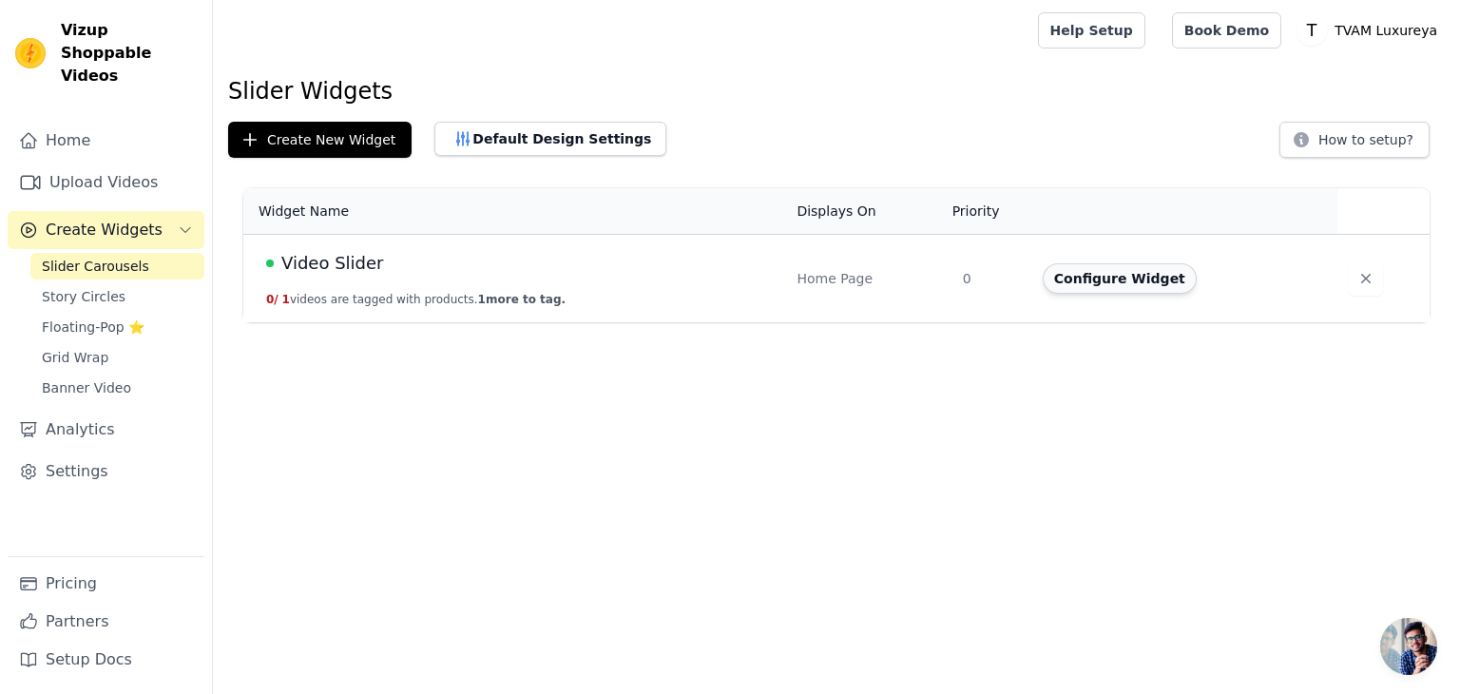
click at [1087, 280] on button "Configure Widget" at bounding box center [1120, 278] width 154 height 30
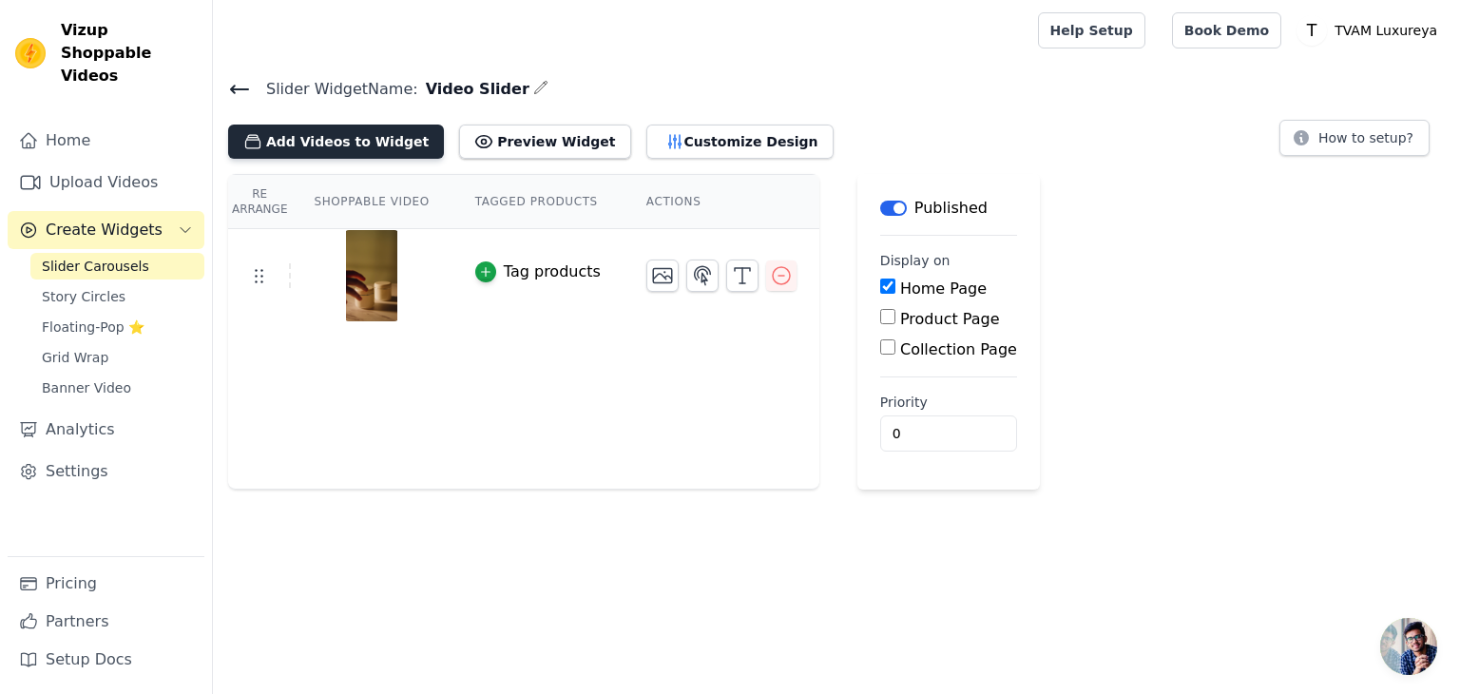
click at [351, 142] on button "Add Videos to Widget" at bounding box center [336, 142] width 216 height 34
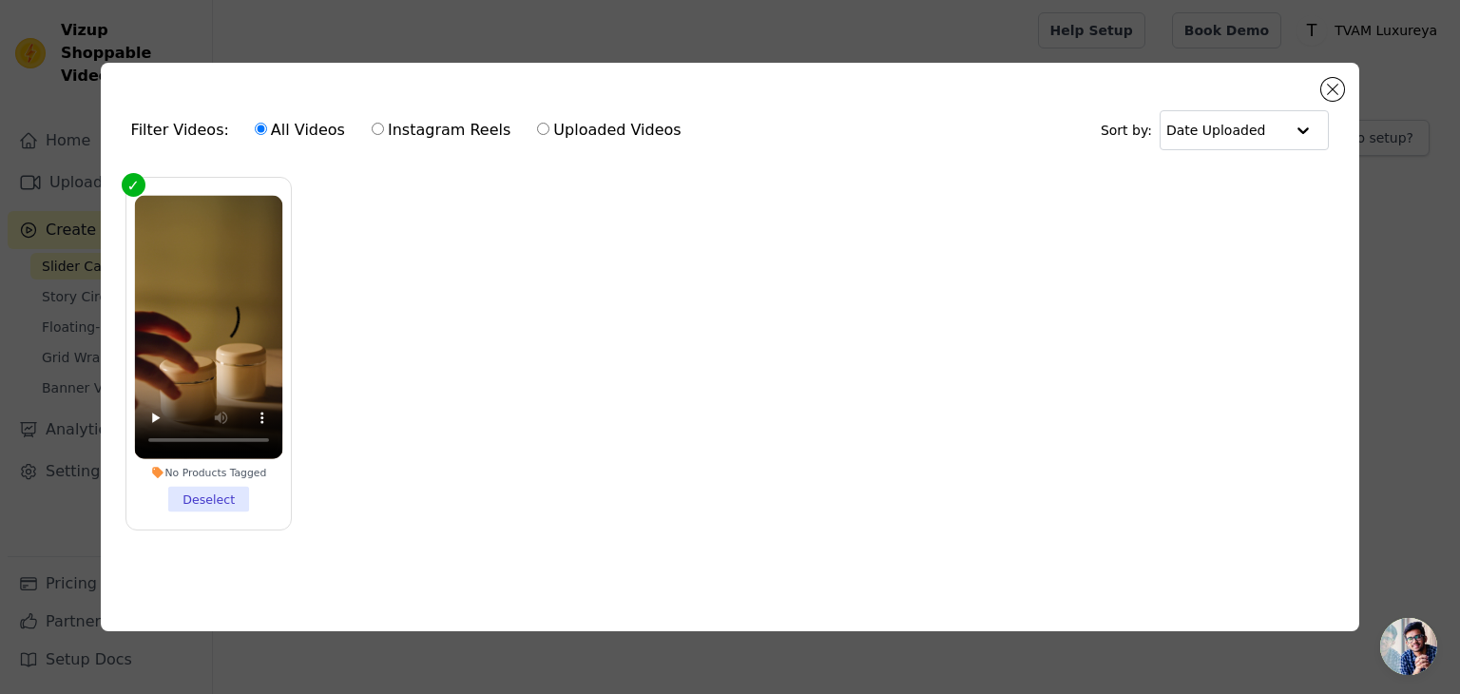
click at [271, 121] on label "All Videos" at bounding box center [300, 130] width 92 height 25
click at [267, 123] on input "All Videos" at bounding box center [261, 129] width 12 height 12
click at [271, 121] on label "All Videos" at bounding box center [300, 130] width 92 height 25
click at [267, 123] on input "All Videos" at bounding box center [261, 129] width 12 height 12
click at [537, 123] on input "Uploaded Videos" at bounding box center [543, 129] width 12 height 12
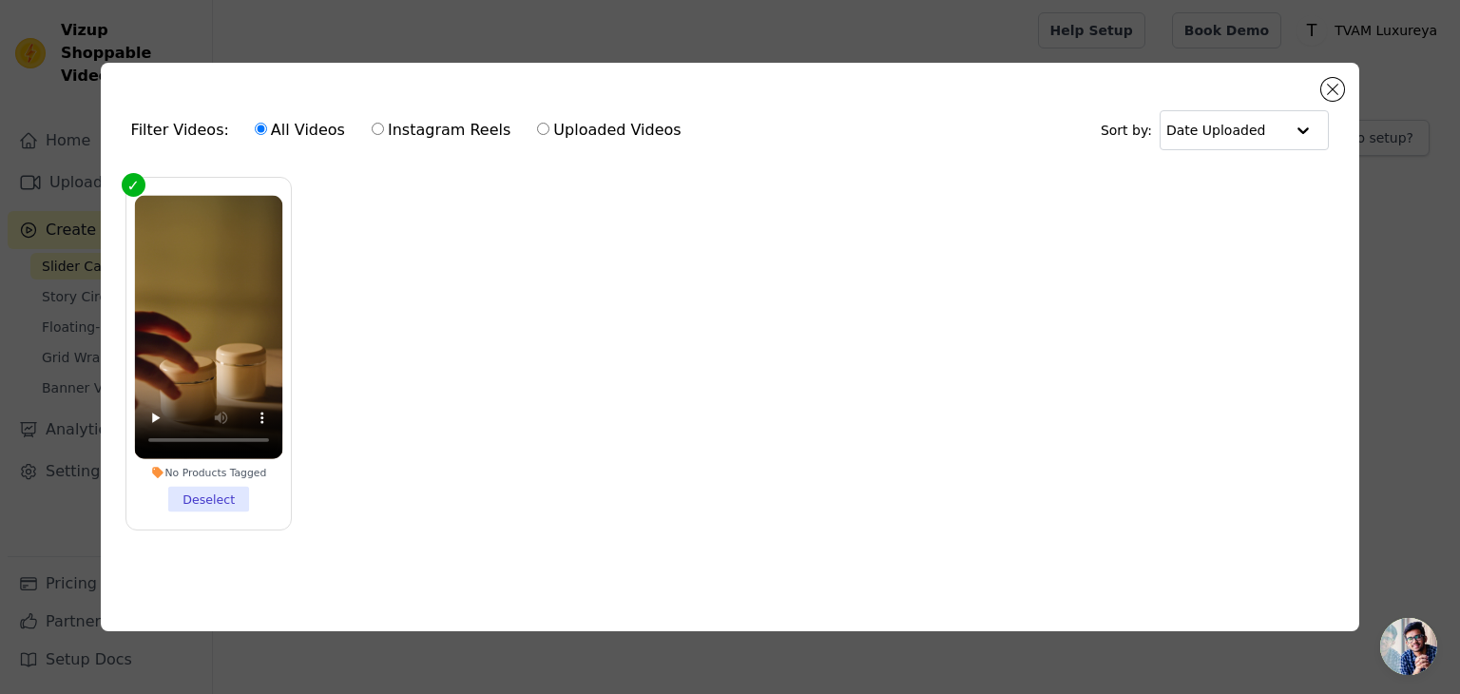
radio input "true"
click at [163, 125] on div "Filter Videos: All Videos Instagram Reels Uploaded Videos" at bounding box center [411, 130] width 561 height 44
click at [1200, 130] on input "text" at bounding box center [1225, 130] width 118 height 38
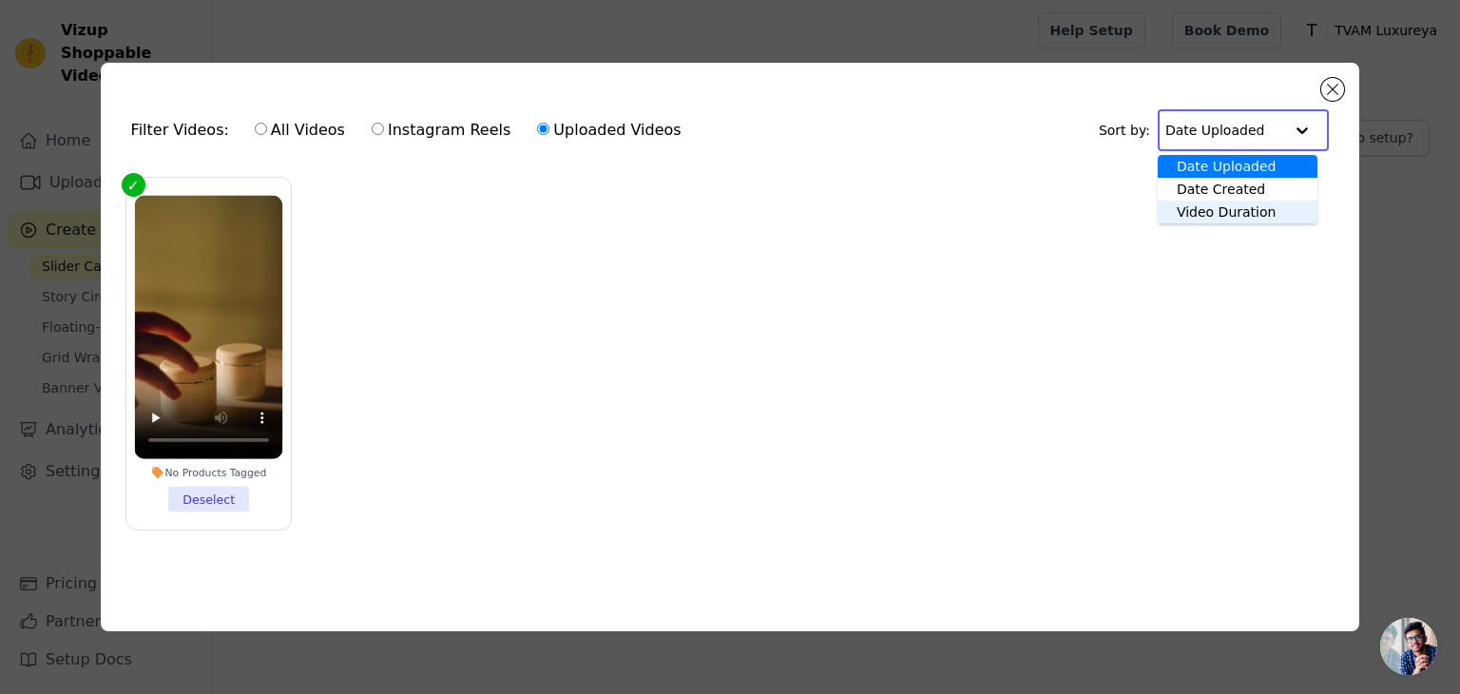
click at [1235, 203] on div "Video Duration" at bounding box center [1238, 212] width 160 height 23
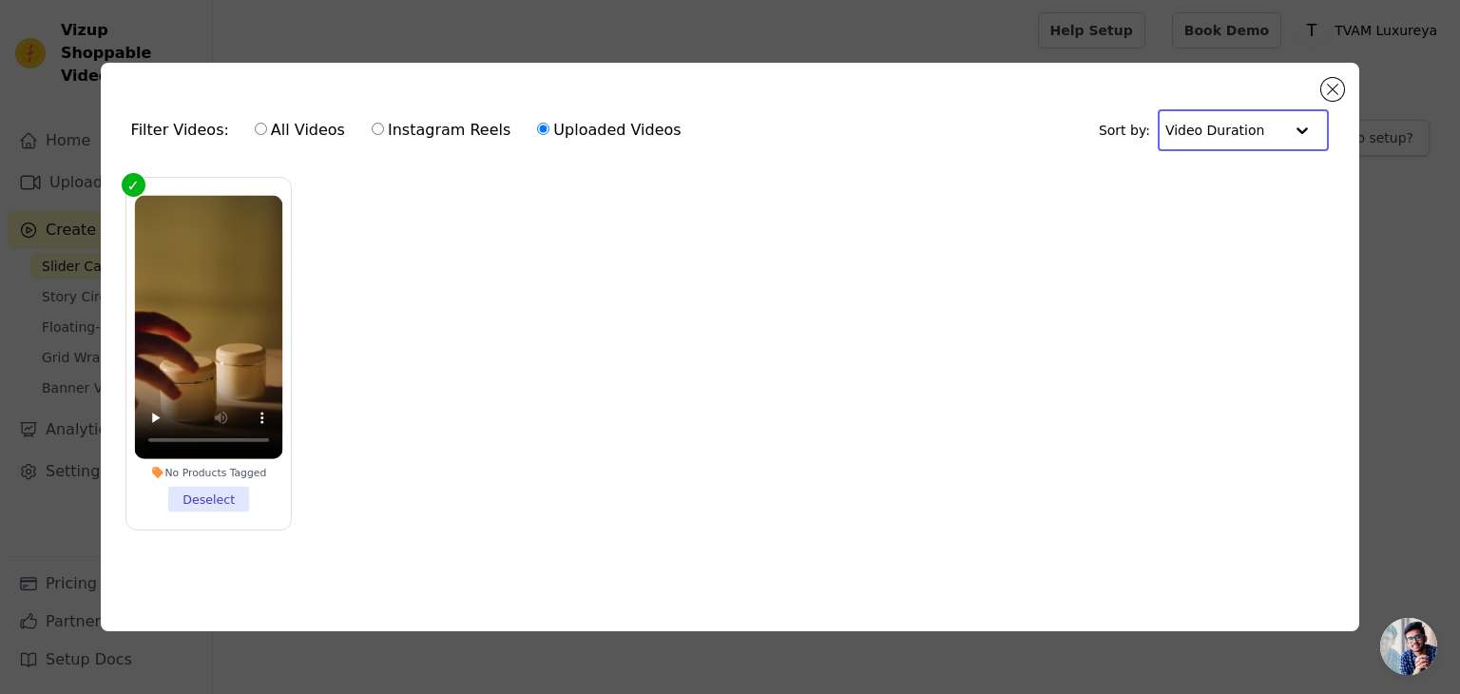
click at [1223, 132] on input "text" at bounding box center [1224, 130] width 118 height 38
click at [1217, 162] on div "Date Uploaded" at bounding box center [1238, 166] width 161 height 23
click at [1327, 87] on button "Close modal" at bounding box center [1332, 89] width 23 height 23
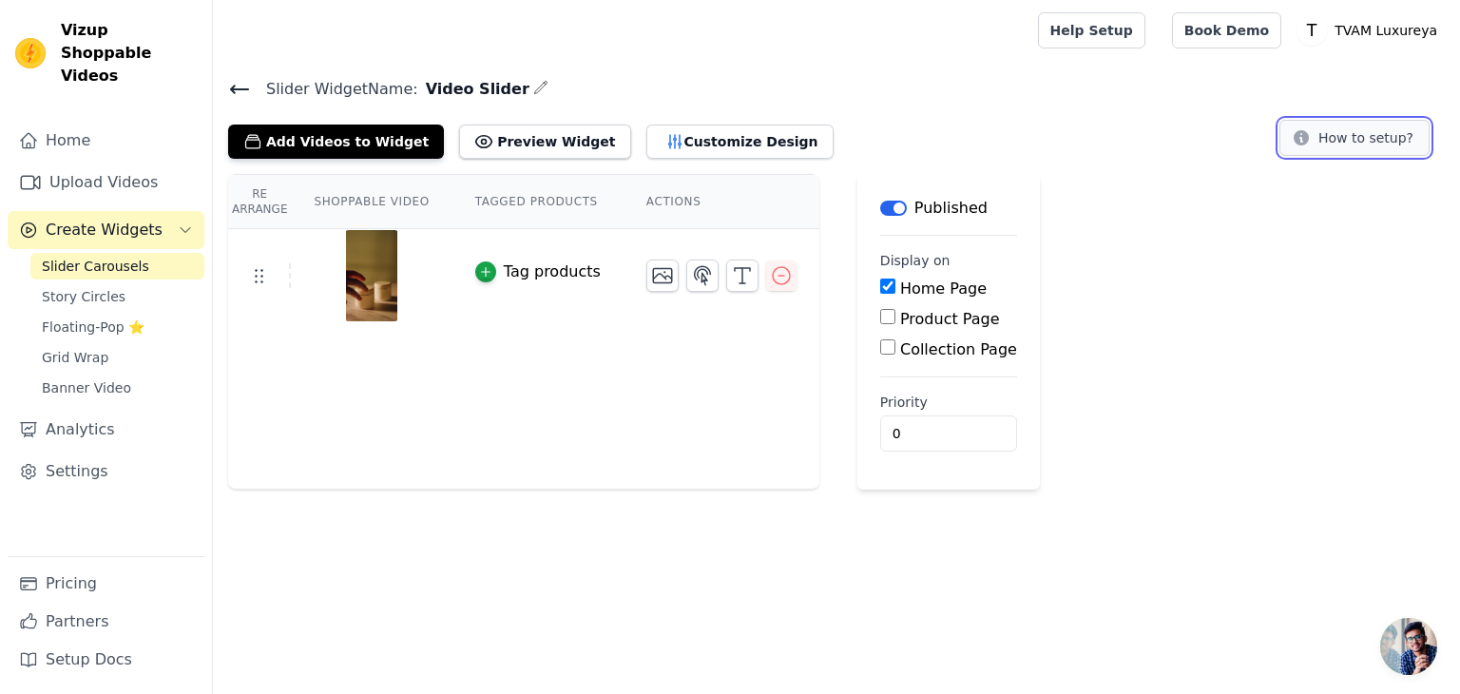
click at [1394, 141] on button "How to setup?" at bounding box center [1354, 138] width 150 height 36
click at [345, 283] on img at bounding box center [371, 275] width 53 height 91
click at [260, 275] on use at bounding box center [260, 276] width 8 height 13
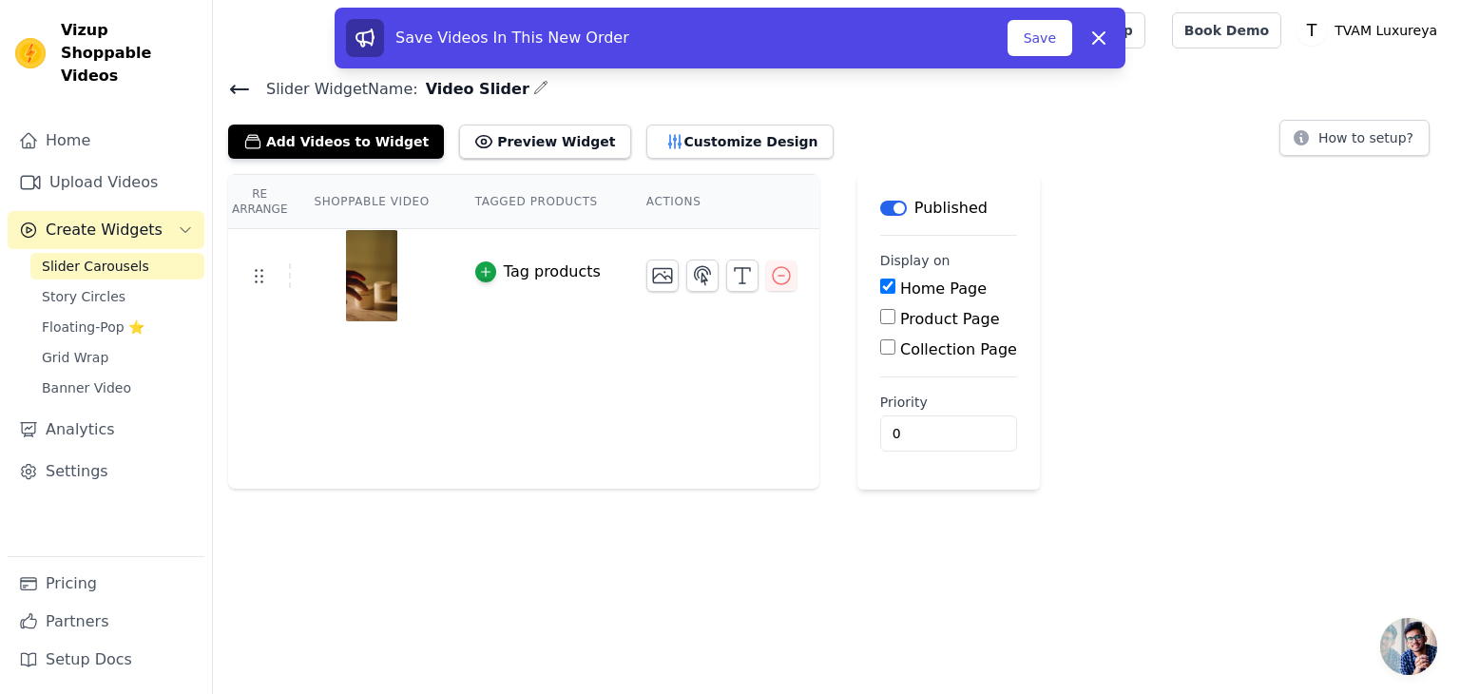
click at [523, 273] on div "Tag products" at bounding box center [552, 271] width 97 height 23
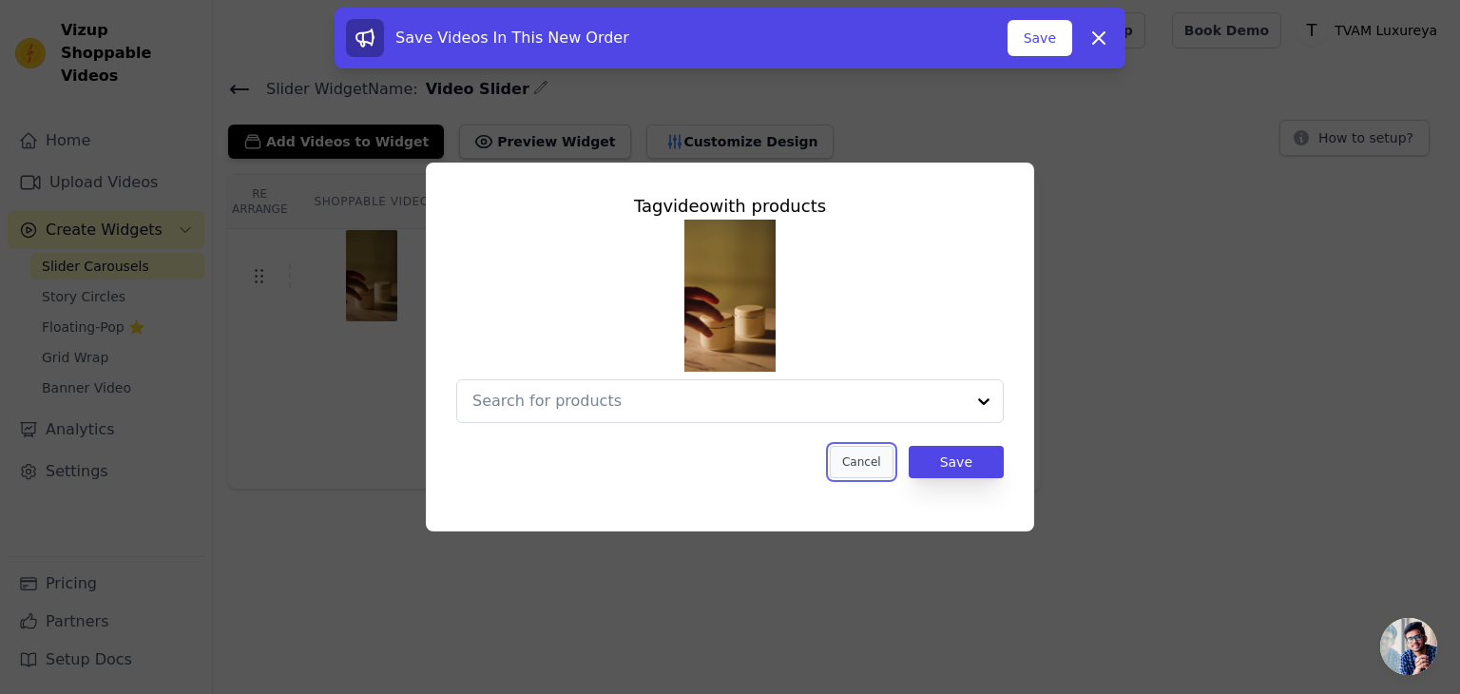
click at [870, 465] on button "Cancel" at bounding box center [862, 462] width 64 height 32
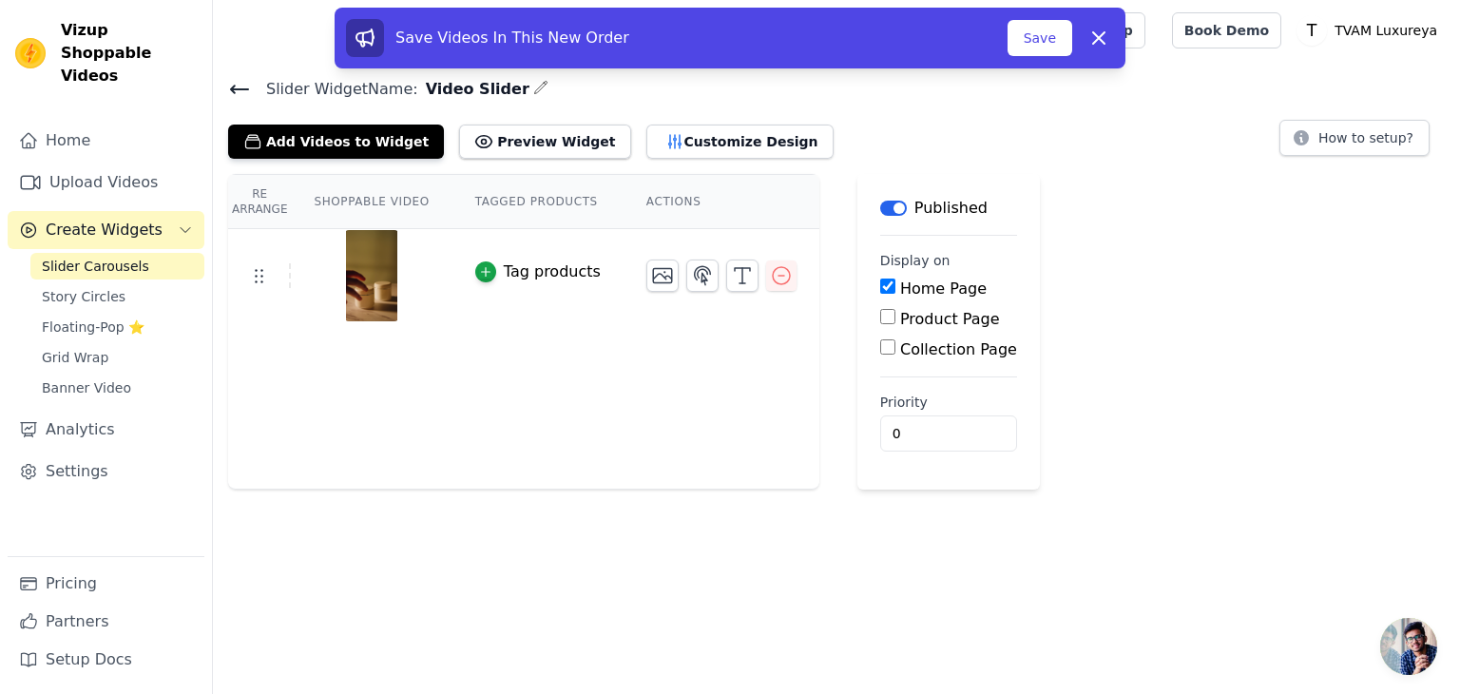
click at [387, 273] on img at bounding box center [371, 275] width 53 height 91
click at [394, 270] on div at bounding box center [371, 275] width 159 height 91
click at [1106, 35] on icon at bounding box center [1098, 38] width 23 height 23
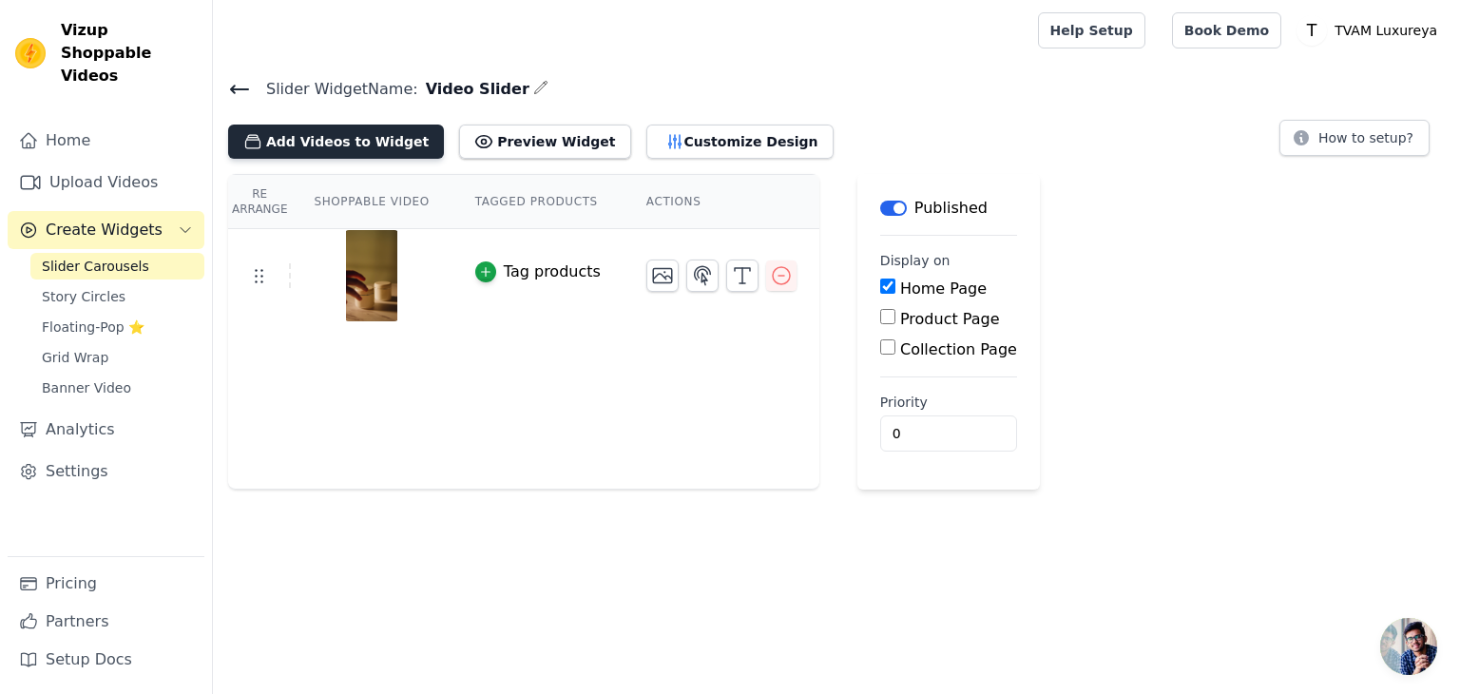
click at [316, 142] on button "Add Videos to Widget" at bounding box center [336, 142] width 216 height 34
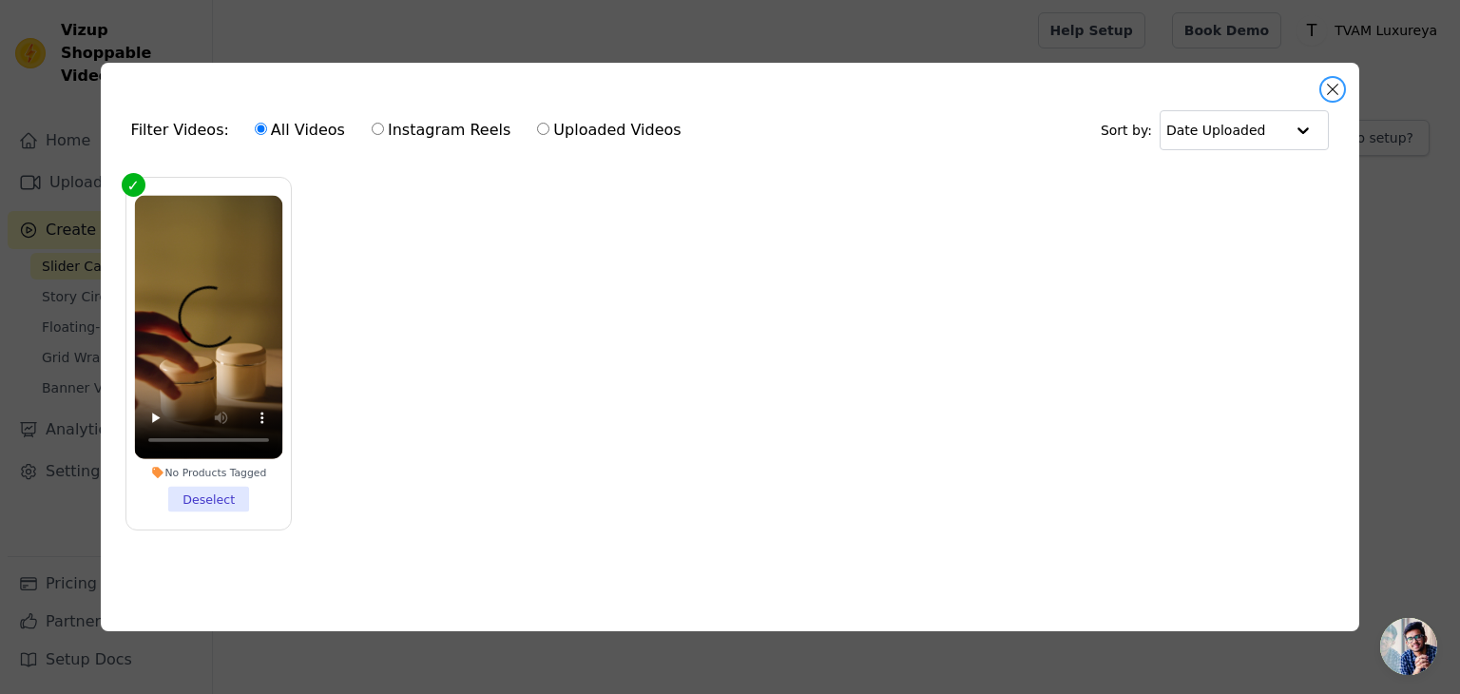
click at [1323, 91] on div "Filter Videos: All Videos Instagram Reels Uploaded Videos Sort by: Date Uploade…" at bounding box center [730, 347] width 1259 height 568
drag, startPoint x: 1333, startPoint y: 85, endPoint x: 298, endPoint y: 21, distance: 1037.1
click at [1327, 84] on button "Close modal" at bounding box center [1332, 89] width 23 height 23
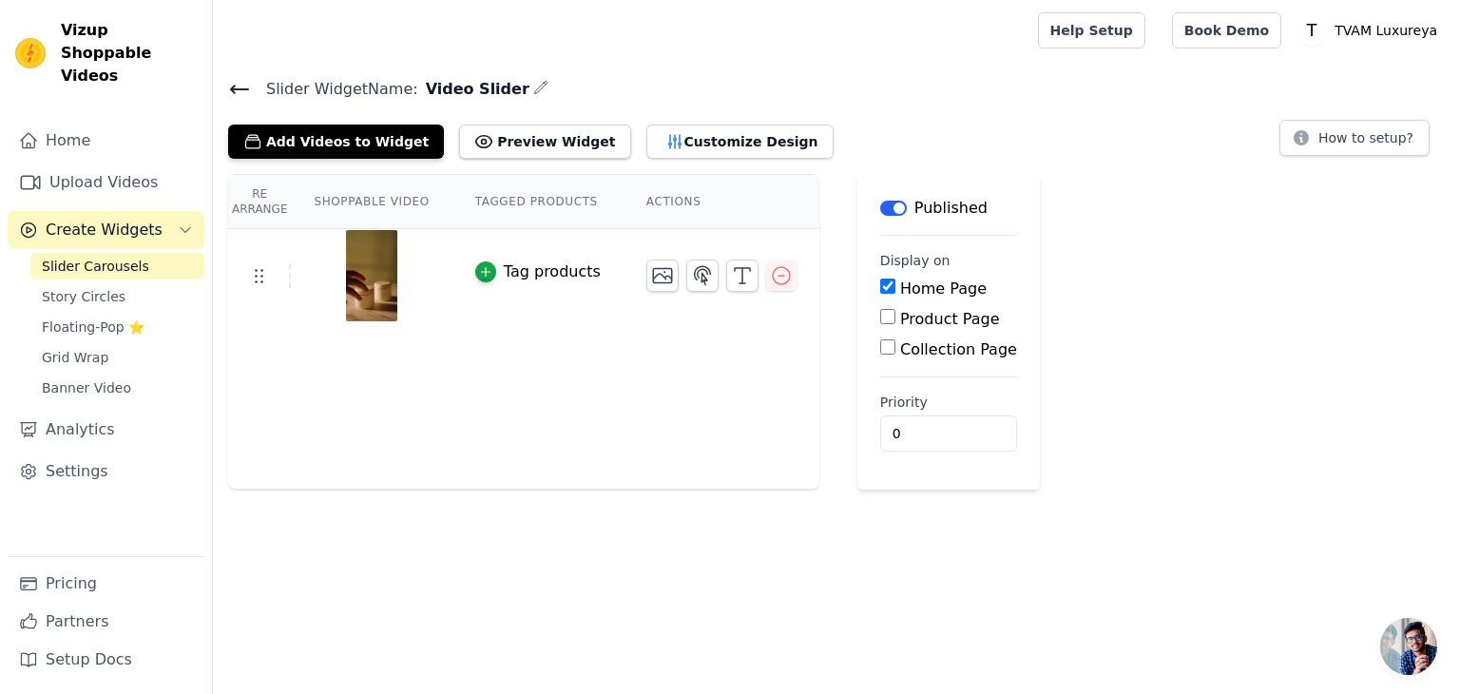
click at [375, 278] on img at bounding box center [371, 275] width 53 height 91
click at [350, 136] on button "Add Videos to Widget" at bounding box center [336, 142] width 216 height 34
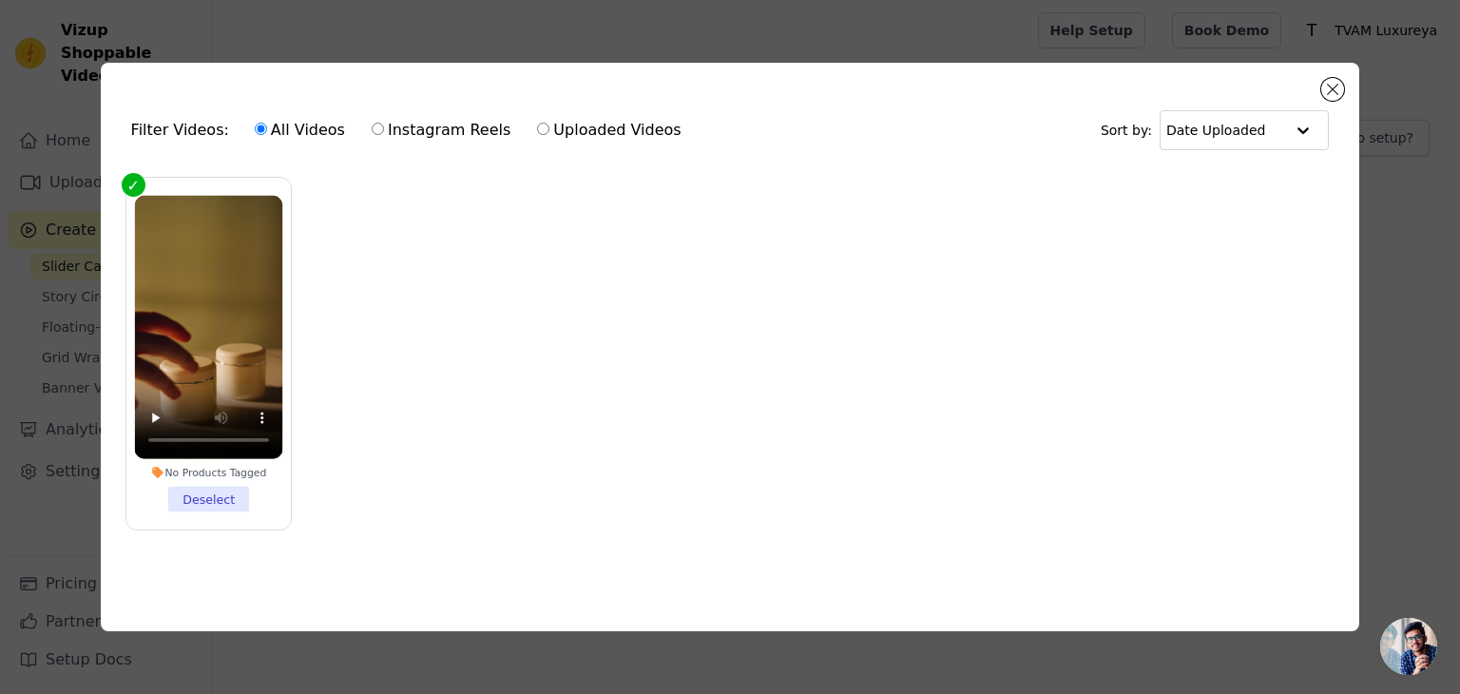
click at [605, 122] on label "Uploaded Videos" at bounding box center [608, 130] width 145 height 25
click at [549, 123] on input "Uploaded Videos" at bounding box center [543, 129] width 12 height 12
radio input "true"
click at [1326, 70] on div "Filter Videos: All Videos Instagram Reels Uploaded Videos Sort by: Date Uploade…" at bounding box center [730, 347] width 1259 height 568
click at [1332, 83] on button "Close modal" at bounding box center [1332, 89] width 23 height 23
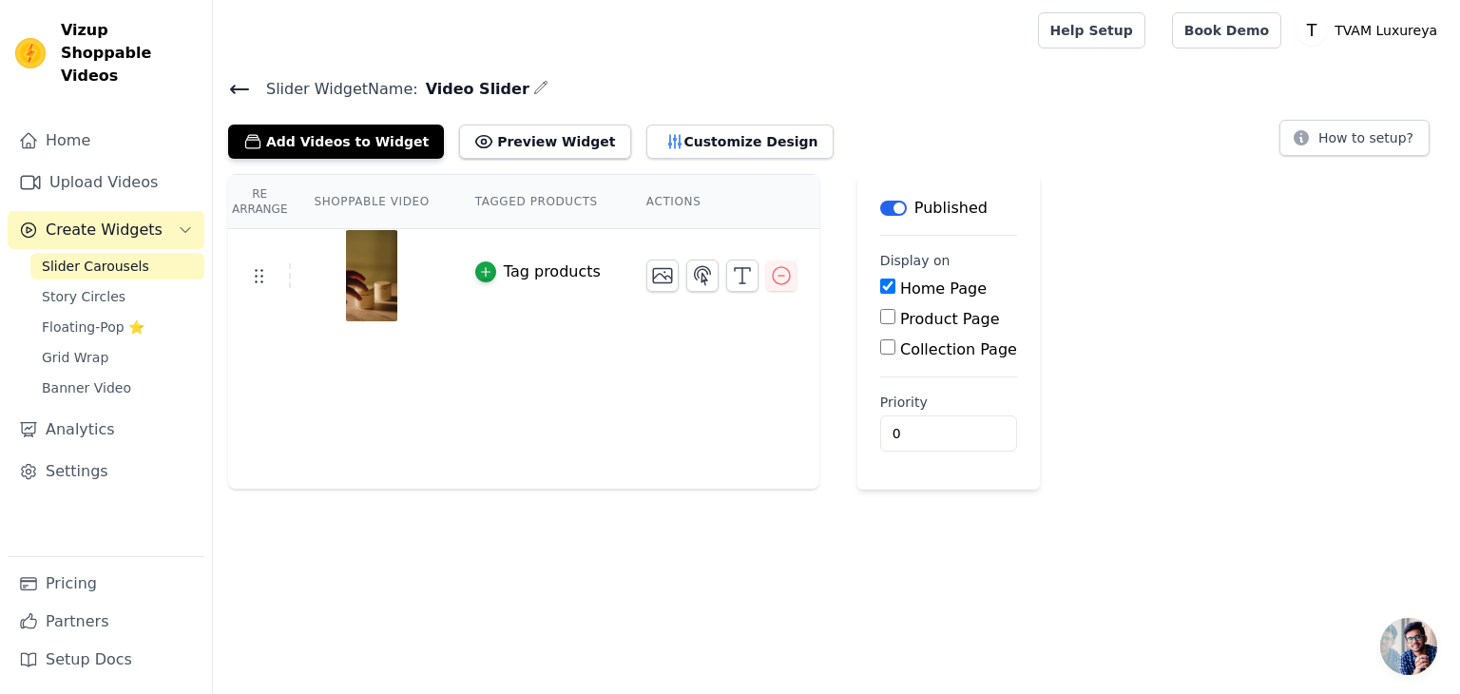
click at [534, 86] on icon "button" at bounding box center [540, 87] width 12 height 12
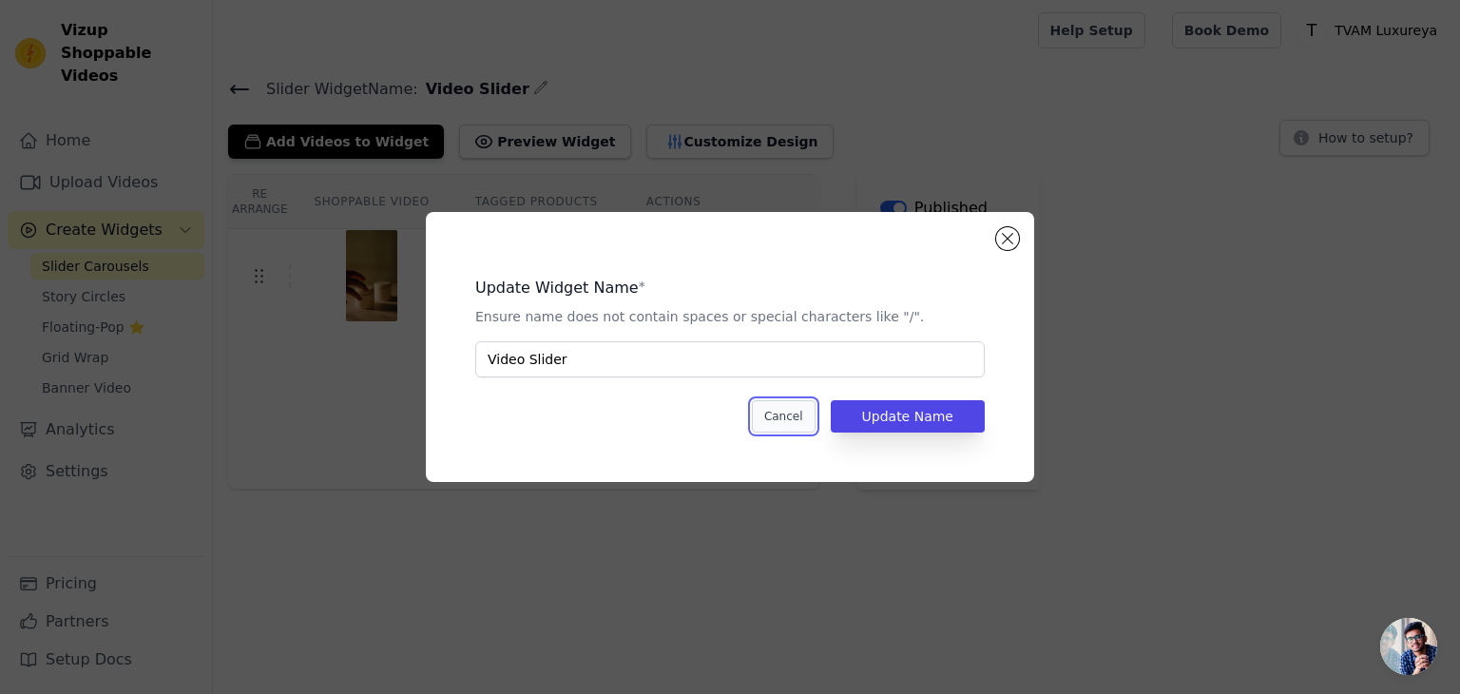
click at [807, 426] on button "Cancel" at bounding box center [784, 416] width 64 height 32
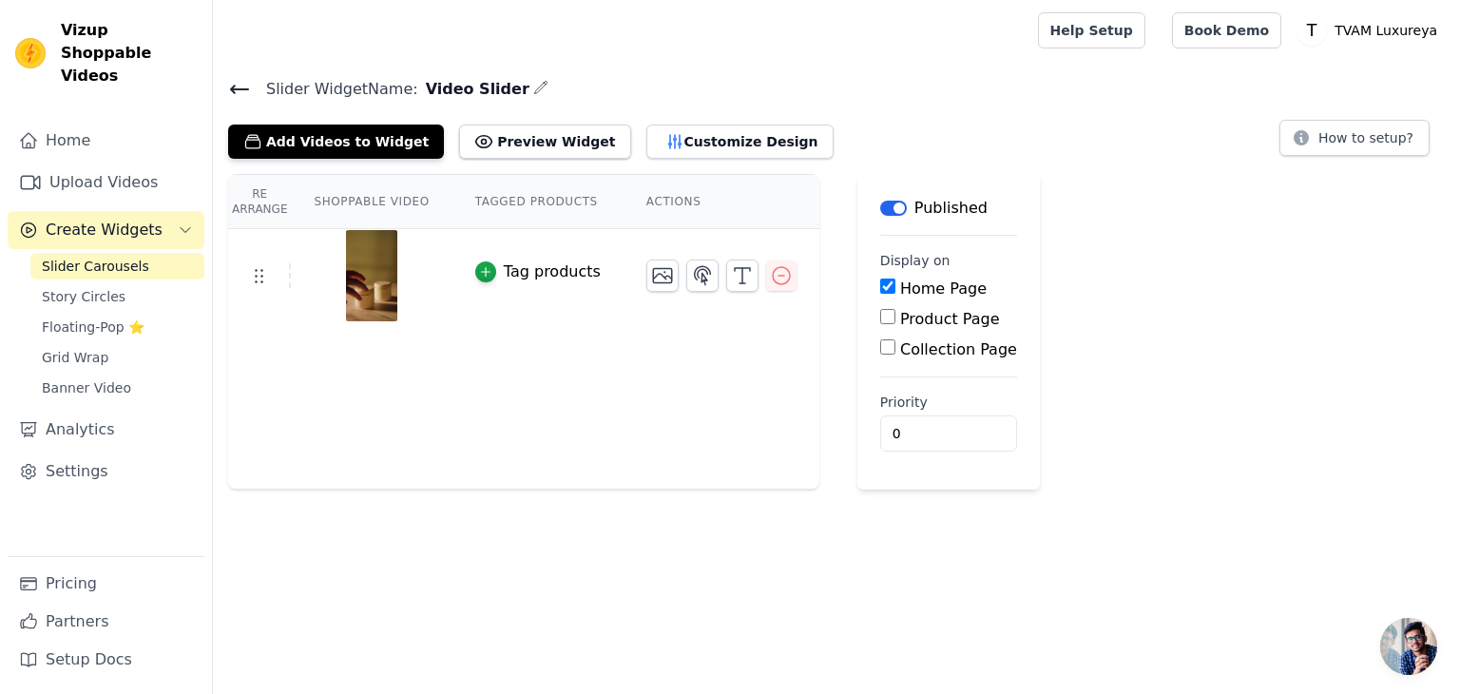
click at [114, 257] on span "Slider Carousels" at bounding box center [95, 266] width 107 height 19
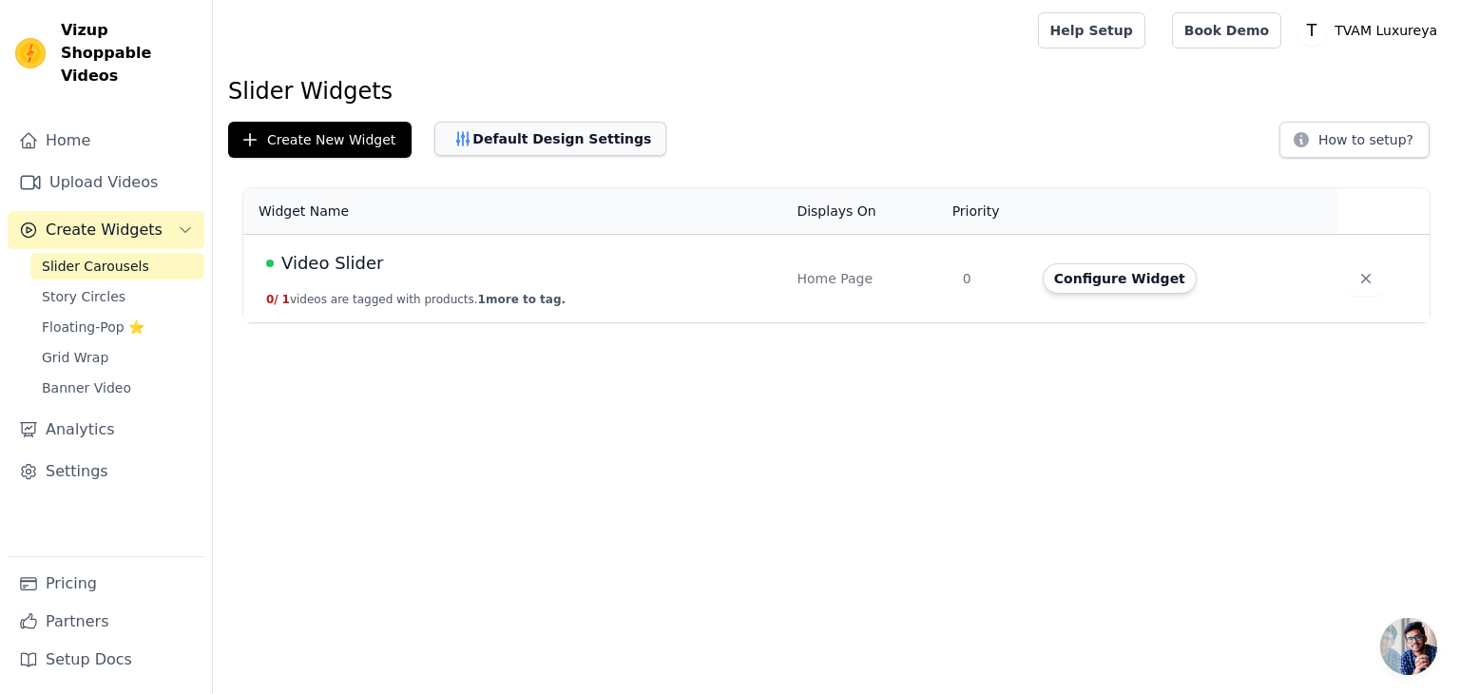
click at [558, 149] on button "Default Design Settings" at bounding box center [550, 139] width 232 height 34
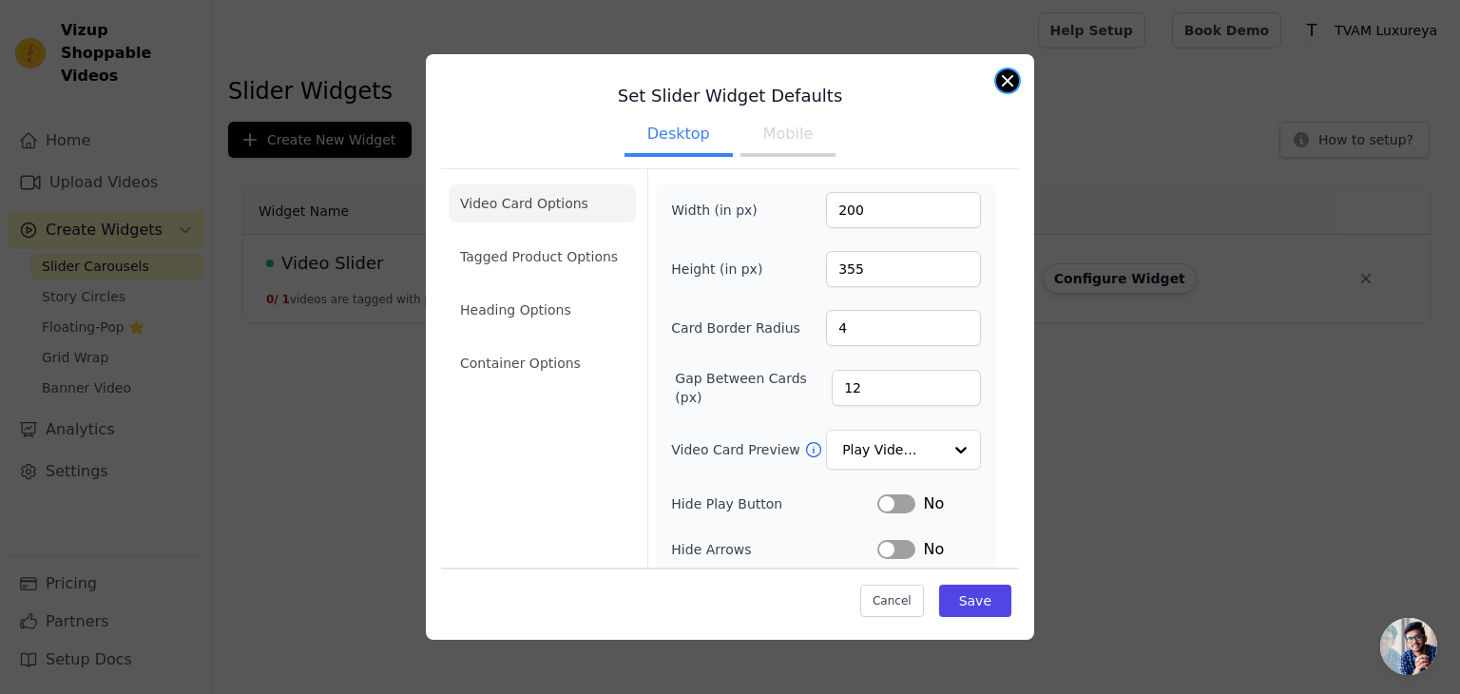
click at [1008, 81] on button "Close modal" at bounding box center [1007, 80] width 23 height 23
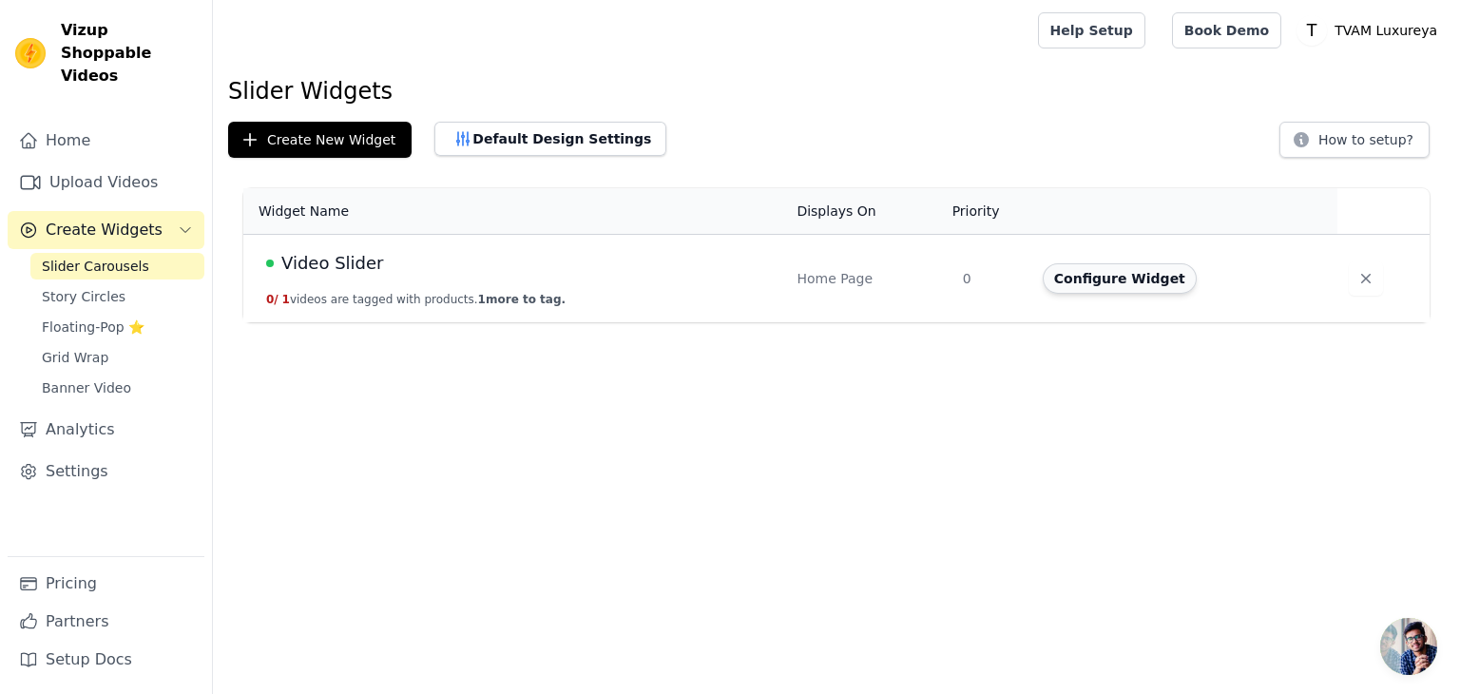
click at [1072, 278] on button "Configure Widget" at bounding box center [1120, 278] width 154 height 30
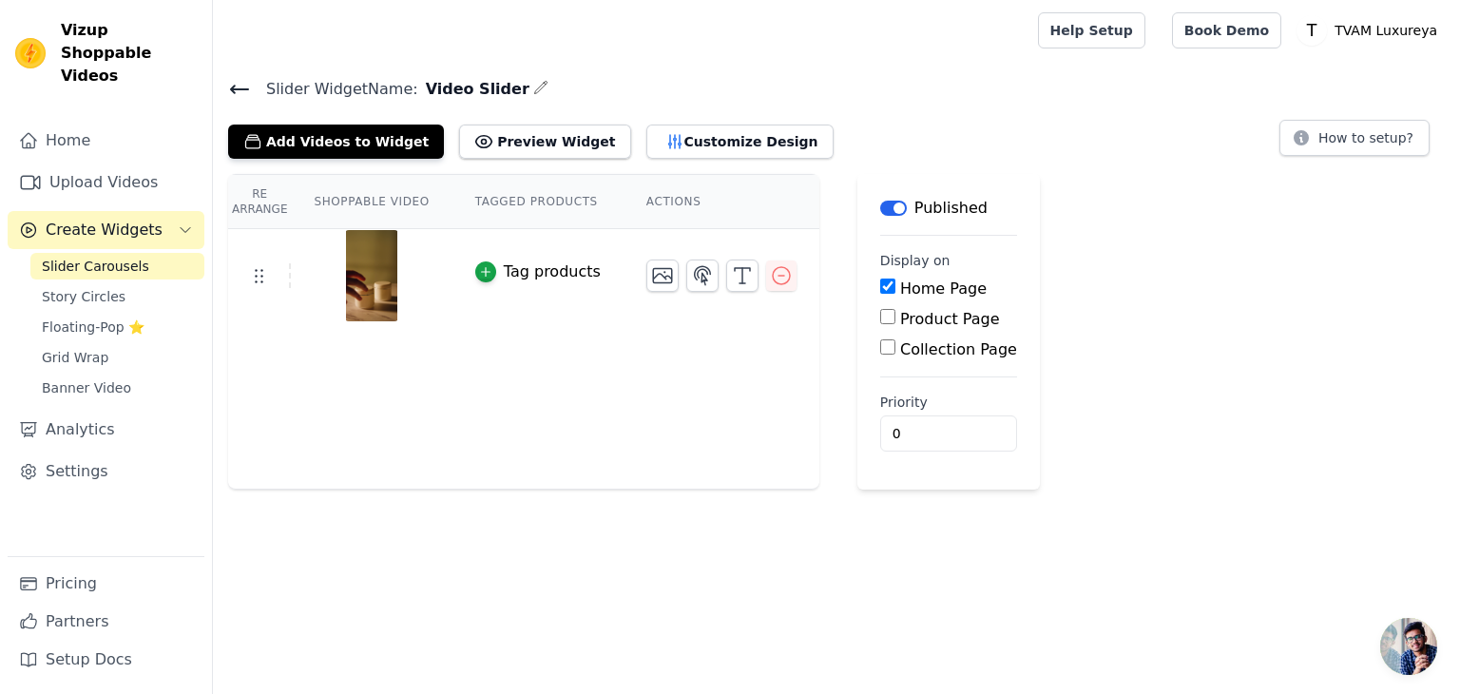
click at [95, 257] on span "Slider Carousels" at bounding box center [95, 266] width 107 height 19
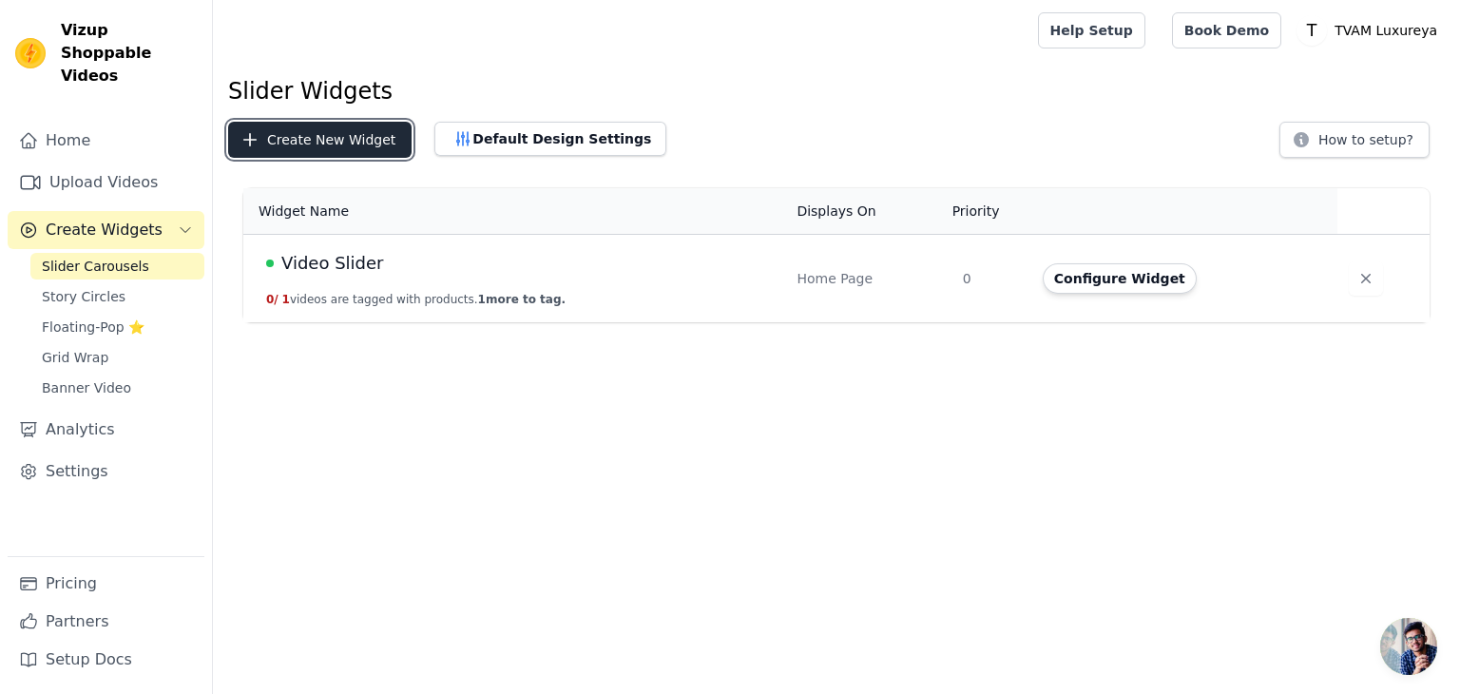
click at [323, 146] on button "Create New Widget" at bounding box center [319, 140] width 183 height 36
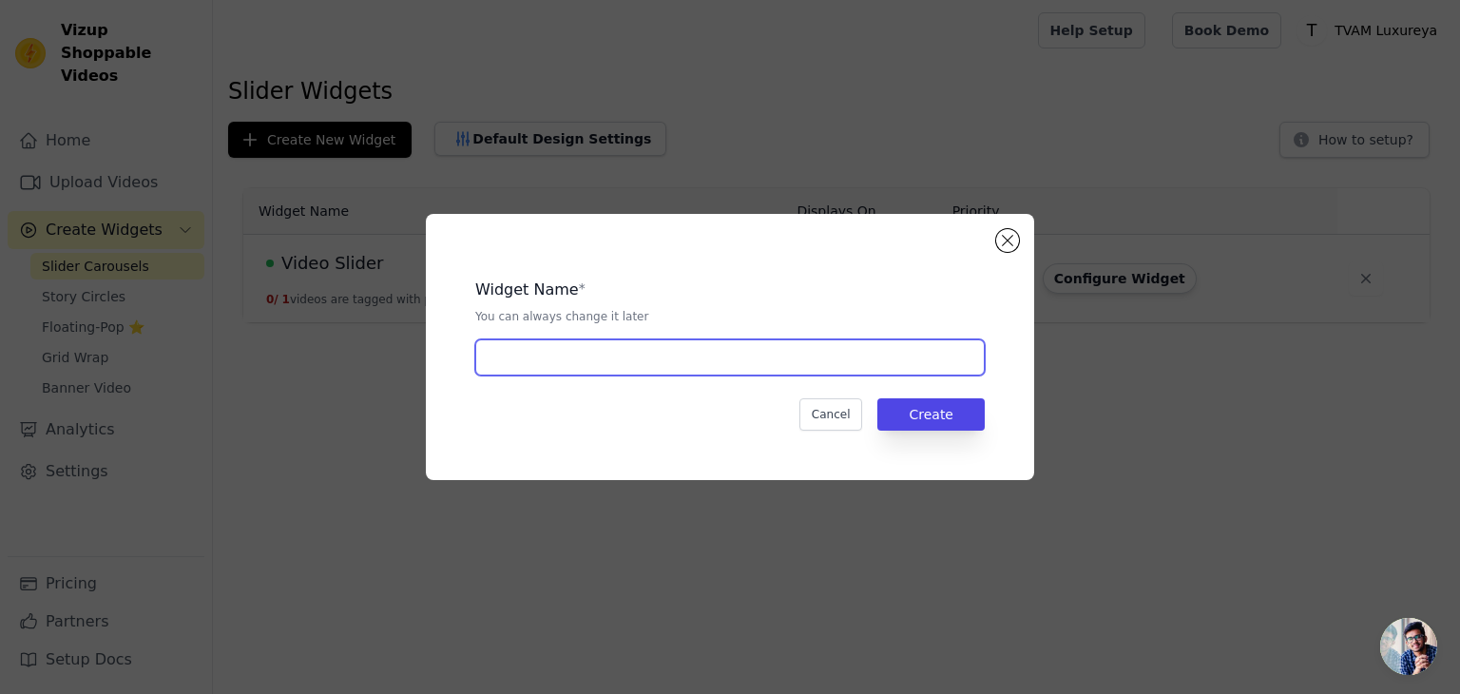
click at [813, 366] on input "text" at bounding box center [729, 357] width 509 height 36
type input "1"
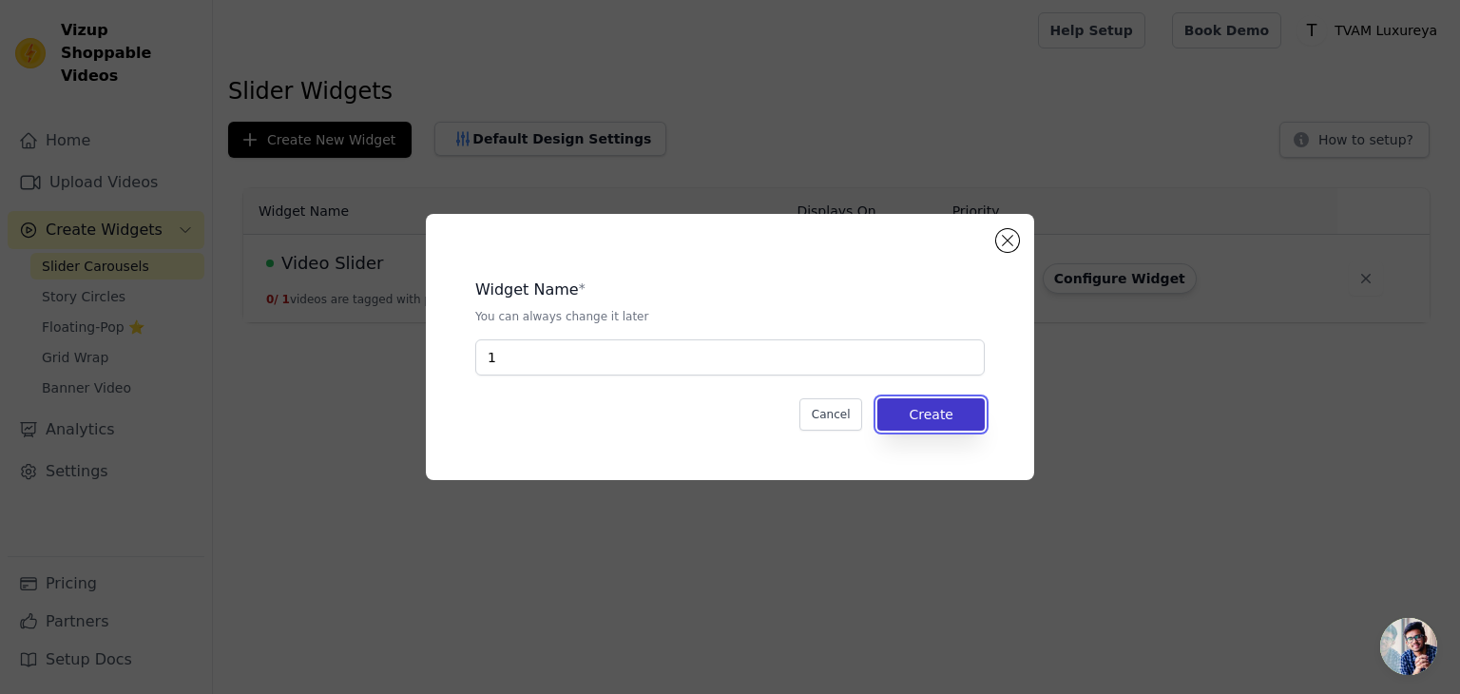
click at [955, 424] on button "Create" at bounding box center [930, 414] width 107 height 32
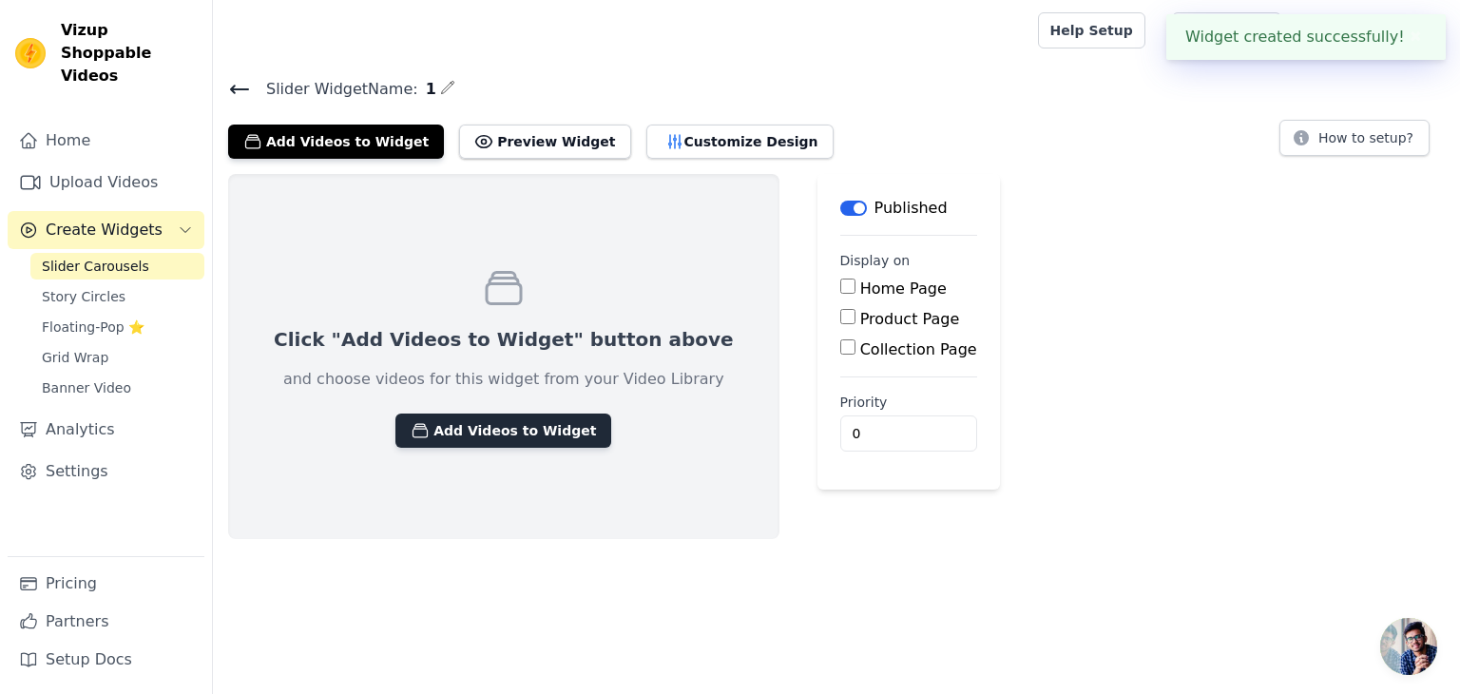
click at [513, 428] on button "Add Videos to Widget" at bounding box center [503, 430] width 216 height 34
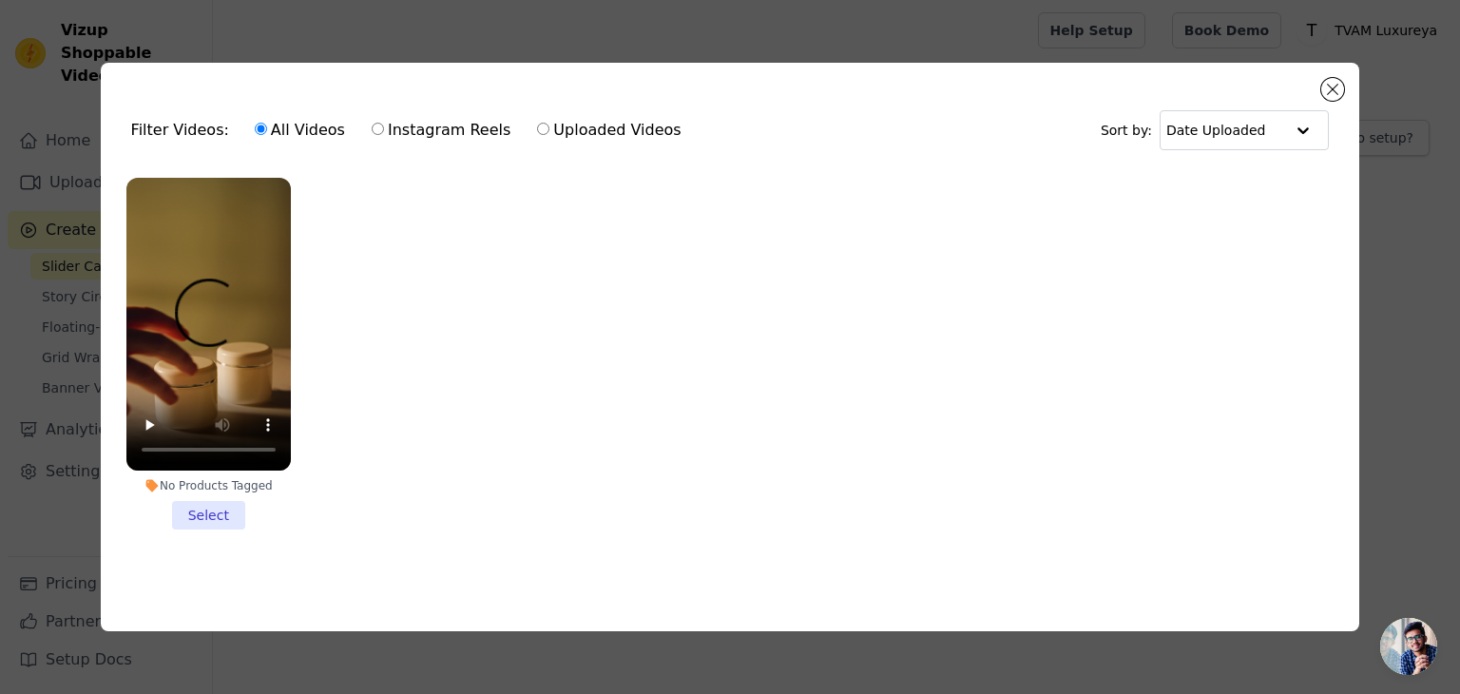
click at [380, 123] on label "Instagram Reels" at bounding box center [441, 130] width 141 height 25
click at [380, 123] on input "Instagram Reels" at bounding box center [378, 129] width 12 height 12
radio input "true"
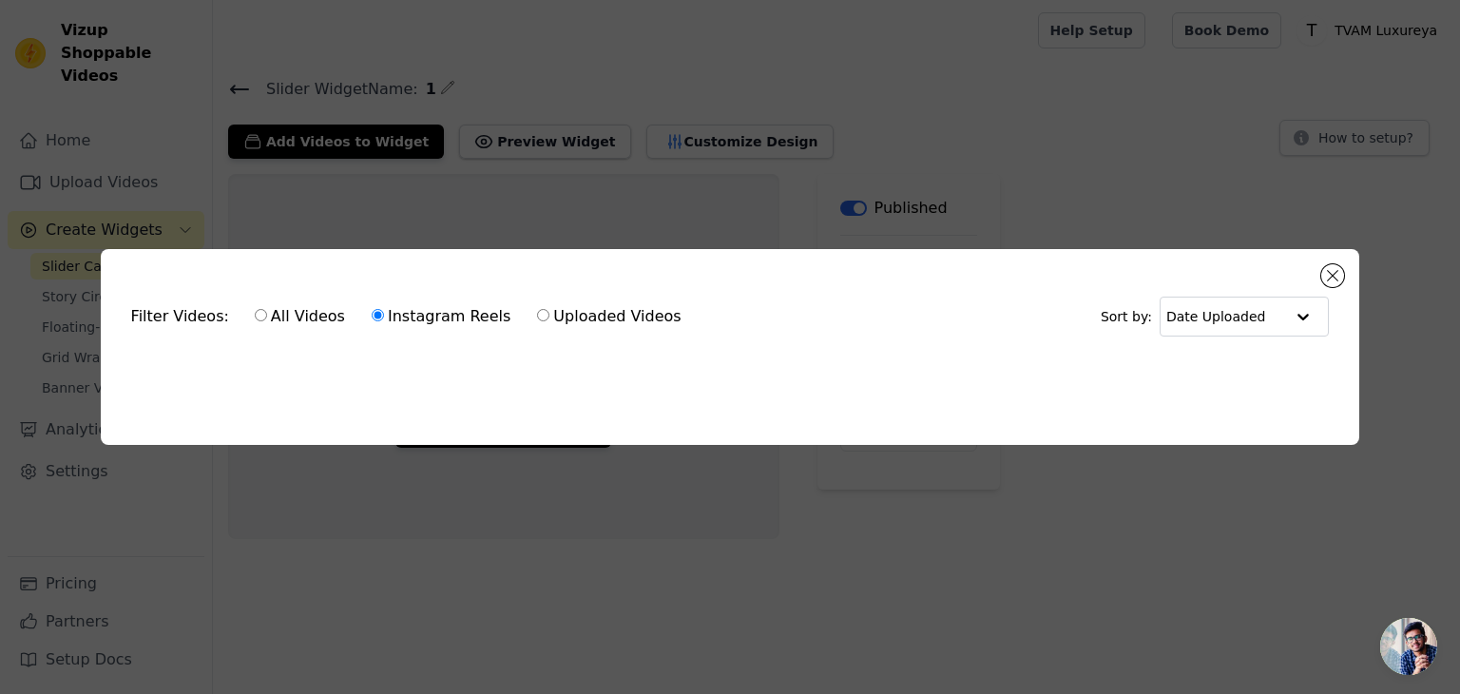
click at [553, 314] on label "Uploaded Videos" at bounding box center [608, 316] width 145 height 25
click at [549, 314] on input "Uploaded Videos" at bounding box center [543, 315] width 12 height 12
radio input "true"
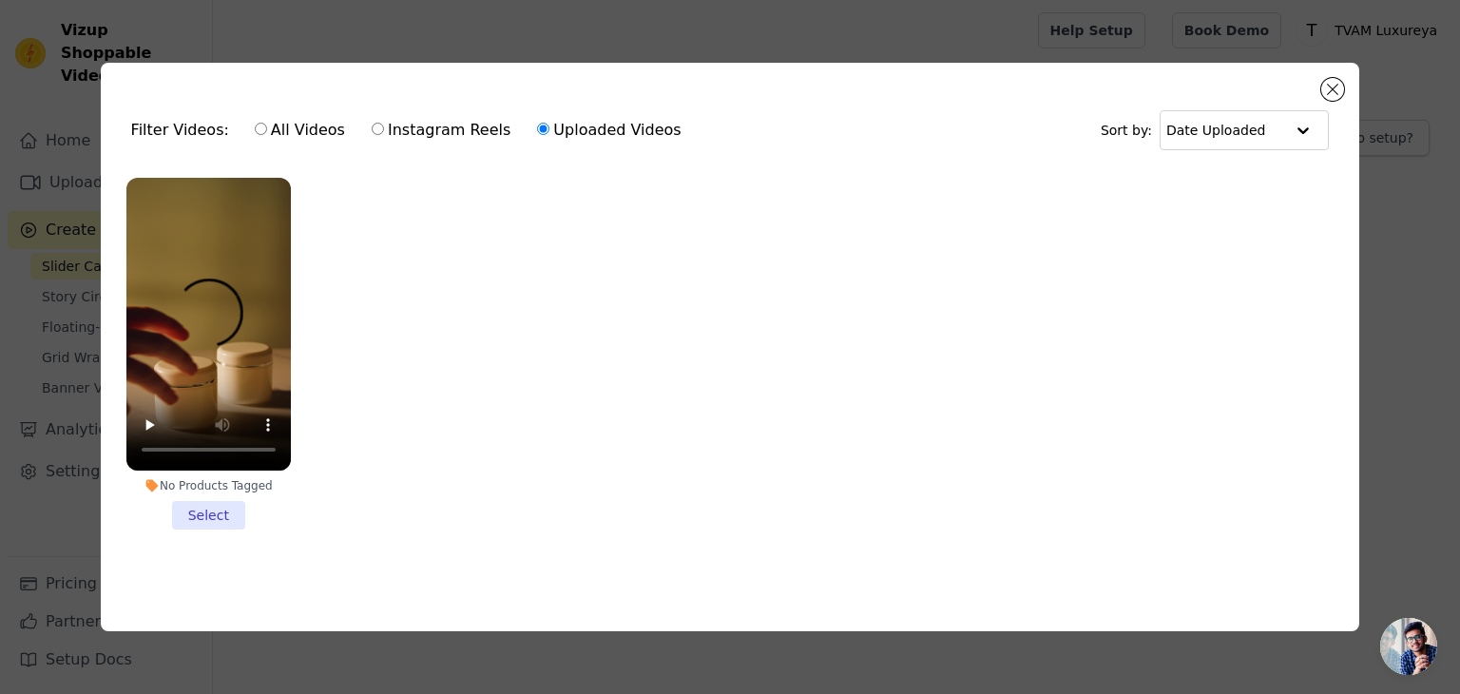
click at [182, 123] on div "Filter Videos: All Videos Instagram Reels Uploaded Videos" at bounding box center [411, 130] width 561 height 44
click at [1323, 88] on button "Close modal" at bounding box center [1332, 89] width 23 height 23
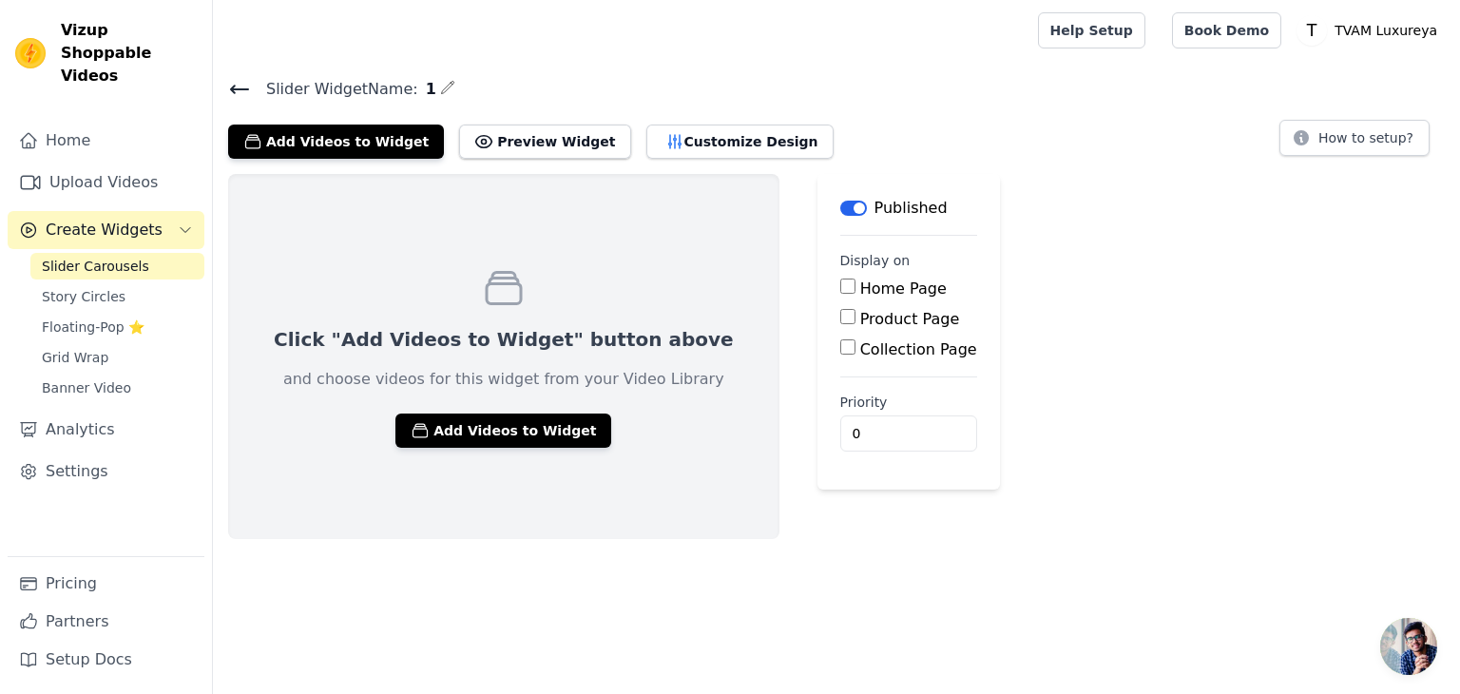
click at [99, 257] on span "Slider Carousels" at bounding box center [95, 266] width 107 height 19
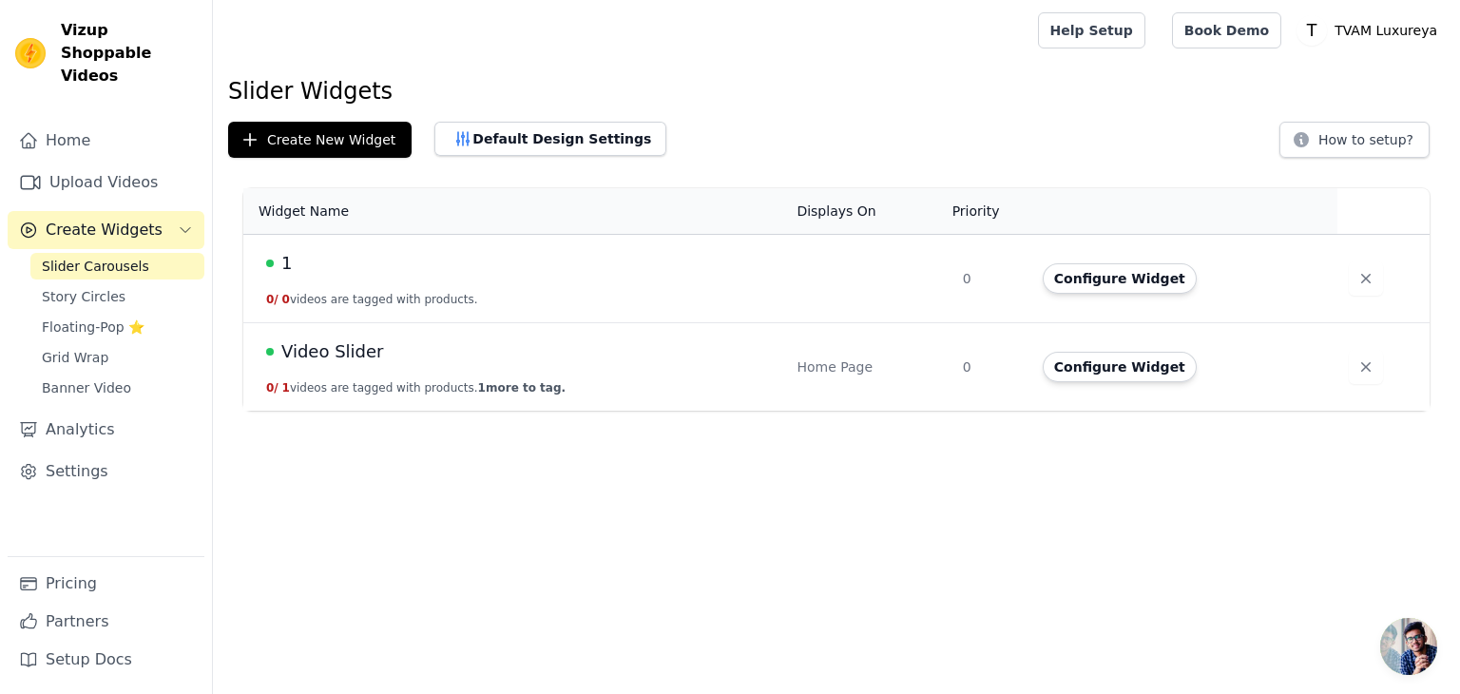
click at [448, 346] on div "Video Slider" at bounding box center [520, 351] width 508 height 27
click at [1058, 371] on button "Configure Widget" at bounding box center [1120, 367] width 154 height 30
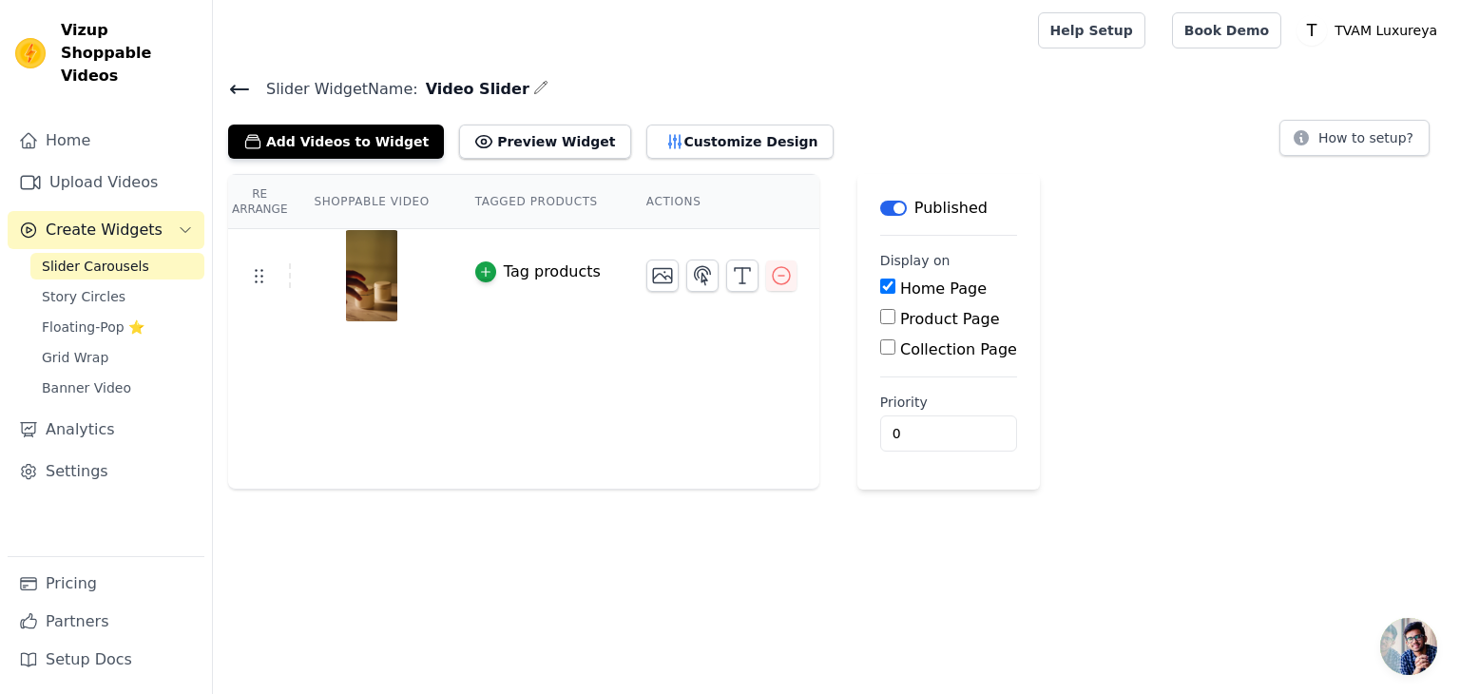
click at [631, 342] on div "Re Arrange Shoppable Video Tagged Products Actions Tag products" at bounding box center [523, 332] width 591 height 316
drag, startPoint x: 623, startPoint y: 144, endPoint x: 451, endPoint y: 131, distance: 172.6
click at [473, 147] on div "Add Videos to Widget Preview Widget Customize Design" at bounding box center [538, 138] width 621 height 42
click at [317, 149] on button "Add Videos to Widget" at bounding box center [336, 142] width 216 height 34
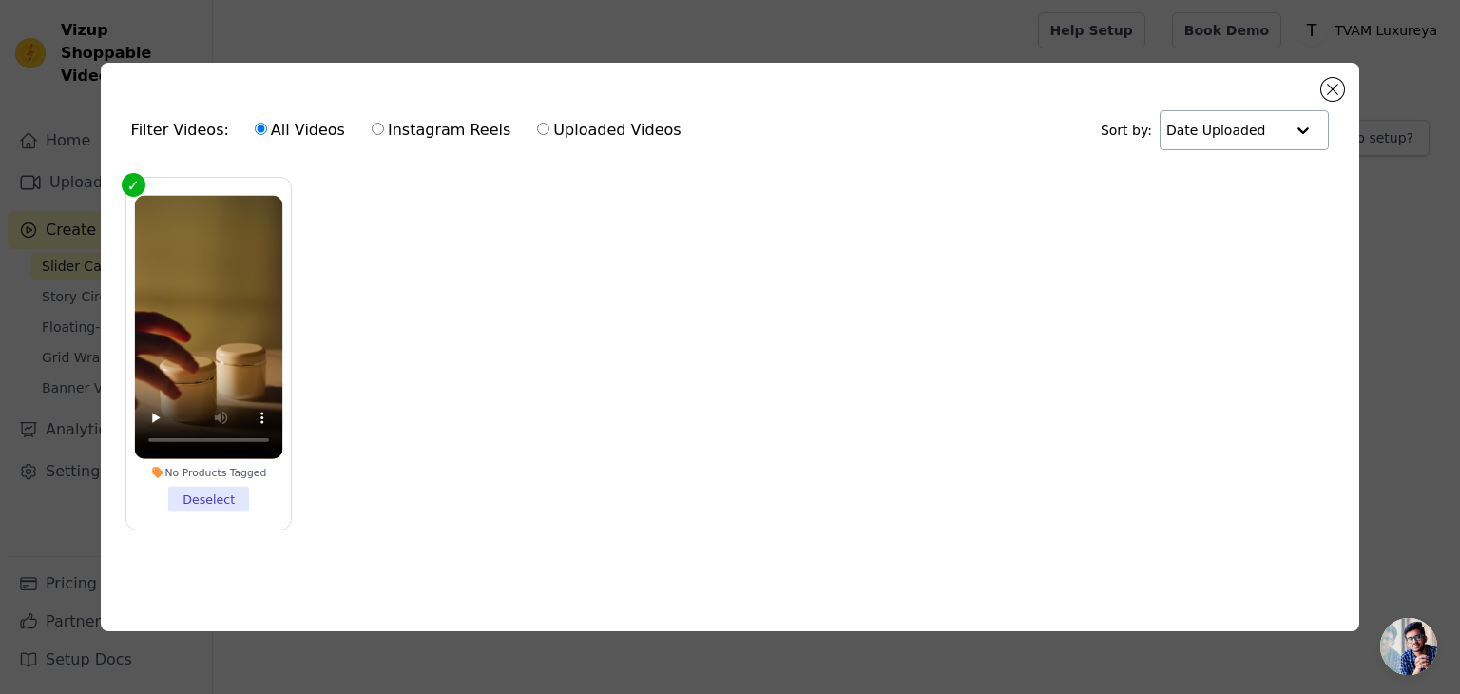
click at [1273, 130] on input "text" at bounding box center [1225, 130] width 118 height 38
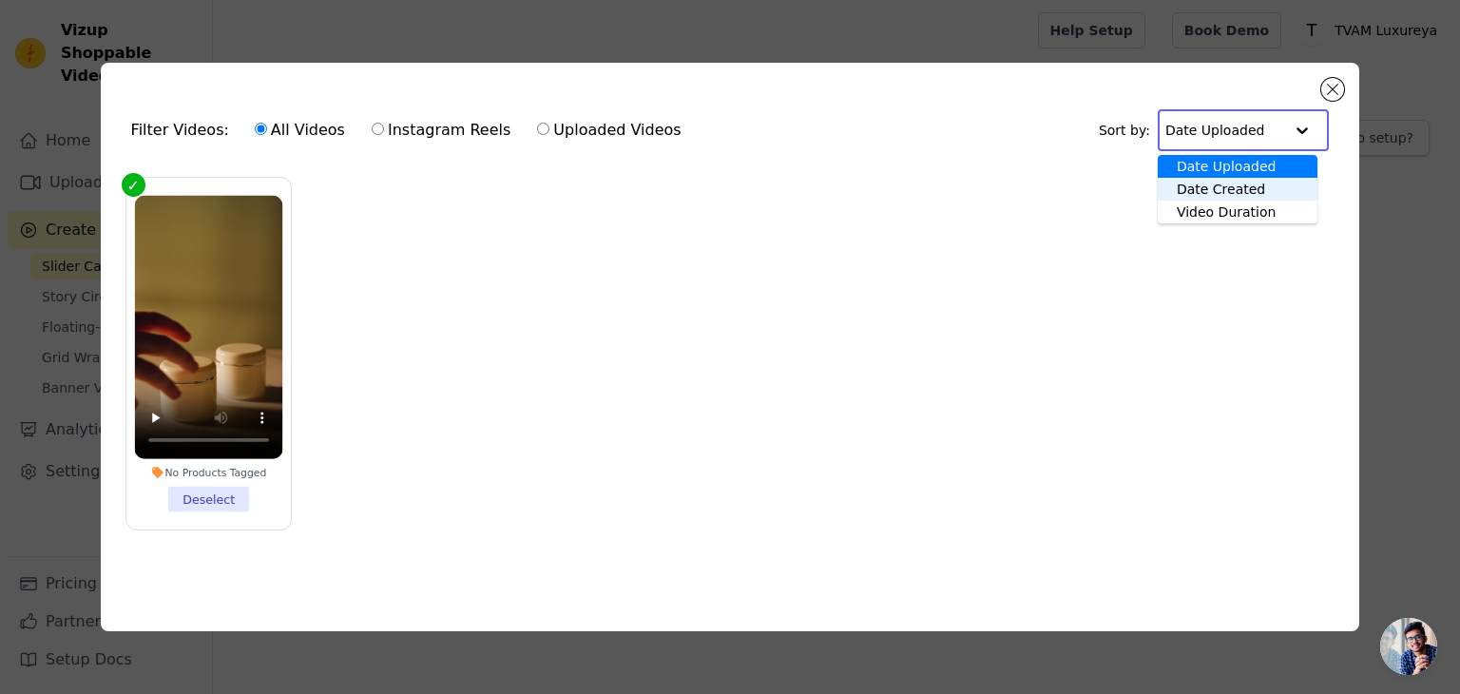
click at [1035, 187] on ul "No Products Tagged Deselect" at bounding box center [730, 368] width 1229 height 403
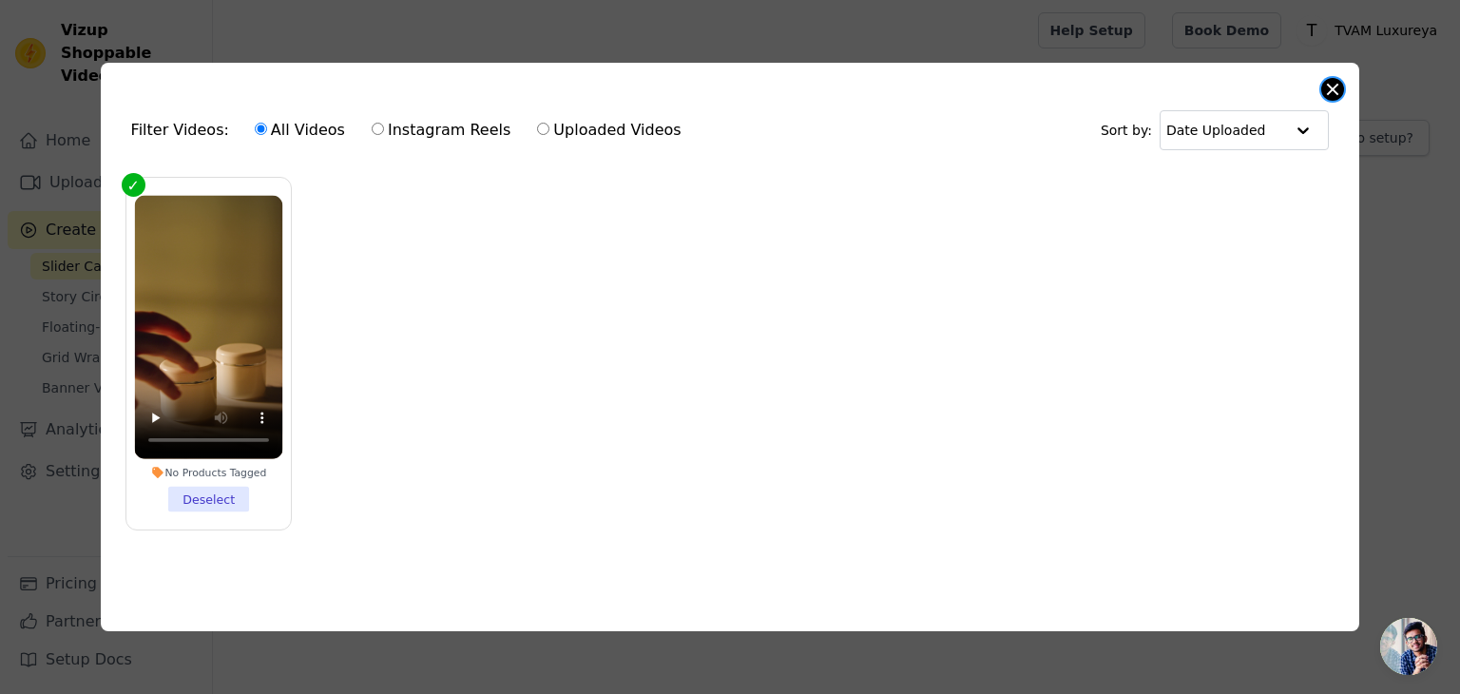
click at [1330, 84] on button "Close modal" at bounding box center [1332, 89] width 23 height 23
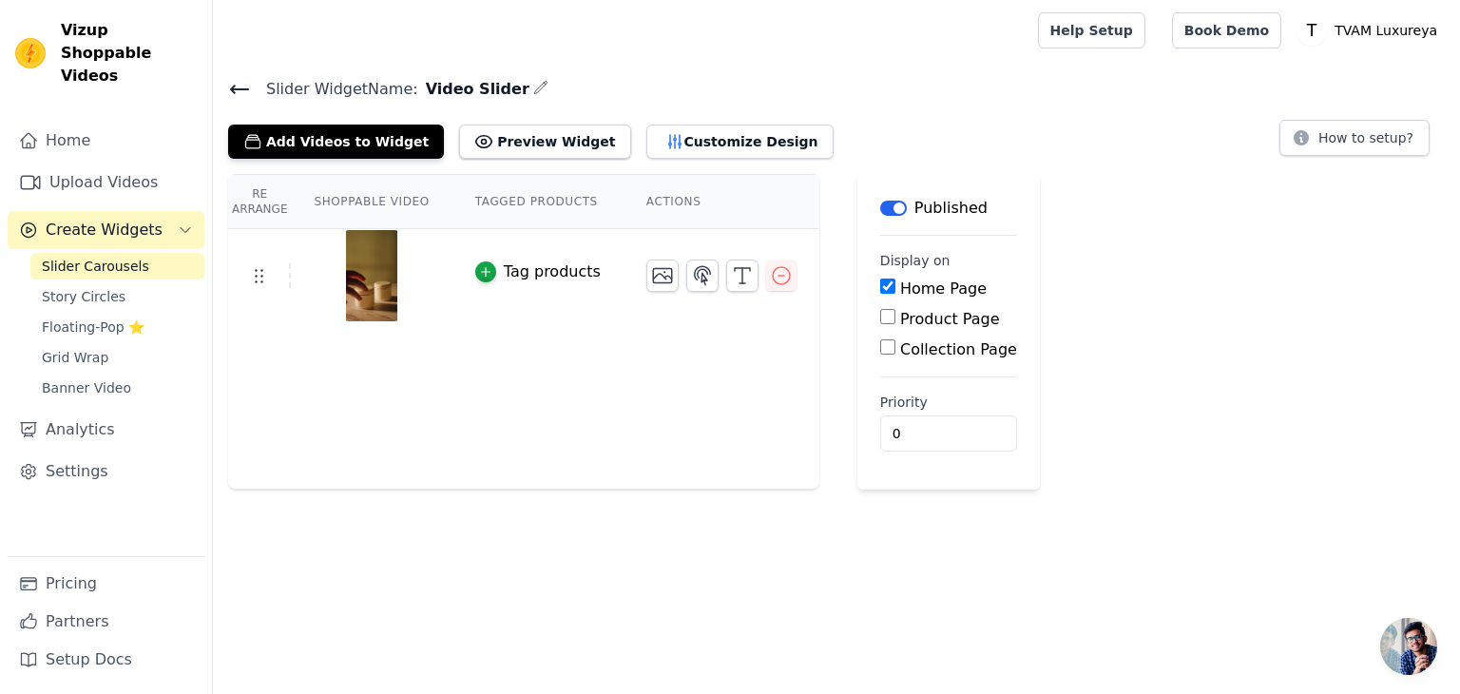
click at [253, 92] on span "Slider Widget Name:" at bounding box center [334, 89] width 167 height 23
click at [239, 85] on icon at bounding box center [239, 89] width 23 height 23
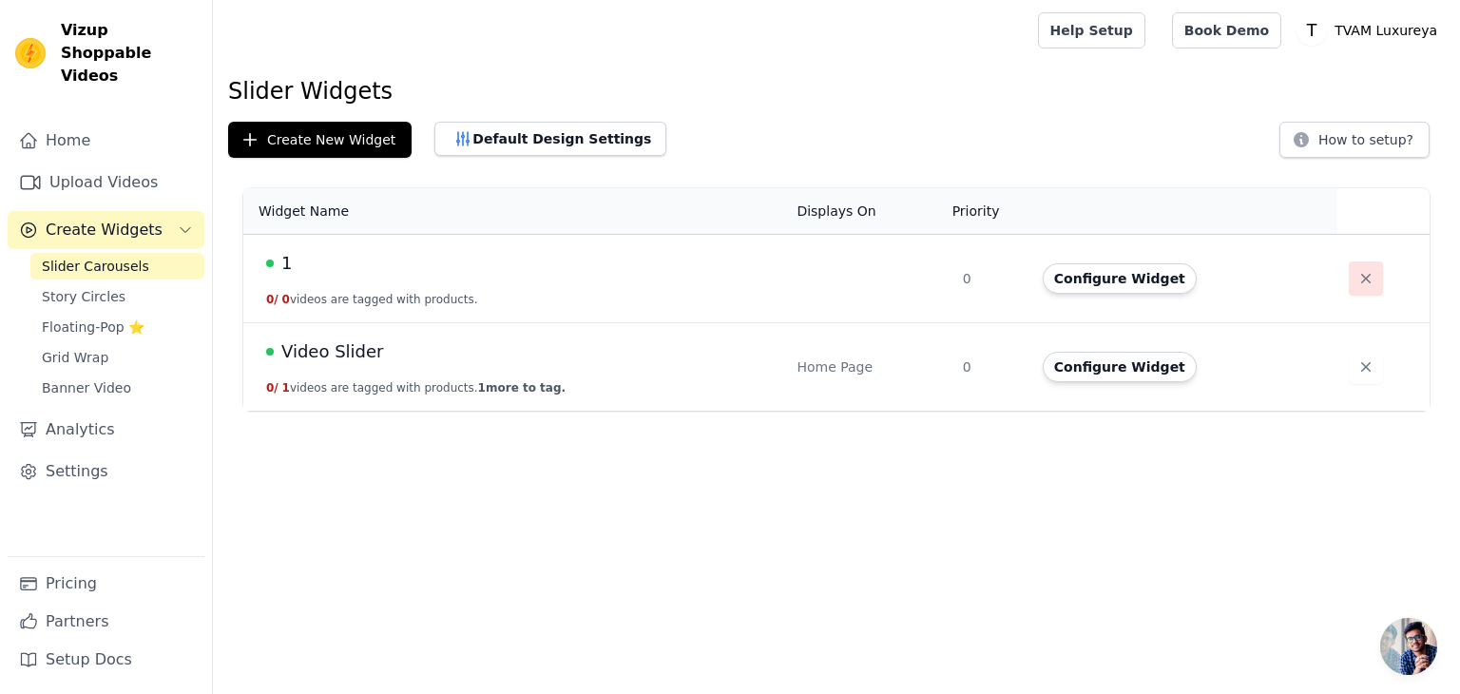
click at [1373, 279] on button "button" at bounding box center [1366, 278] width 34 height 34
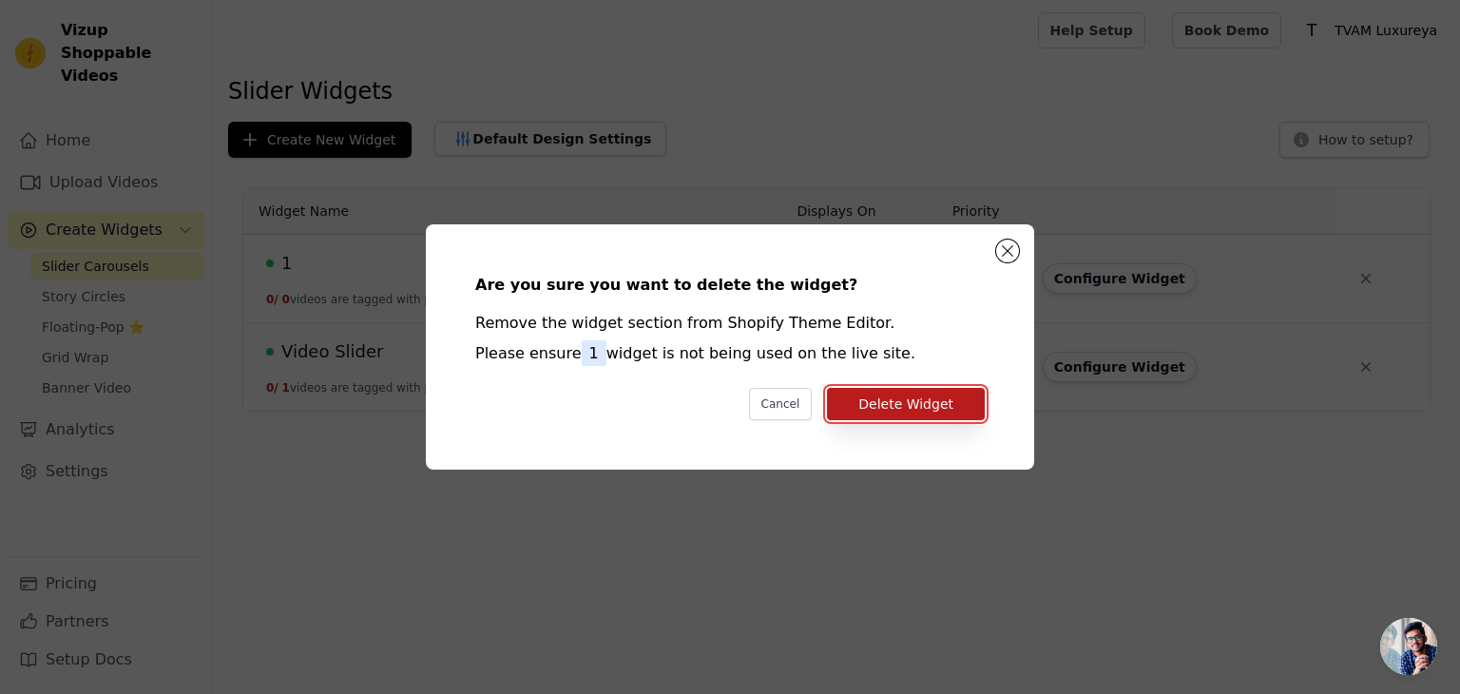
click at [924, 408] on button "Delete Widget" at bounding box center [906, 404] width 158 height 32
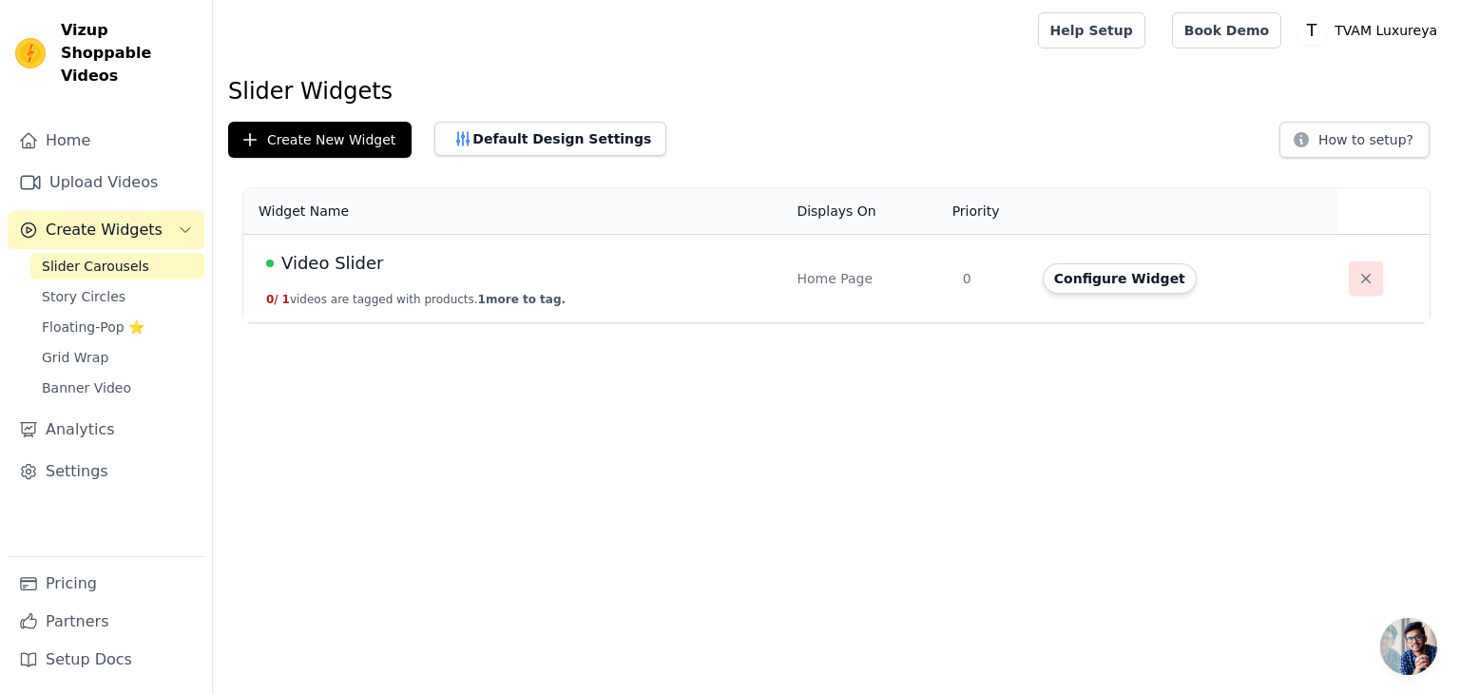
click at [1359, 276] on icon "button" at bounding box center [1365, 278] width 19 height 19
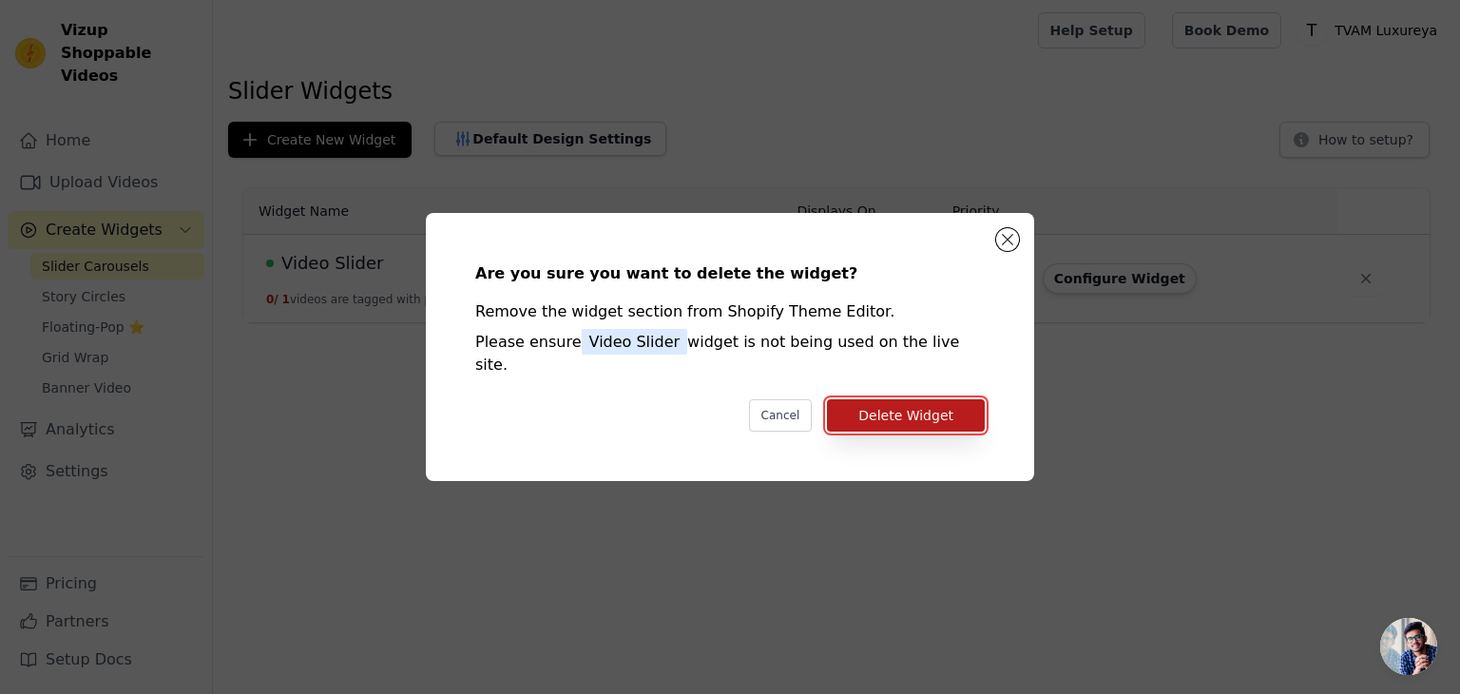
click at [939, 404] on button "Delete Widget" at bounding box center [906, 415] width 158 height 32
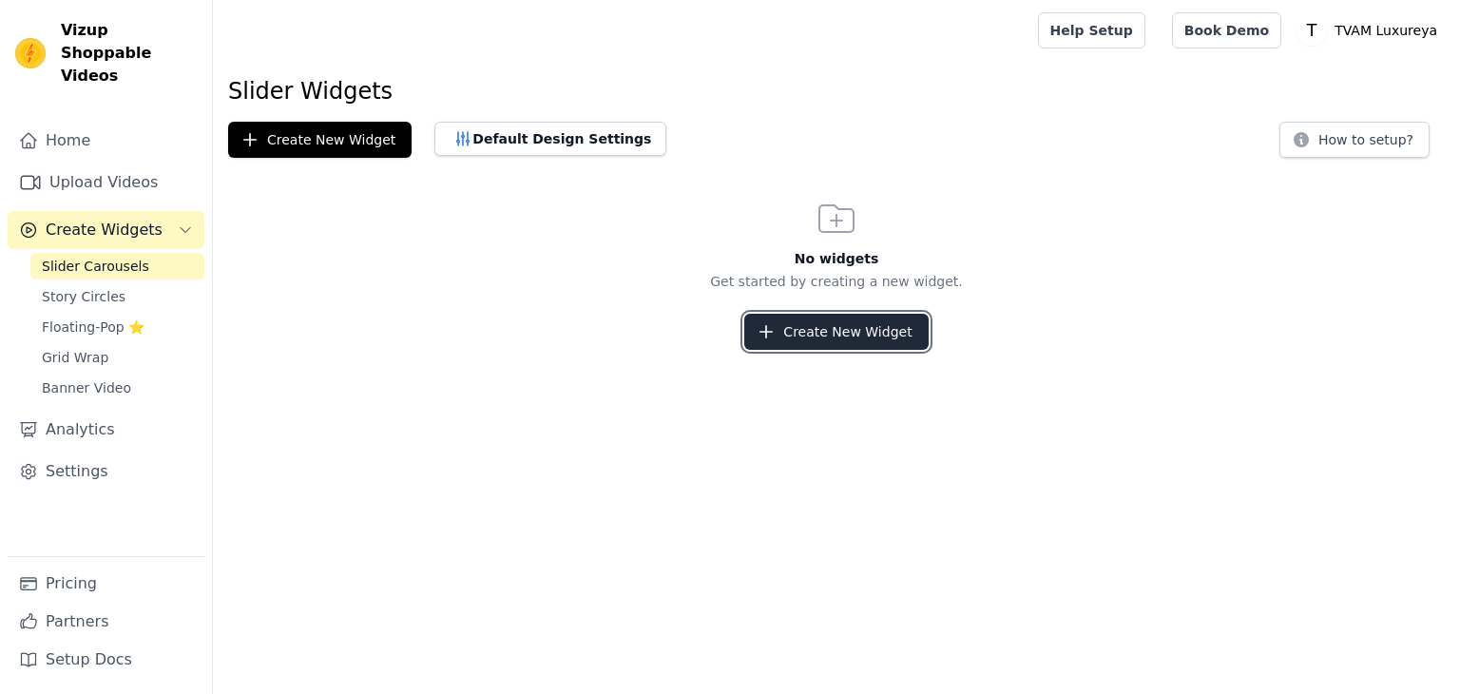
click at [822, 324] on button "Create New Widget" at bounding box center [835, 332] width 183 height 36
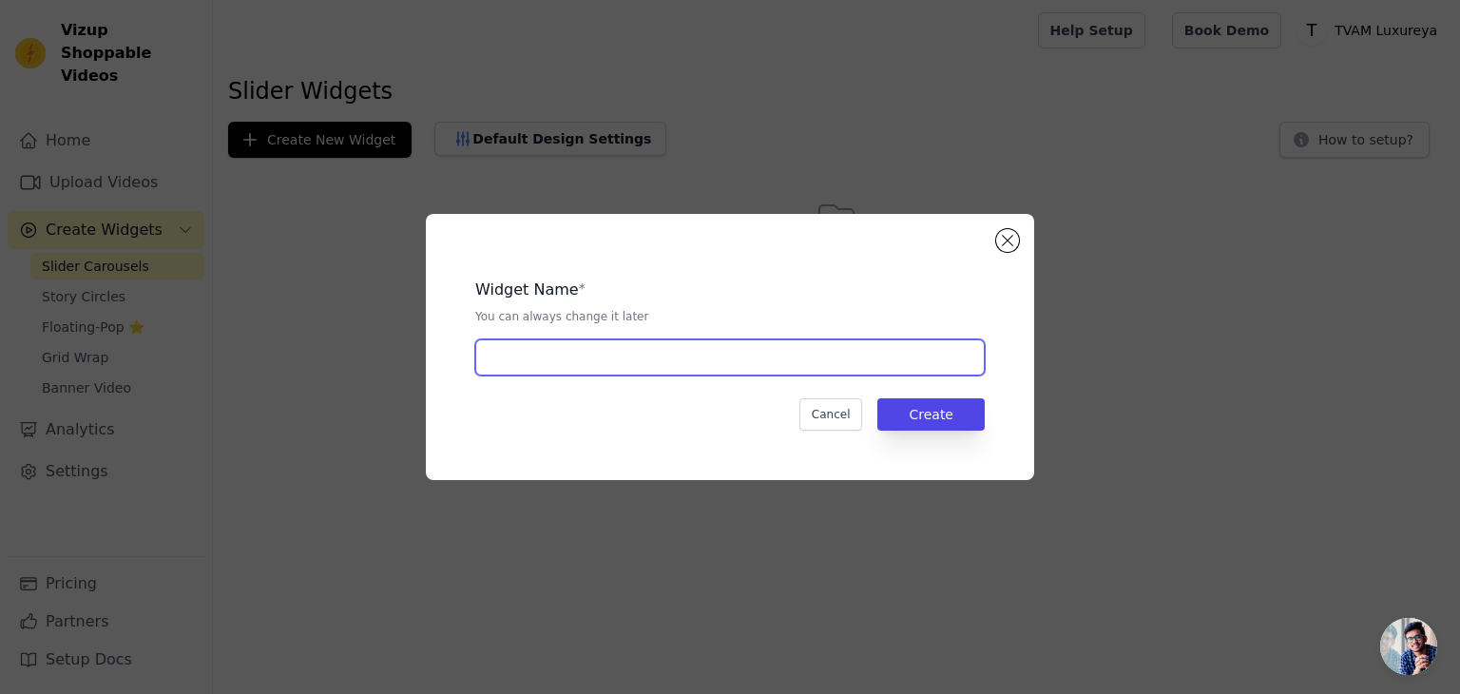
click at [661, 362] on input "text" at bounding box center [729, 357] width 509 height 36
type input "Slider"
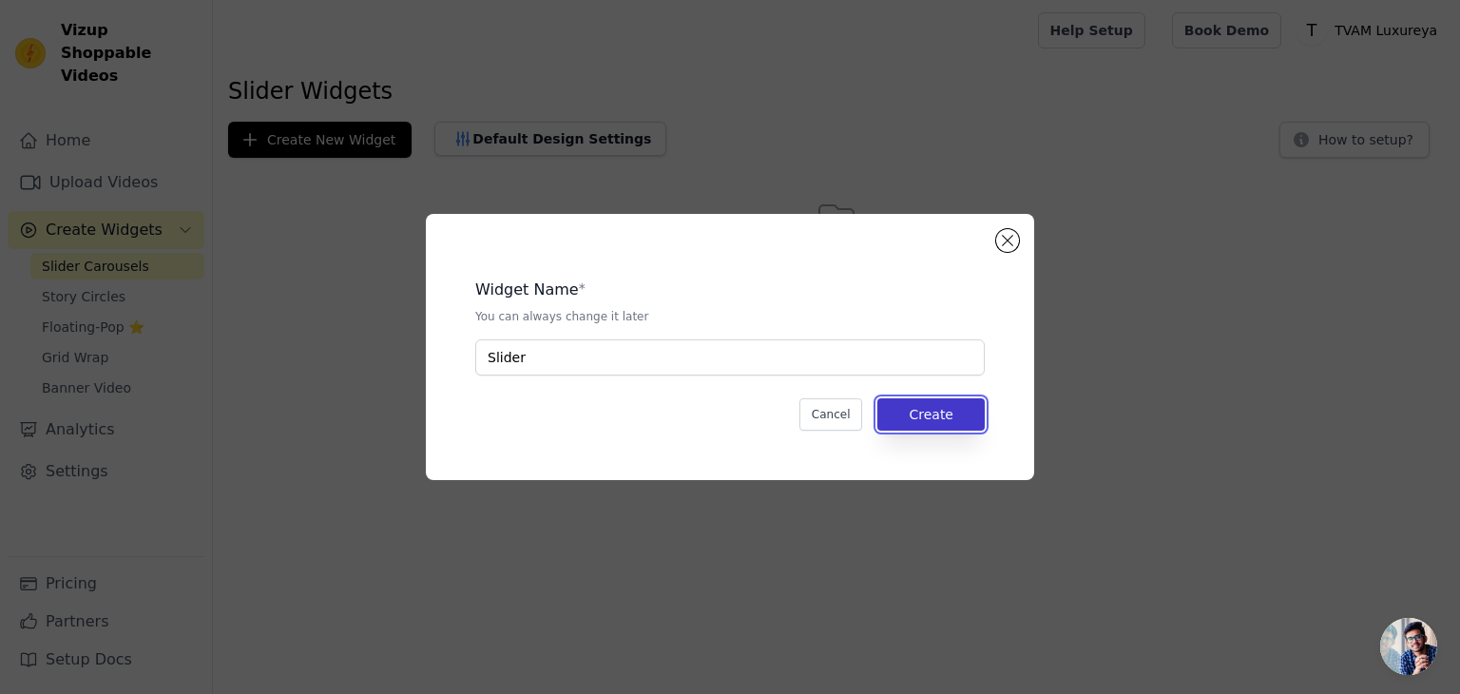
click at [900, 420] on button "Create" at bounding box center [930, 414] width 107 height 32
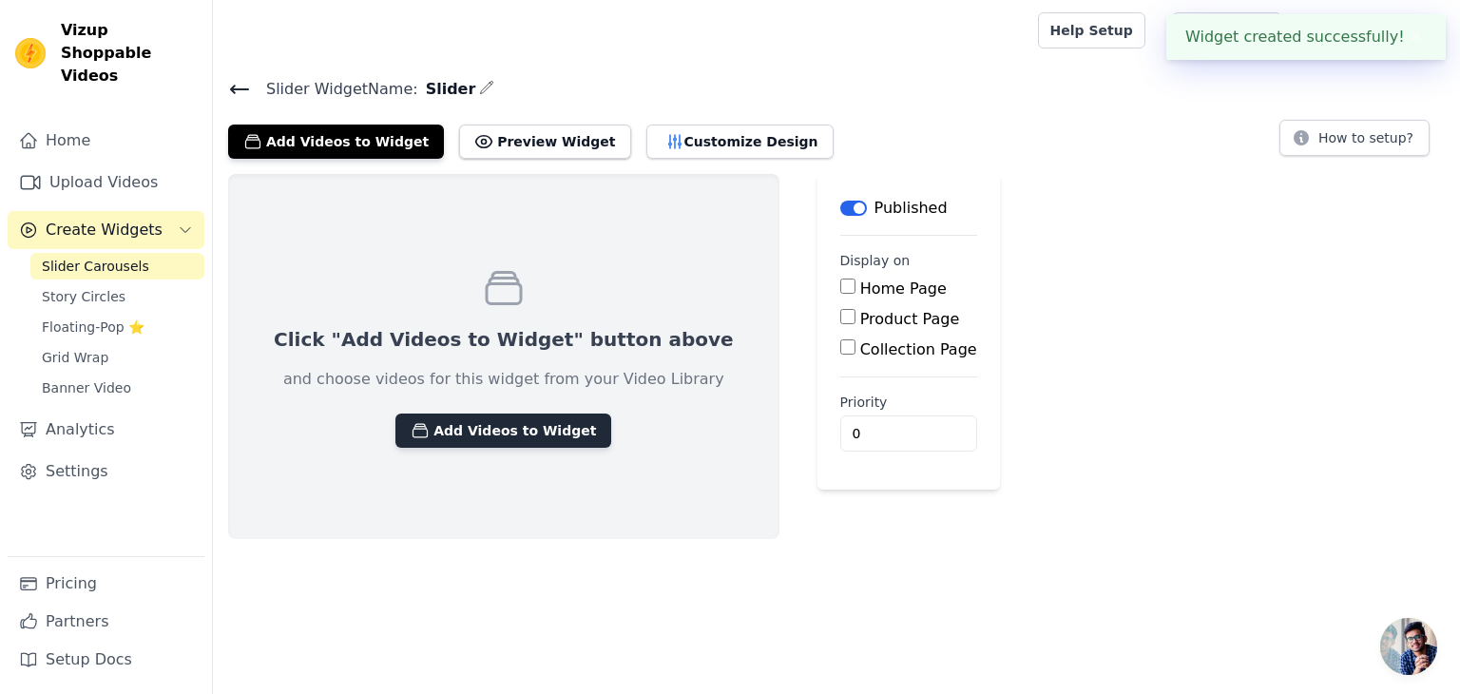
click at [532, 441] on button "Add Videos to Widget" at bounding box center [503, 430] width 216 height 34
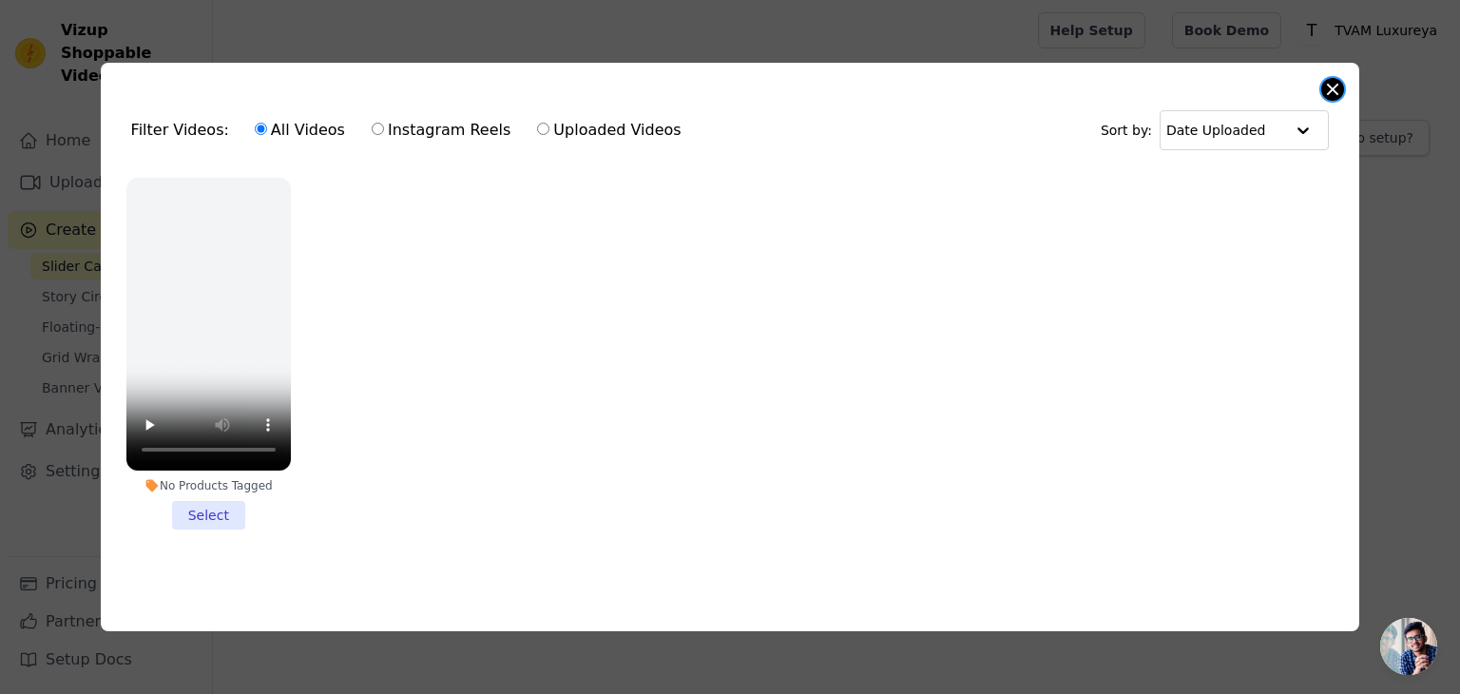
click at [1331, 86] on button "Close modal" at bounding box center [1332, 89] width 23 height 23
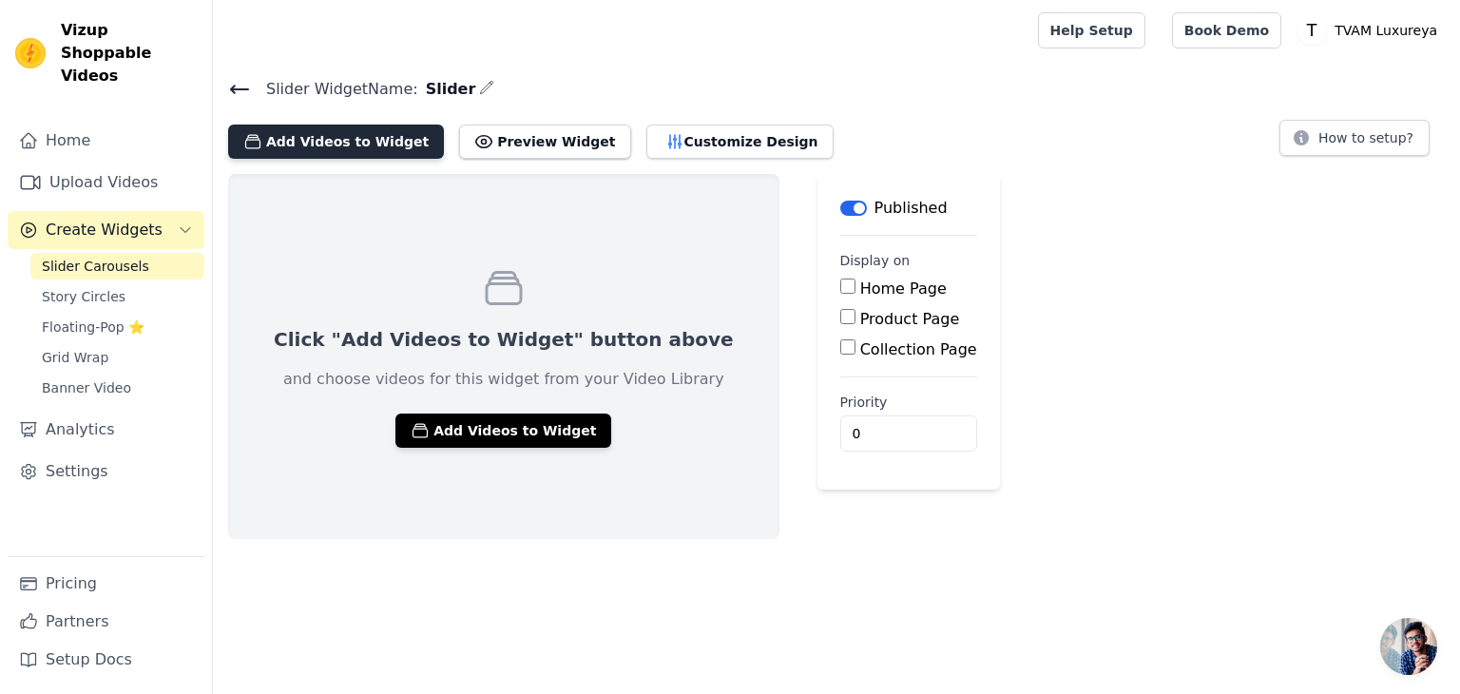
click at [383, 138] on button "Add Videos to Widget" at bounding box center [336, 142] width 216 height 34
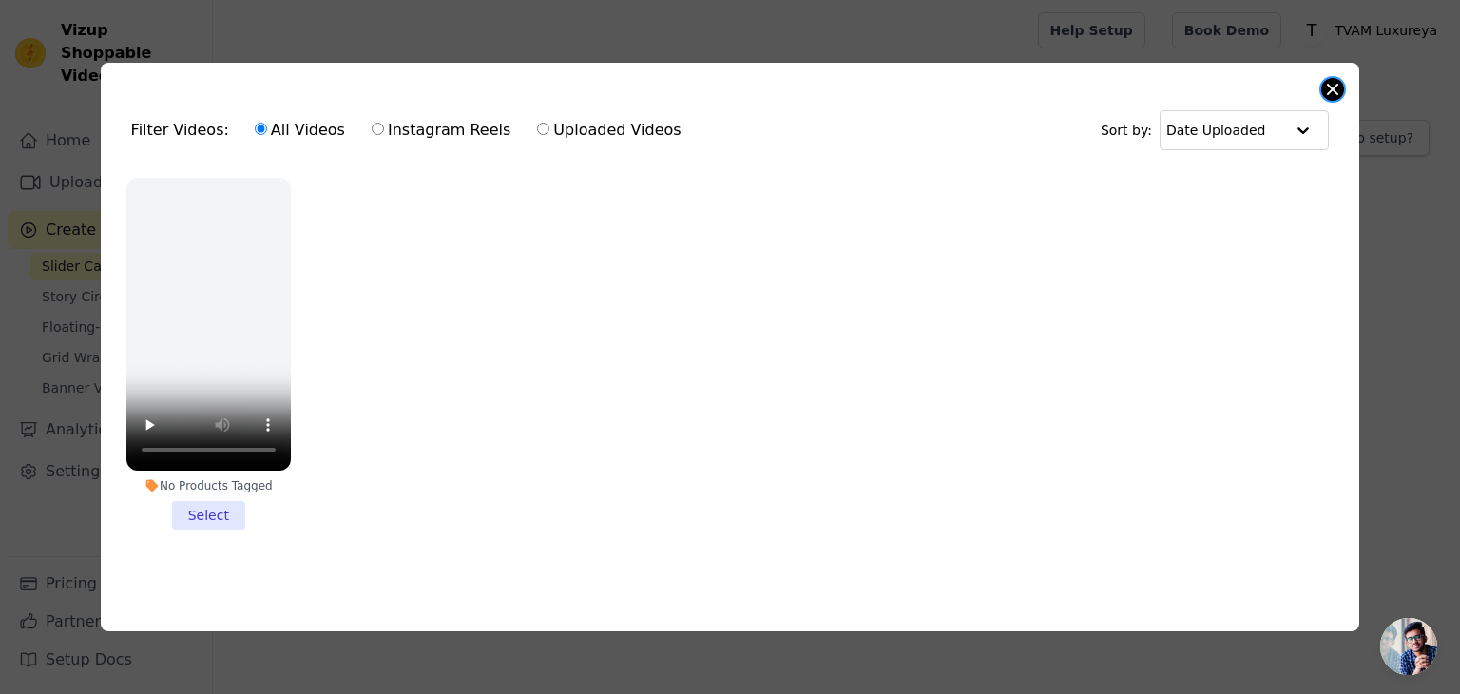
click at [1323, 85] on button "Close modal" at bounding box center [1332, 89] width 23 height 23
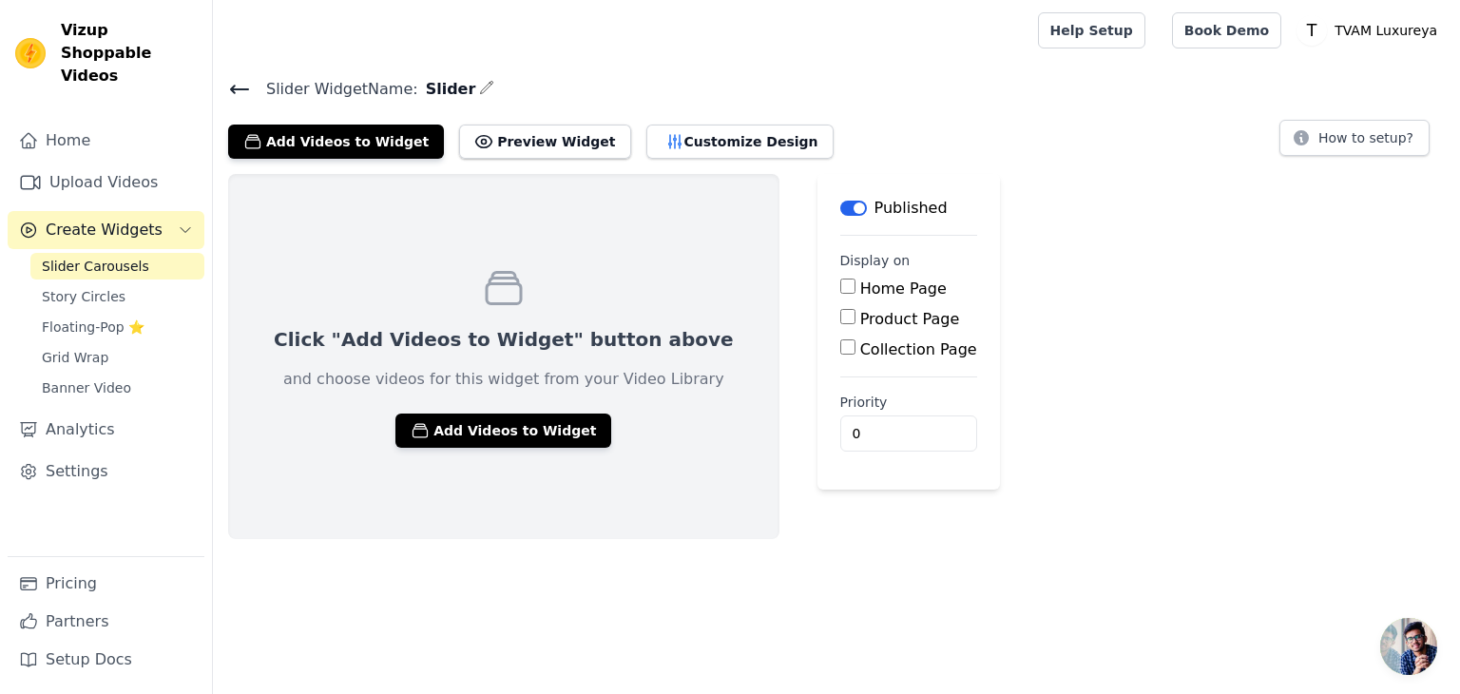
click at [840, 284] on input "Home Page" at bounding box center [847, 285] width 15 height 15
checkbox input "true"
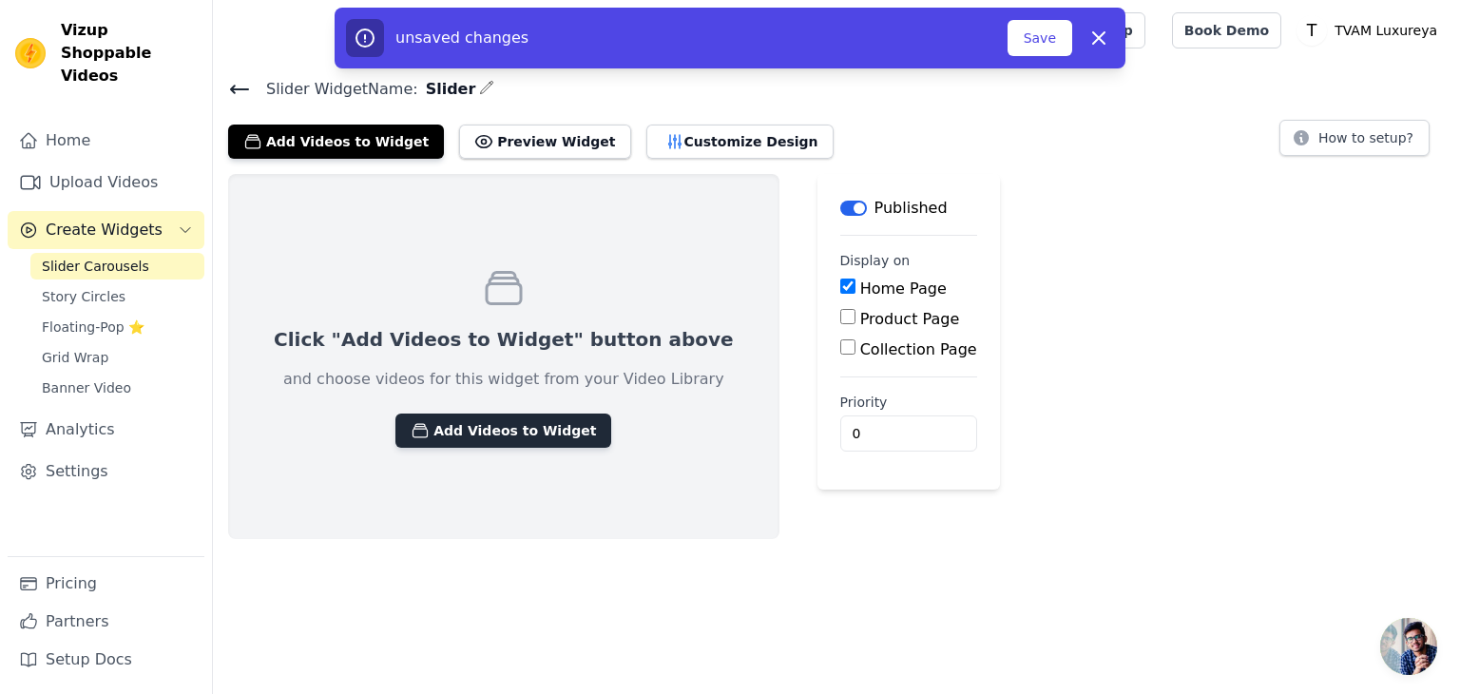
click at [473, 417] on button "Add Videos to Widget" at bounding box center [503, 430] width 216 height 34
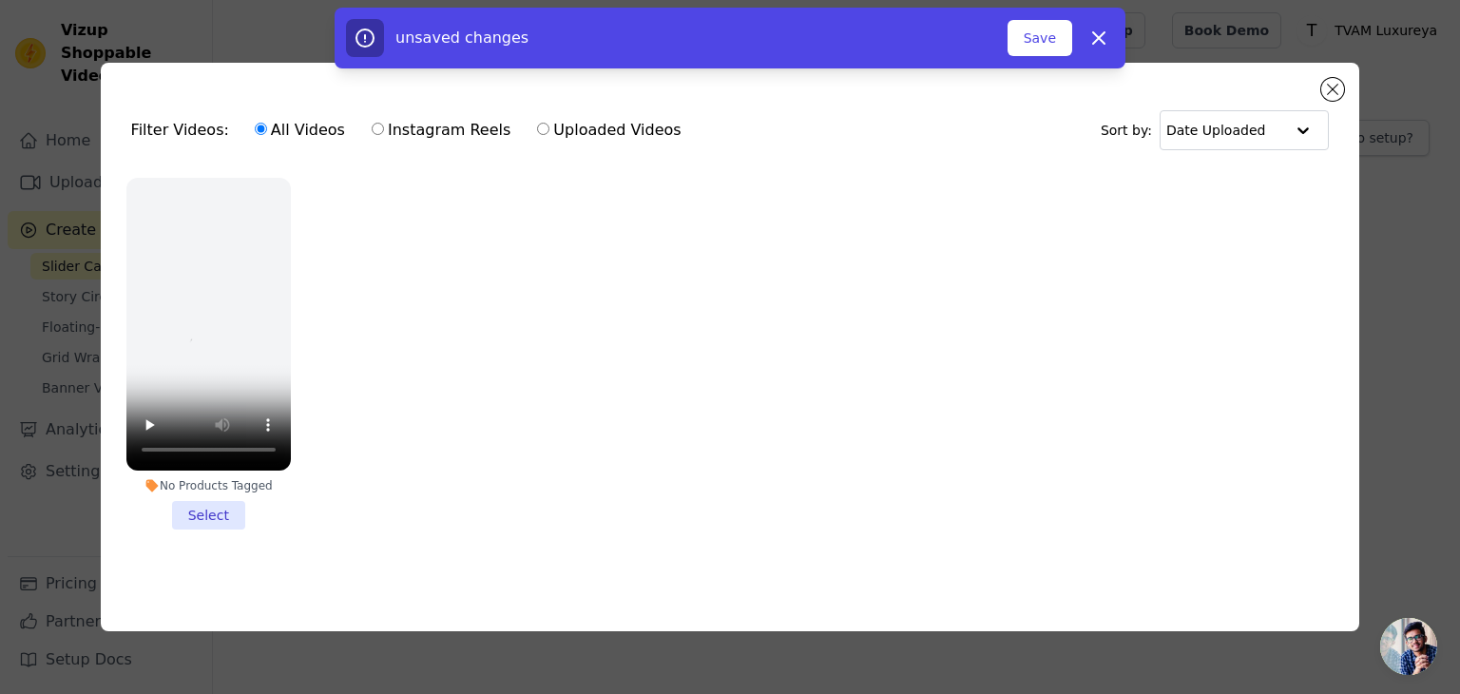
click at [222, 509] on li "No Products Tagged Select" at bounding box center [208, 354] width 164 height 352
click at [0, 0] on input "No Products Tagged Select" at bounding box center [0, 0] width 0 height 0
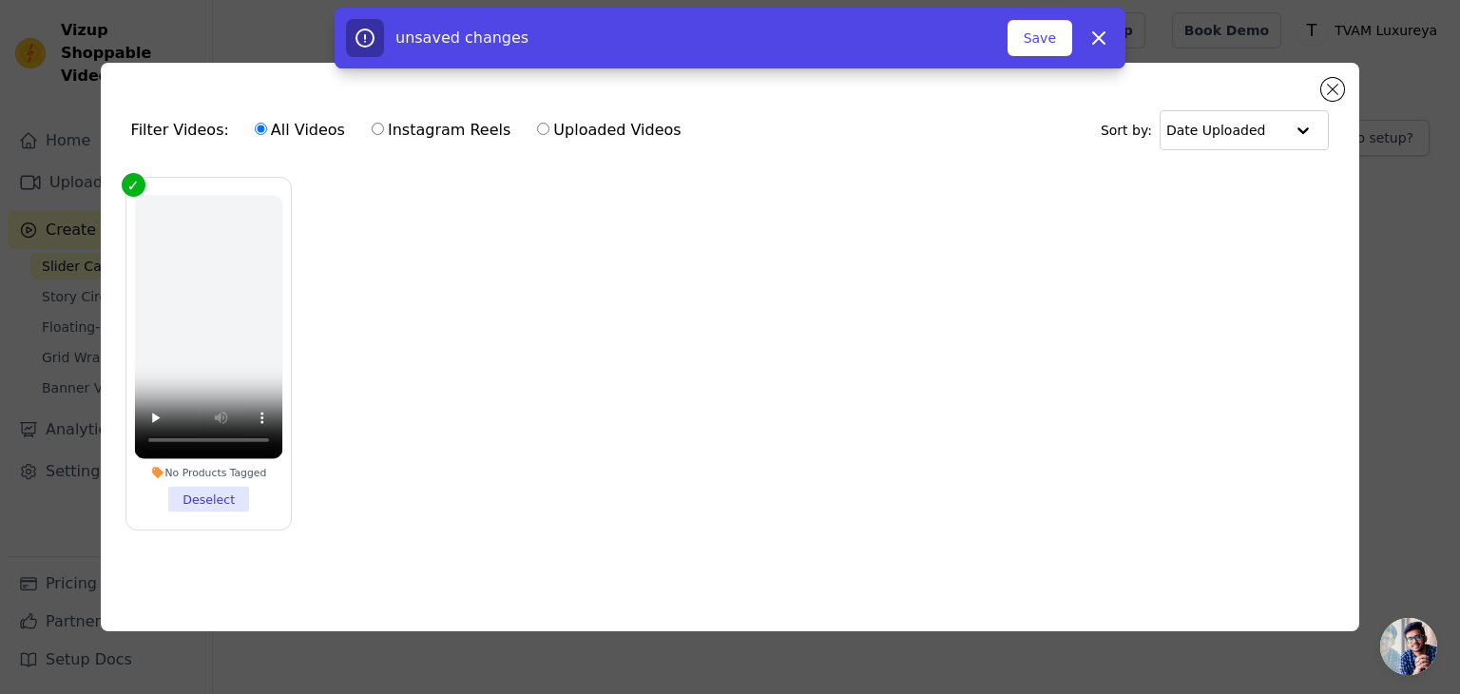
click at [423, 375] on ul "No Products Tagged Deselect" at bounding box center [730, 368] width 1229 height 403
click at [470, 339] on ul "No Products Tagged Deselect" at bounding box center [730, 368] width 1229 height 403
click at [495, 374] on ul "No Products Tagged Deselect" at bounding box center [730, 368] width 1229 height 403
click at [616, 123] on label "Uploaded Videos" at bounding box center [608, 130] width 145 height 25
click at [549, 123] on input "Uploaded Videos" at bounding box center [543, 129] width 12 height 12
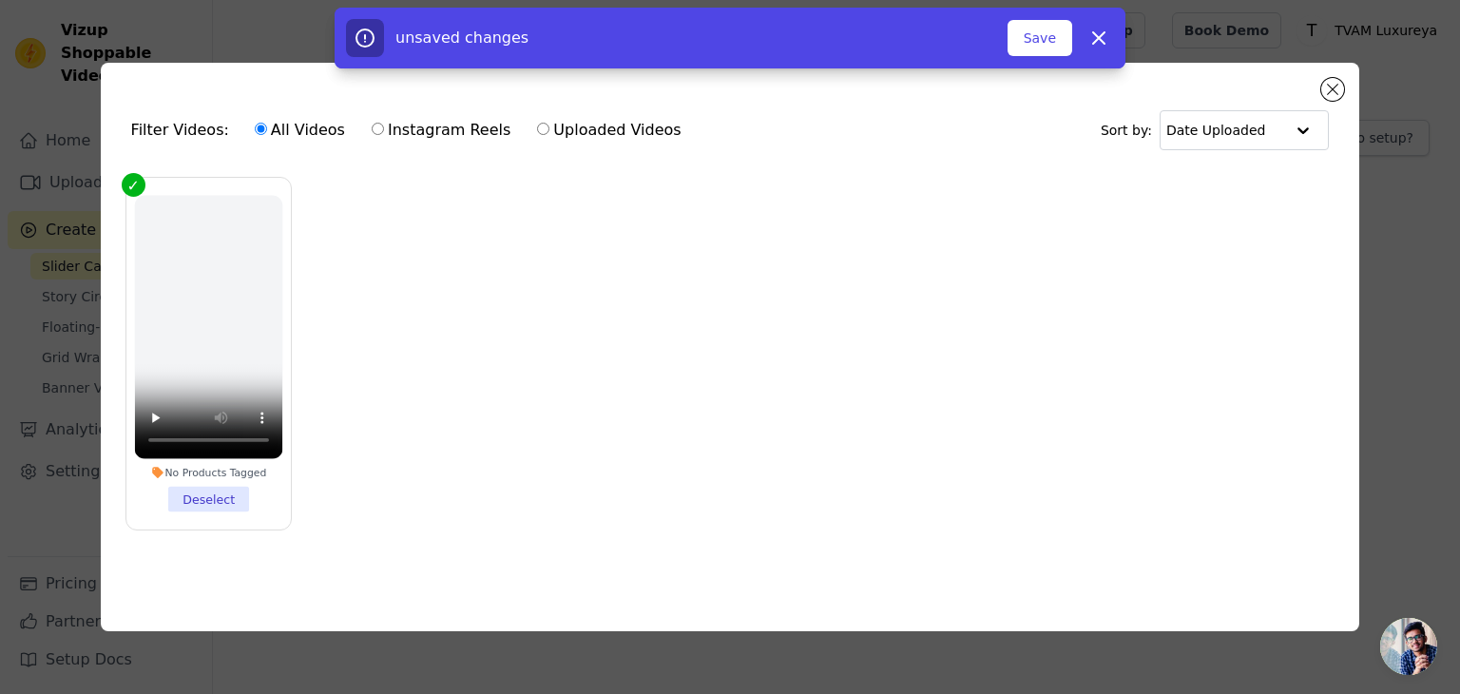
radio input "true"
click at [283, 126] on label "All Videos" at bounding box center [300, 130] width 92 height 25
click at [267, 126] on input "All Videos" at bounding box center [261, 129] width 12 height 12
radio input "true"
click at [1038, 48] on button "Save" at bounding box center [1040, 38] width 65 height 36
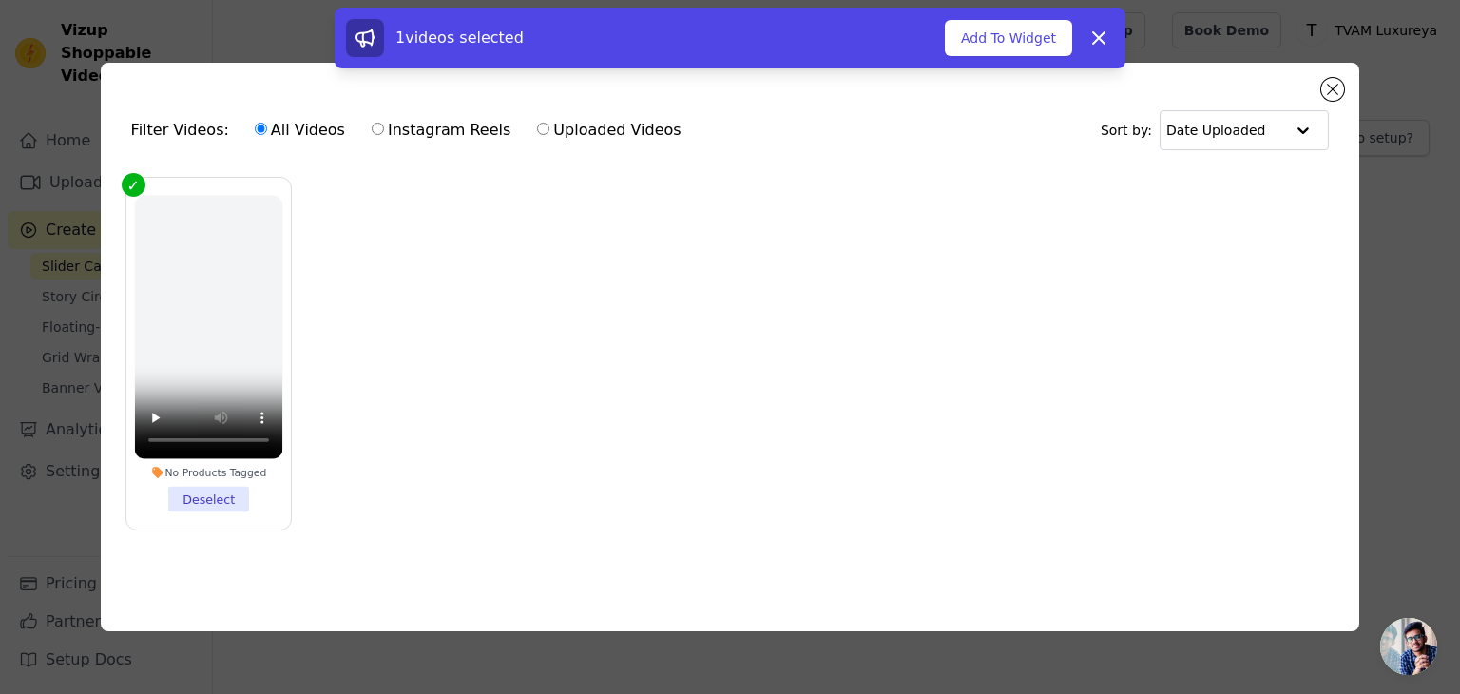
click at [1319, 85] on div "Filter Videos: All Videos Instagram Reels Uploaded Videos Sort by: Date Uploade…" at bounding box center [730, 347] width 1259 height 568
click at [1338, 79] on button "Close modal" at bounding box center [1332, 89] width 23 height 23
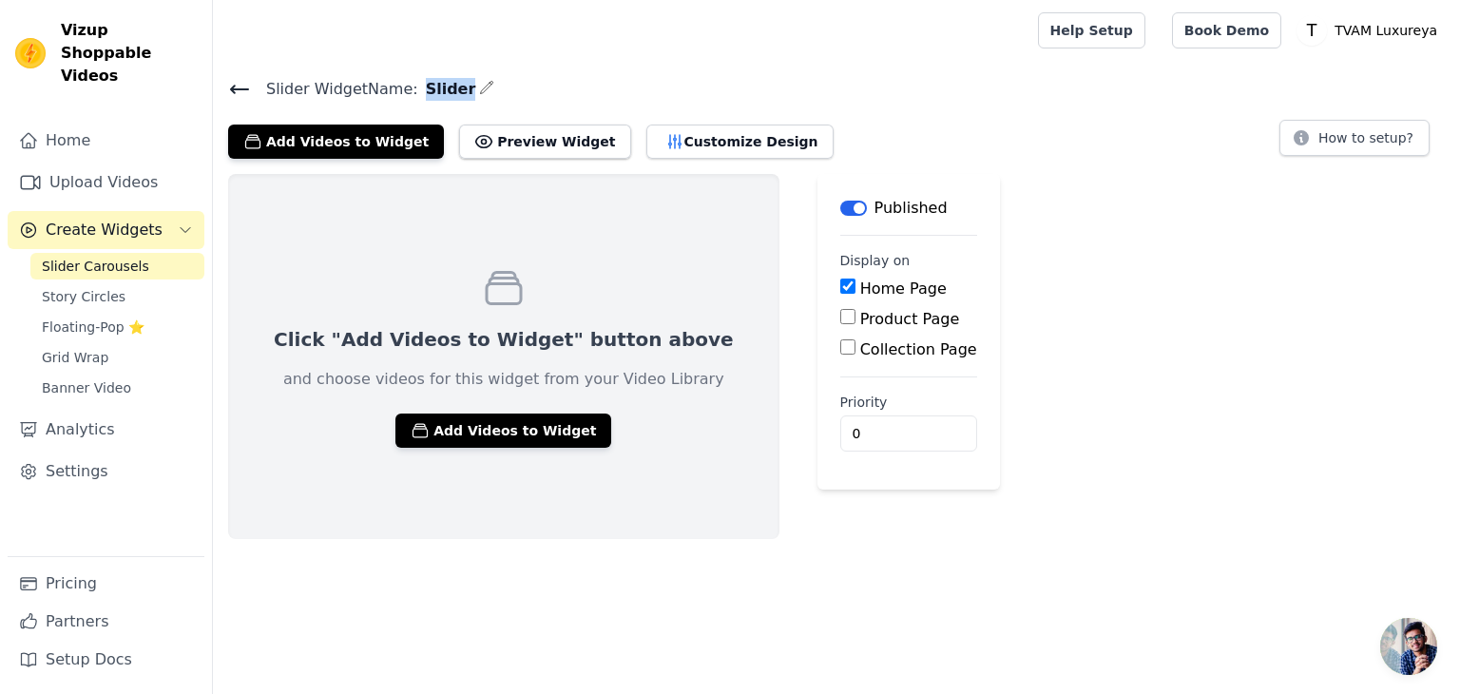
drag, startPoint x: 413, startPoint y: 88, endPoint x: 451, endPoint y: 88, distance: 38.0
click at [451, 88] on h4 "Slider Widget Name: Slider" at bounding box center [836, 89] width 1217 height 26
copy span "Slider"
